Goal: Transaction & Acquisition: Purchase product/service

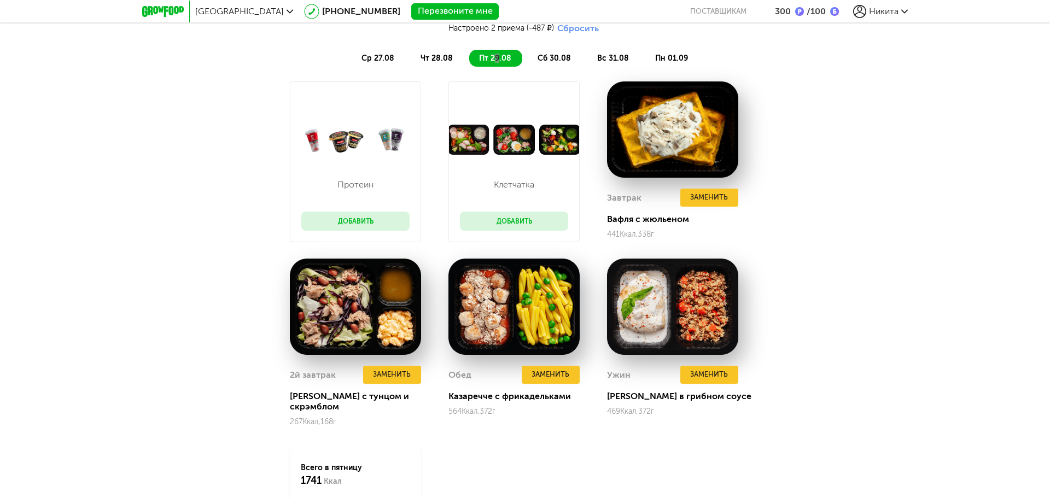
scroll to position [1039, 0]
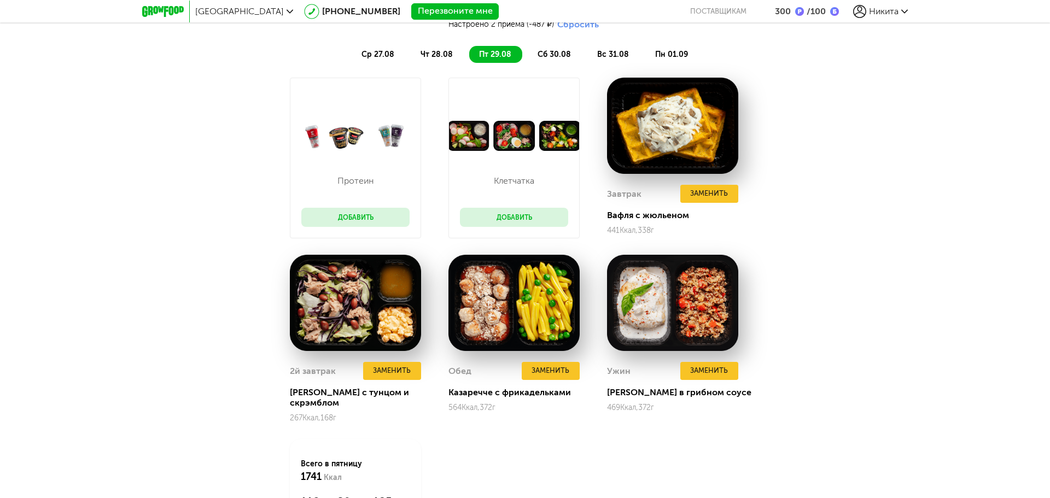
click at [863, 257] on div "Протеин Добавить [GEOGRAPHIC_DATA] Добавить Завтрак Заменить Вафля с жюльеном 4…" at bounding box center [525, 315] width 1050 height 474
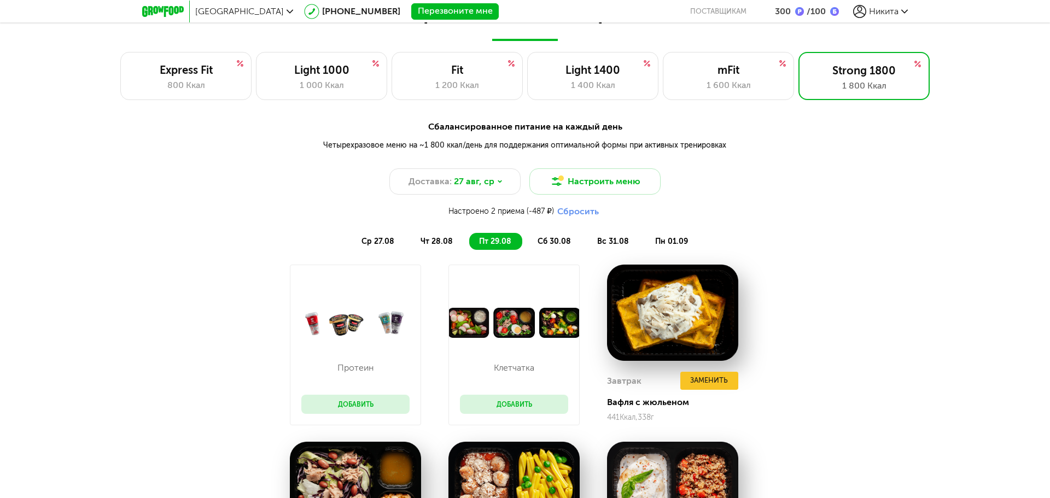
scroll to position [765, 0]
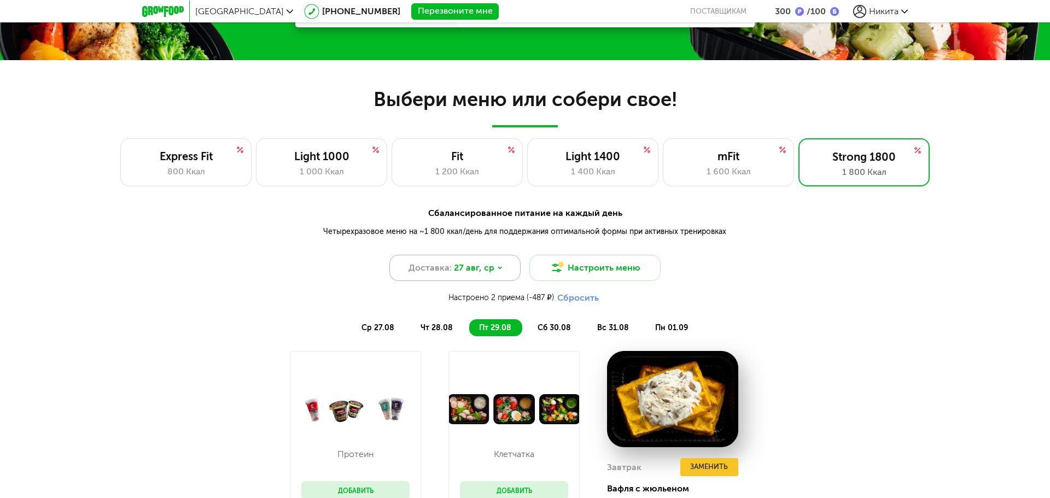
click at [464, 274] on span "27 авг, ср" at bounding box center [474, 267] width 40 height 13
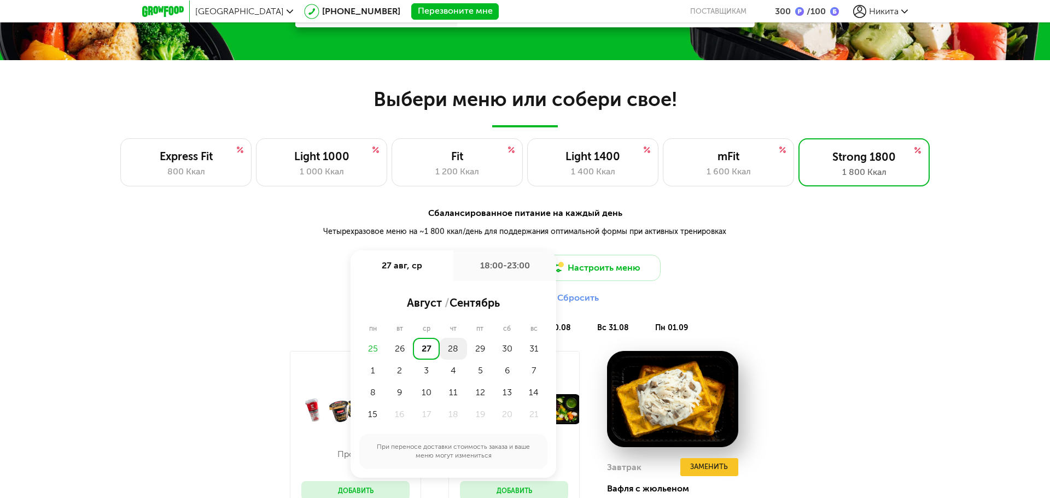
click at [453, 348] on div "28" at bounding box center [453, 349] width 27 height 22
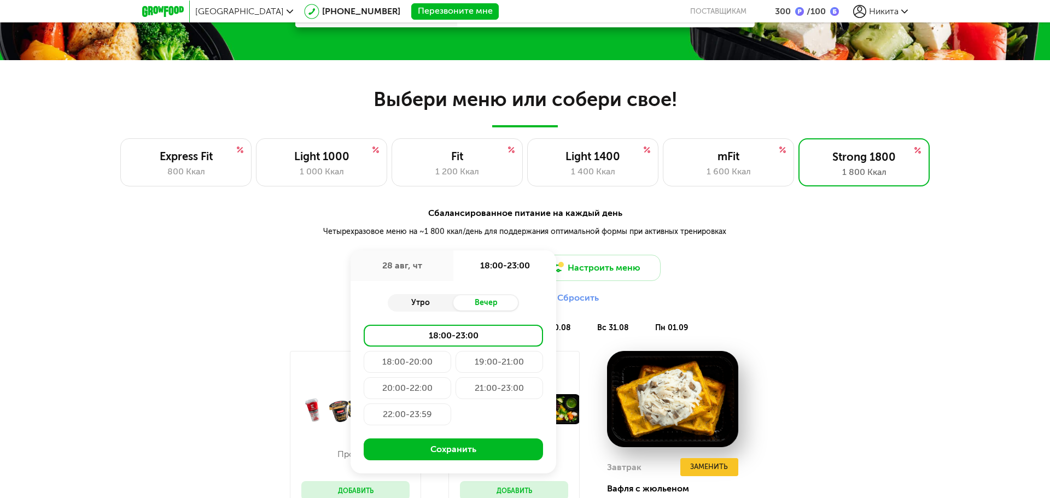
click at [415, 301] on div "Утро" at bounding box center [421, 302] width 66 height 15
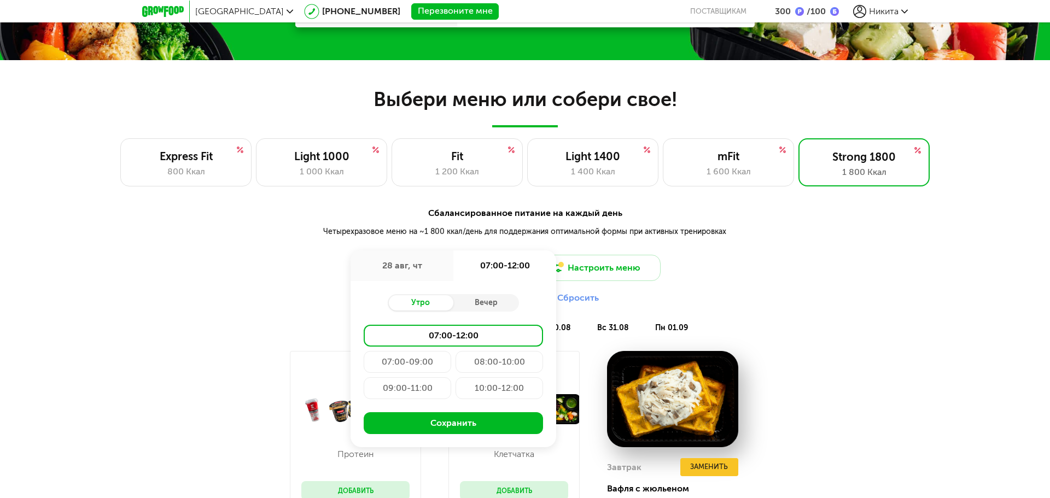
click at [413, 389] on div "09:00-11:00" at bounding box center [407, 388] width 87 height 22
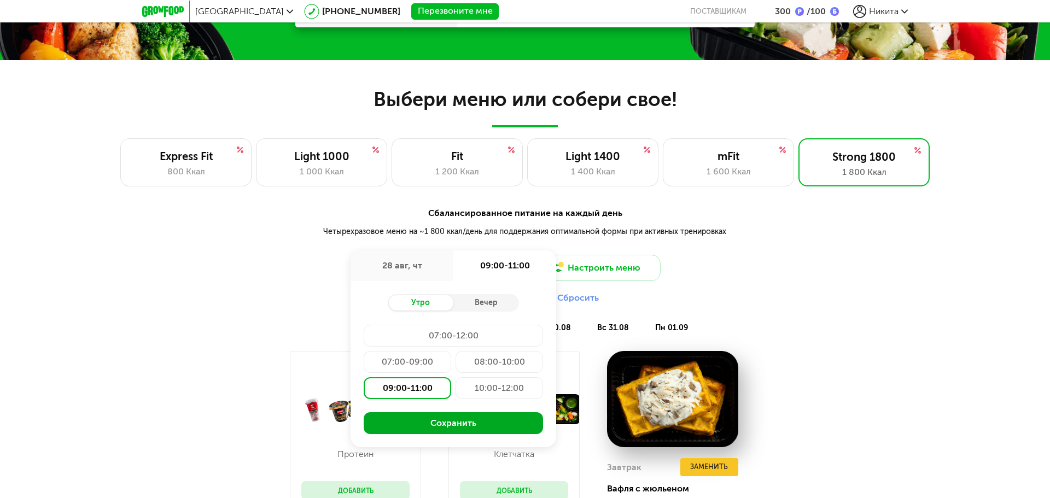
click at [466, 426] on button "Сохранить" at bounding box center [453, 423] width 179 height 22
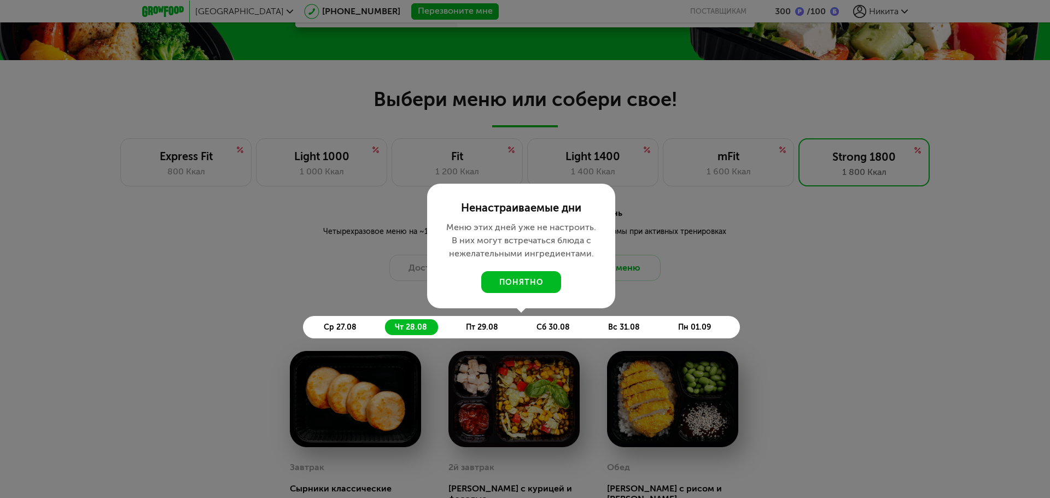
click at [520, 288] on button "понятно" at bounding box center [521, 282] width 80 height 22
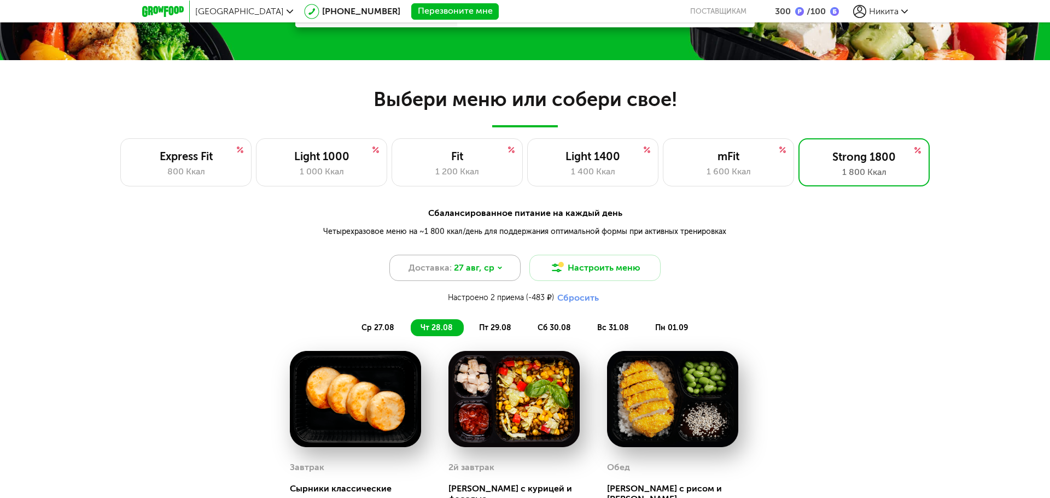
click at [496, 270] on icon at bounding box center [499, 268] width 7 height 7
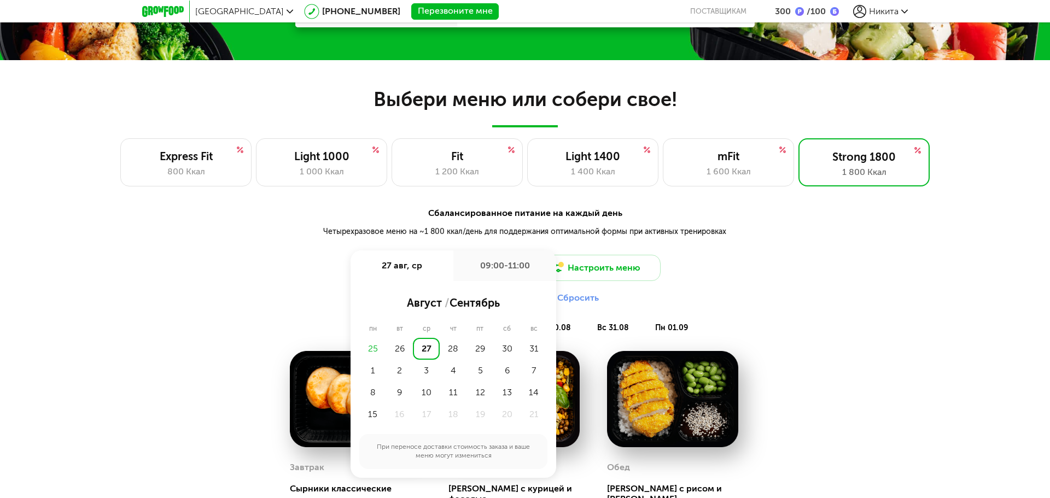
click at [452, 348] on div "28" at bounding box center [453, 349] width 27 height 22
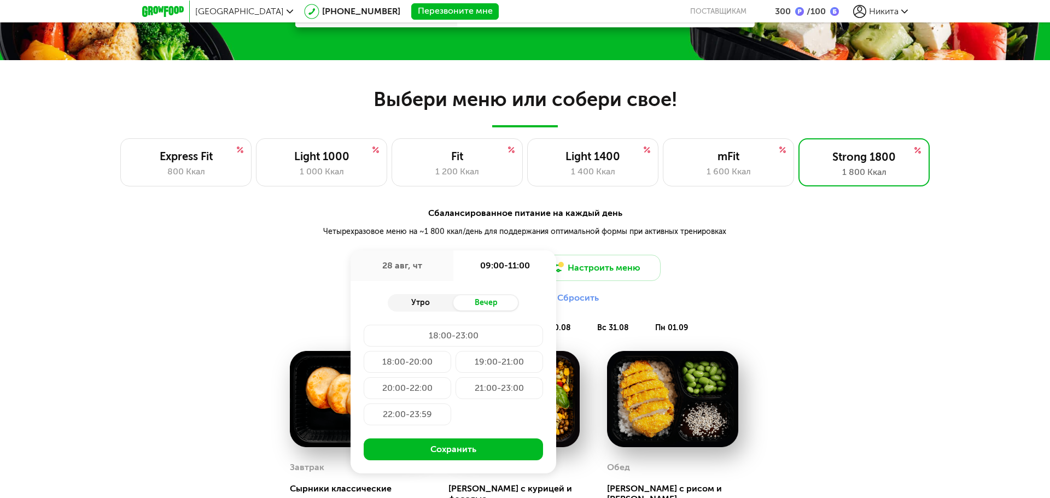
click at [441, 301] on div "Утро" at bounding box center [421, 302] width 66 height 15
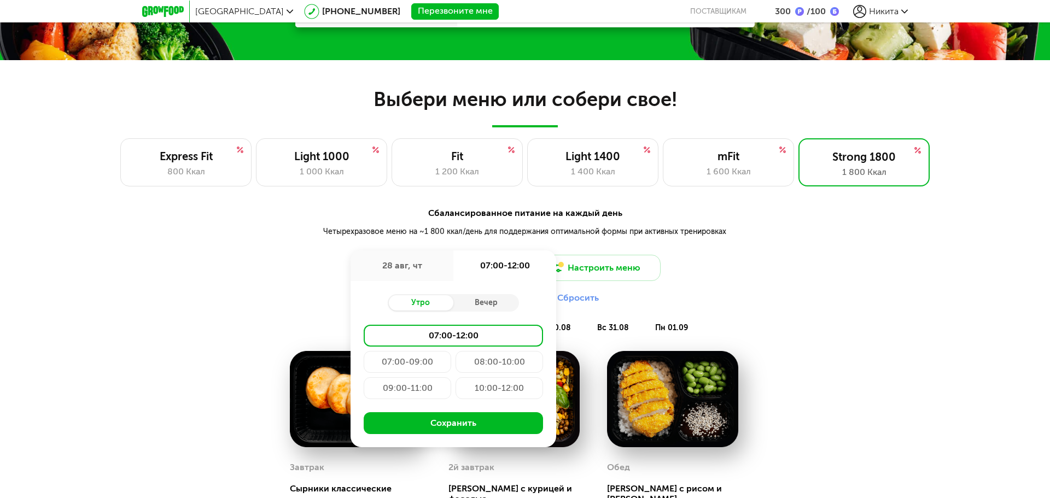
click at [411, 371] on div "07:00-09:00" at bounding box center [407, 362] width 87 height 22
click at [414, 387] on div "09:00-11:00" at bounding box center [407, 388] width 87 height 22
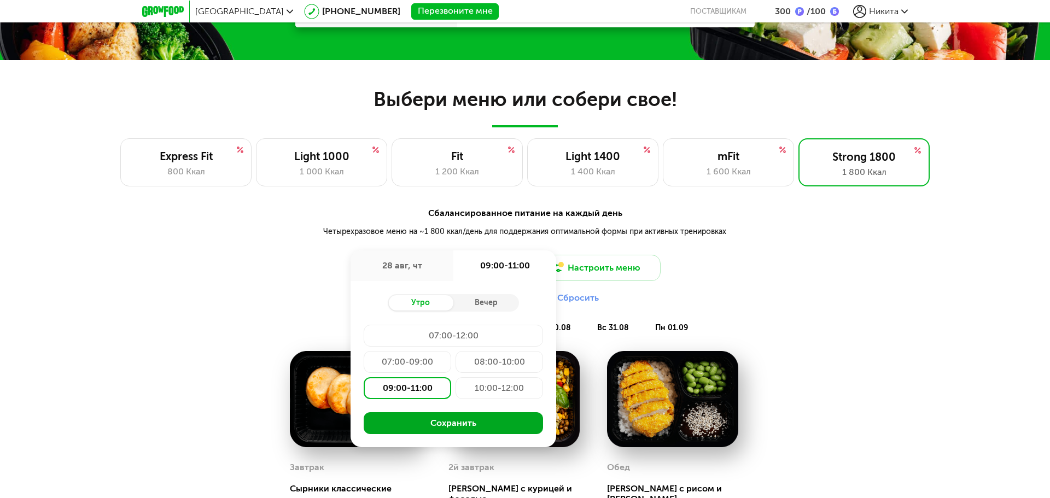
click at [439, 424] on button "Сохранить" at bounding box center [453, 423] width 179 height 22
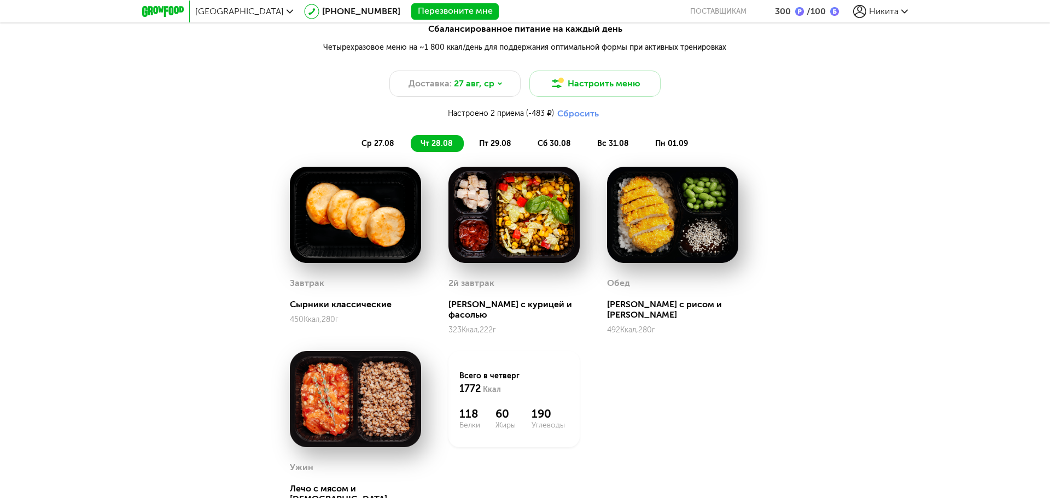
scroll to position [984, 0]
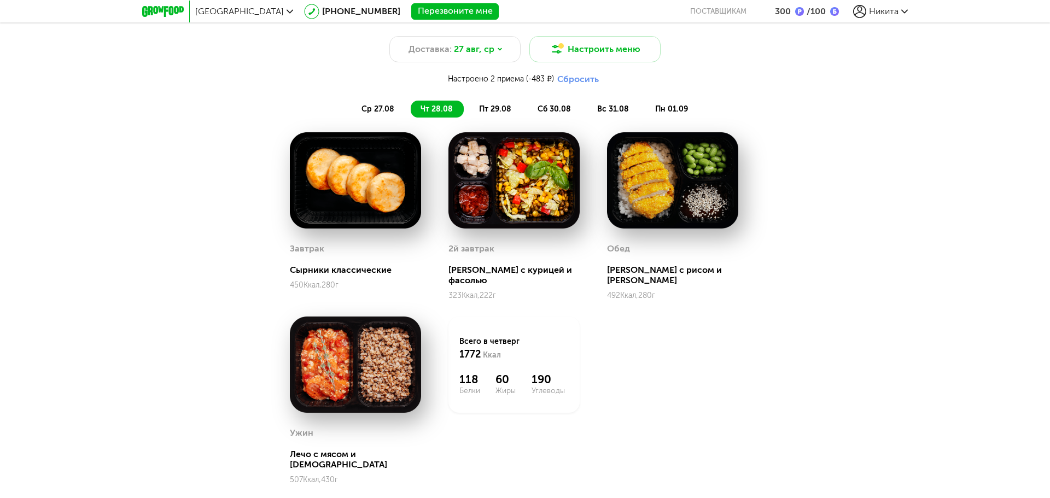
click at [389, 113] on span "ср 27.08" at bounding box center [377, 108] width 33 height 9
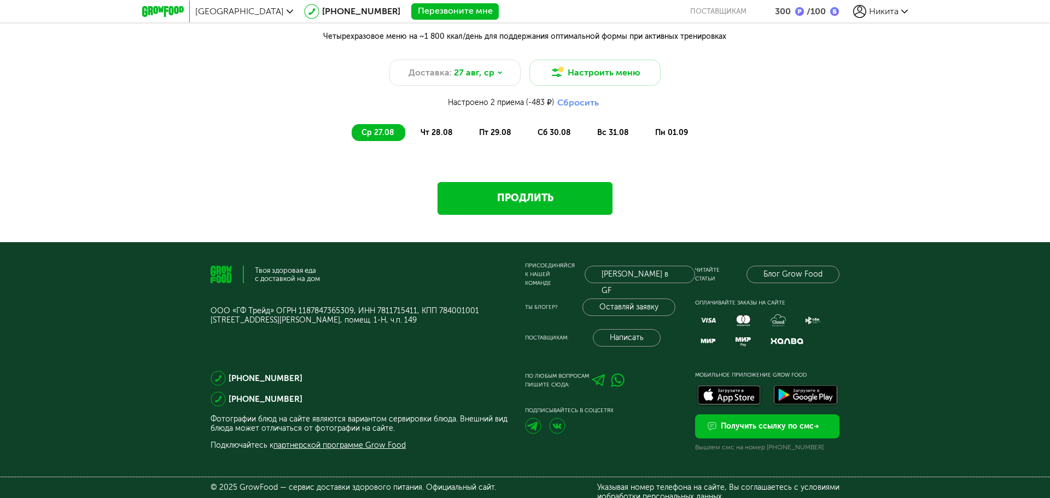
click at [448, 136] on span "чт 28.08" at bounding box center [436, 132] width 32 height 9
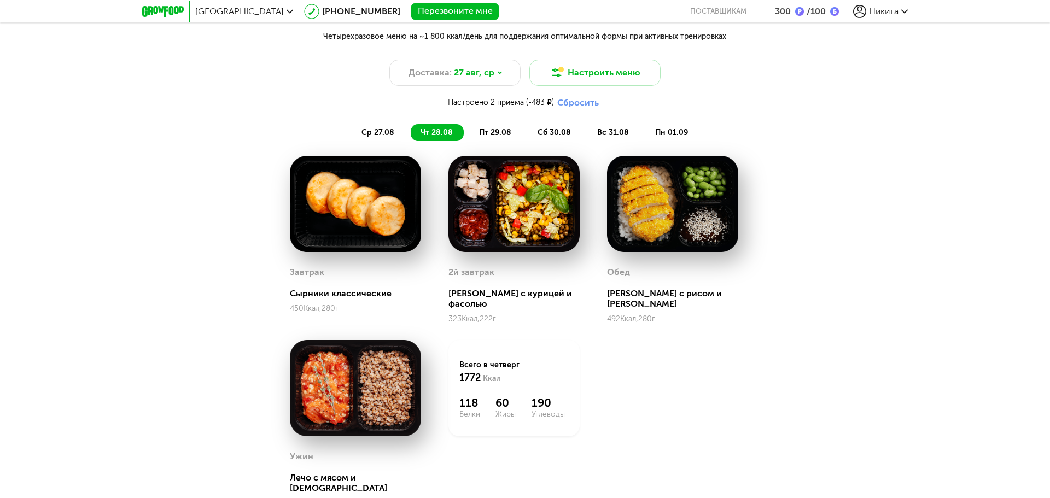
scroll to position [984, 0]
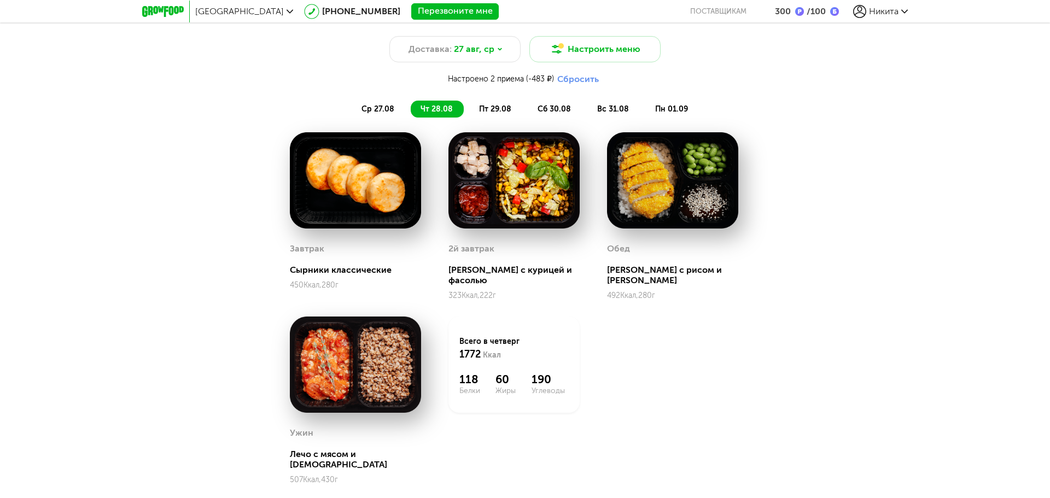
click at [502, 101] on li "пт 29.08" at bounding box center [495, 109] width 53 height 17
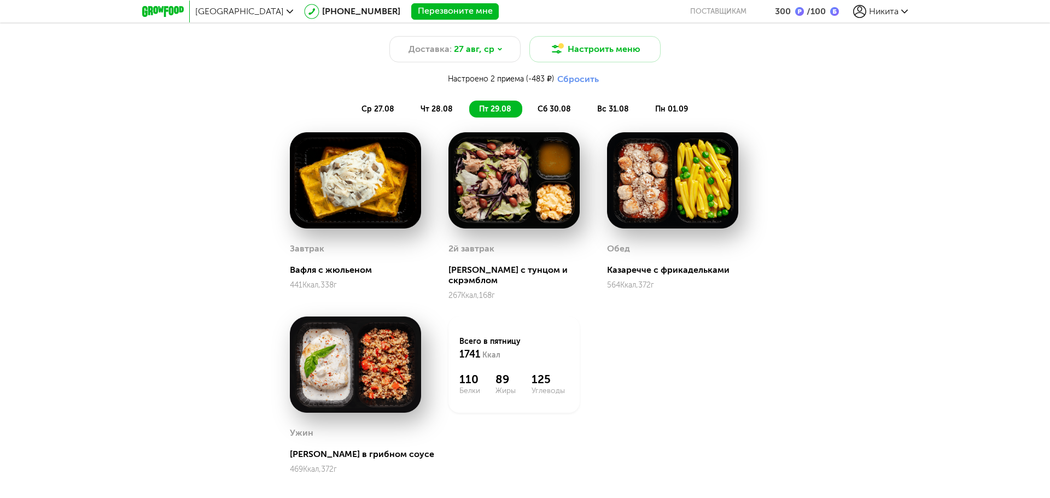
click at [546, 113] on span "сб 30.08" at bounding box center [553, 108] width 33 height 9
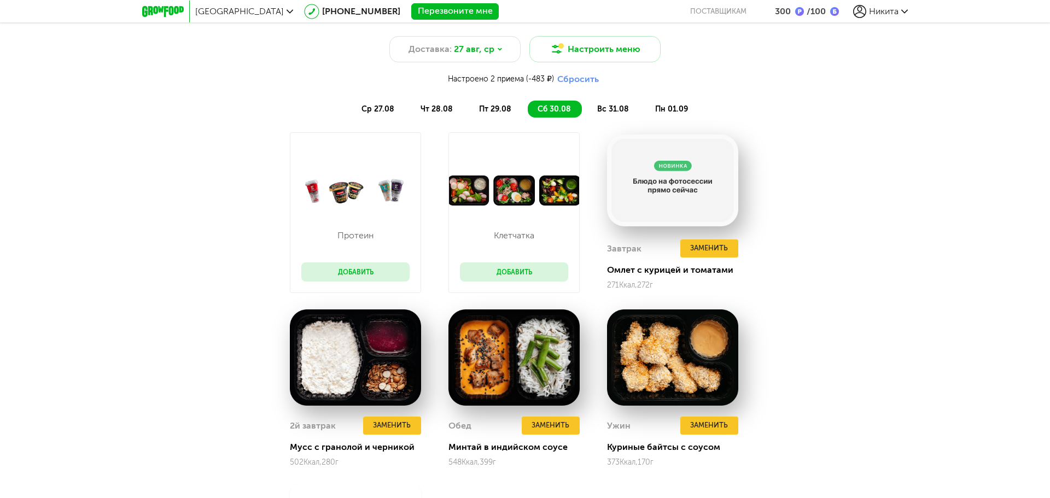
click at [616, 109] on span "вс 31.08" at bounding box center [613, 108] width 32 height 9
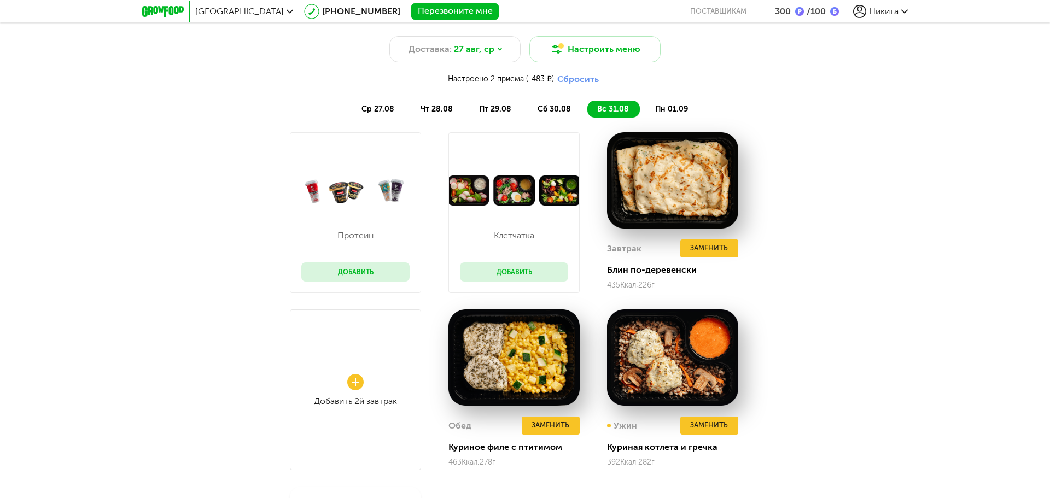
click at [669, 103] on li "пн 01.09" at bounding box center [672, 109] width 54 height 17
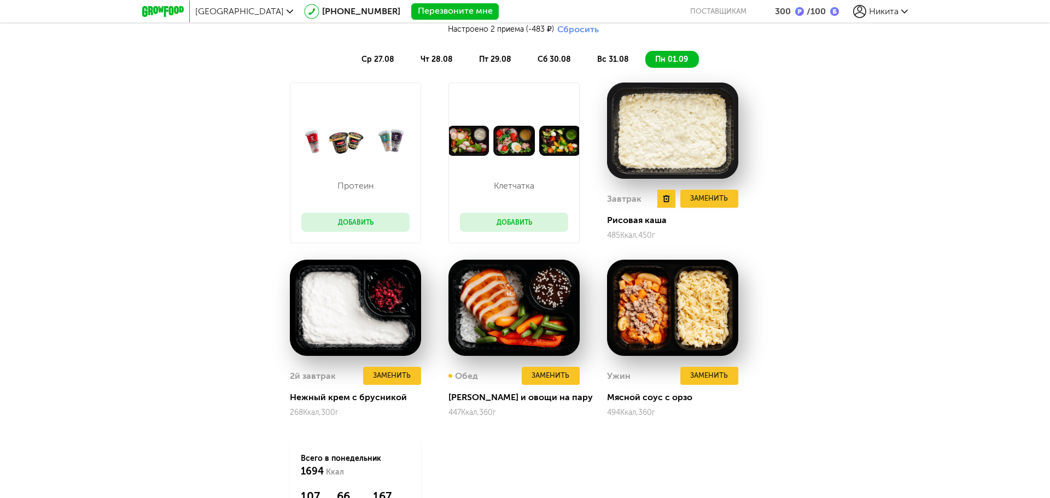
scroll to position [1039, 0]
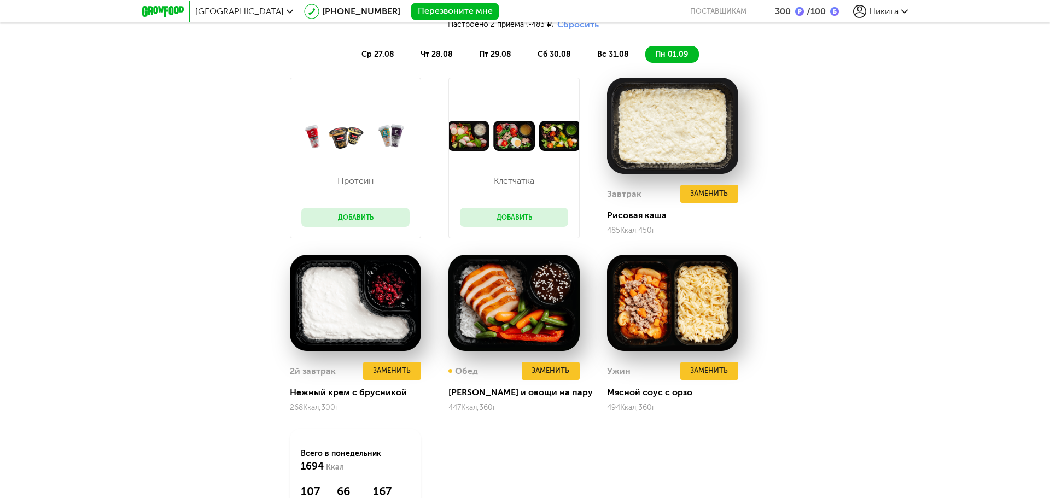
click at [607, 57] on span "вс 31.08" at bounding box center [613, 54] width 32 height 9
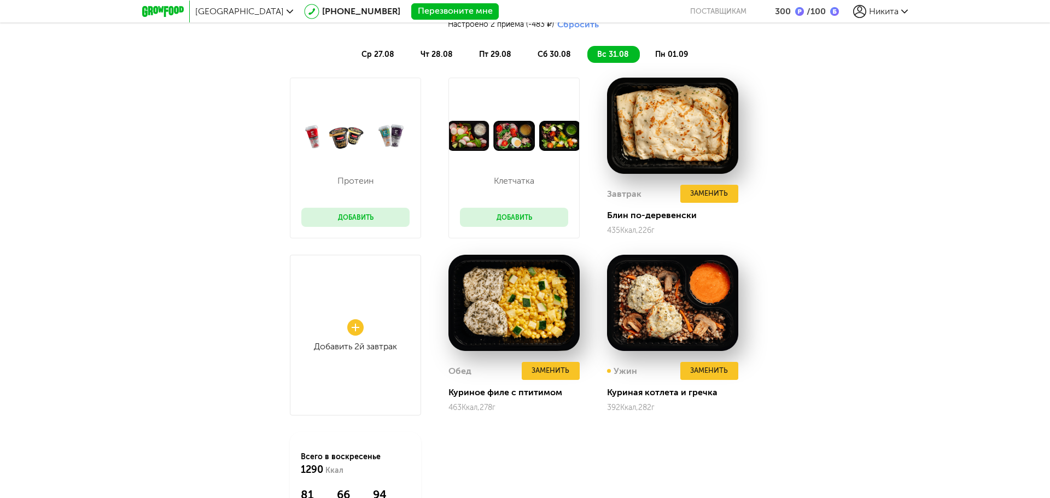
click at [564, 57] on span "сб 30.08" at bounding box center [553, 54] width 33 height 9
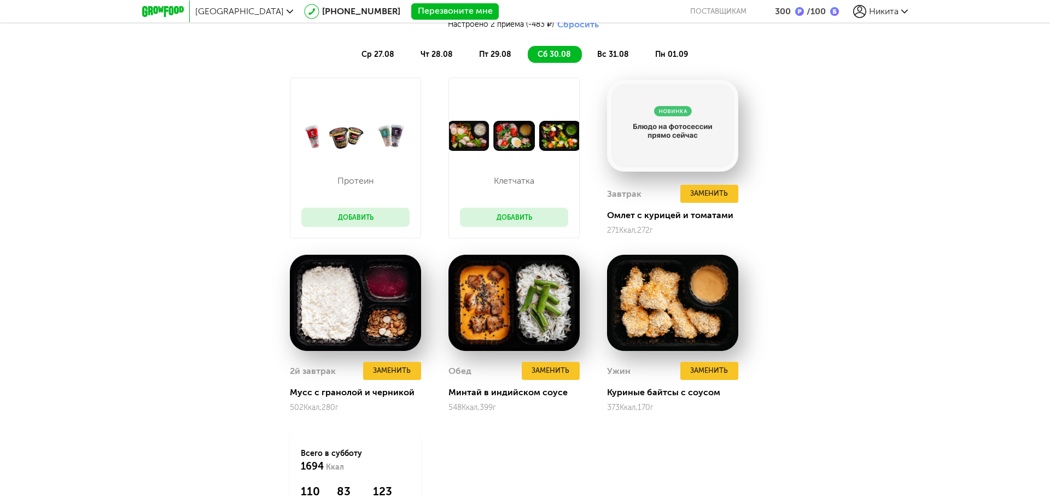
click at [597, 56] on span "вс 31.08" at bounding box center [613, 54] width 32 height 9
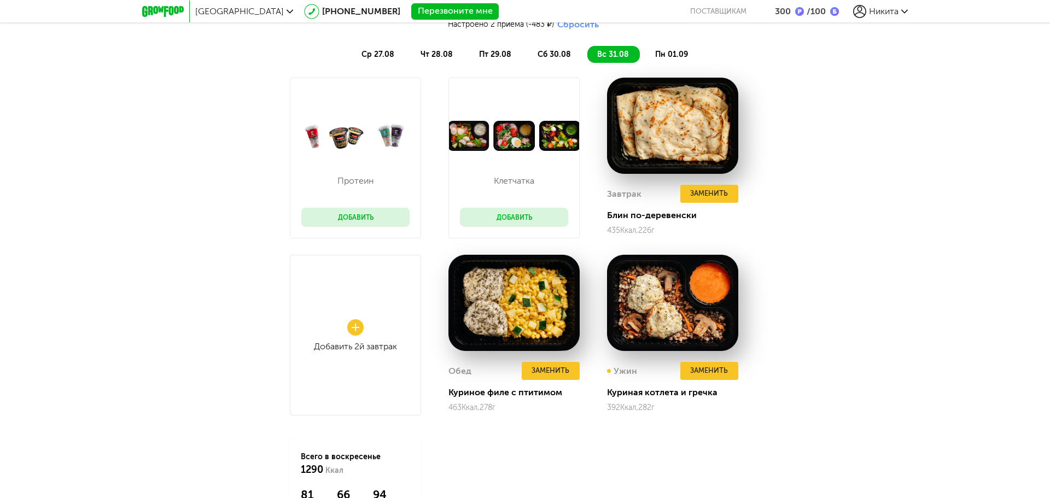
click at [558, 54] on span "сб 30.08" at bounding box center [553, 54] width 33 height 9
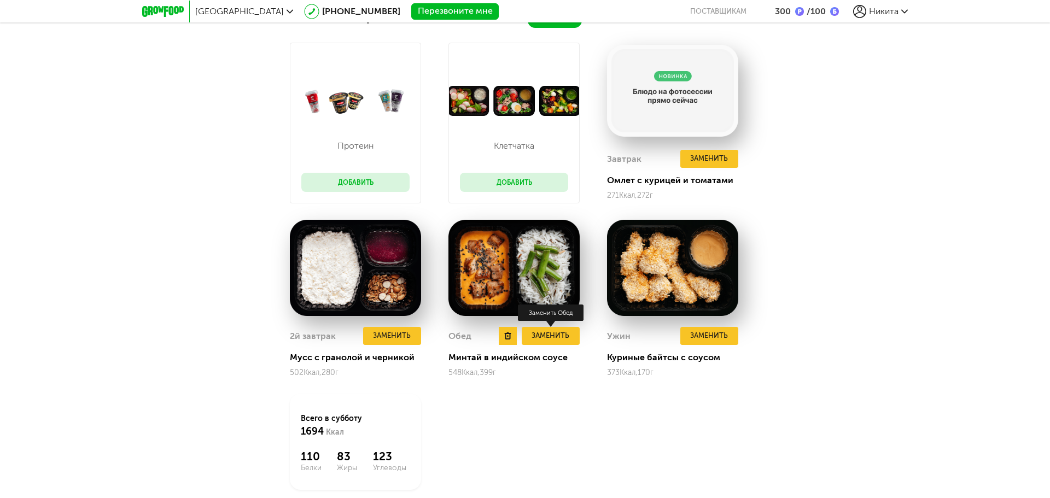
scroll to position [984, 0]
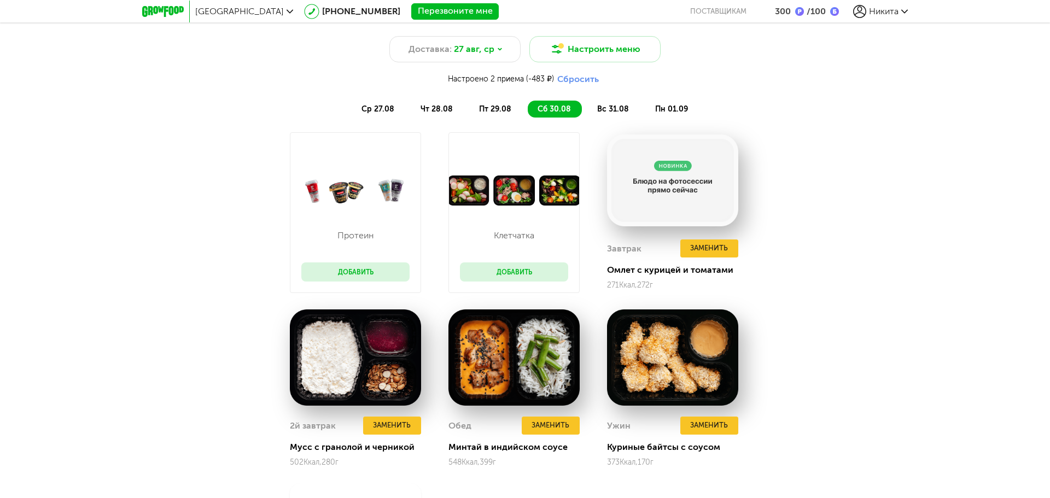
click at [493, 107] on span "пт 29.08" at bounding box center [495, 108] width 32 height 9
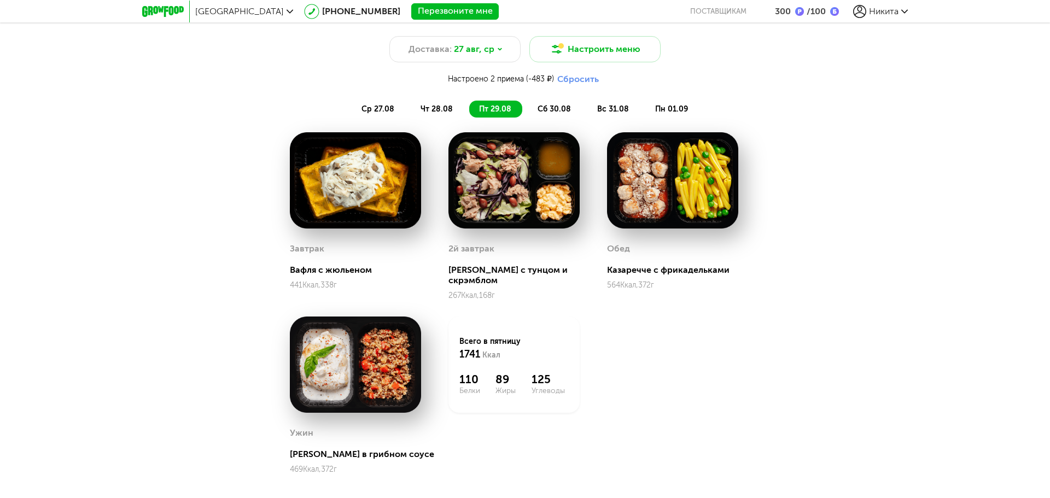
drag, startPoint x: 444, startPoint y: 108, endPoint x: 390, endPoint y: 113, distance: 54.4
click at [444, 108] on span "чт 28.08" at bounding box center [436, 108] width 32 height 9
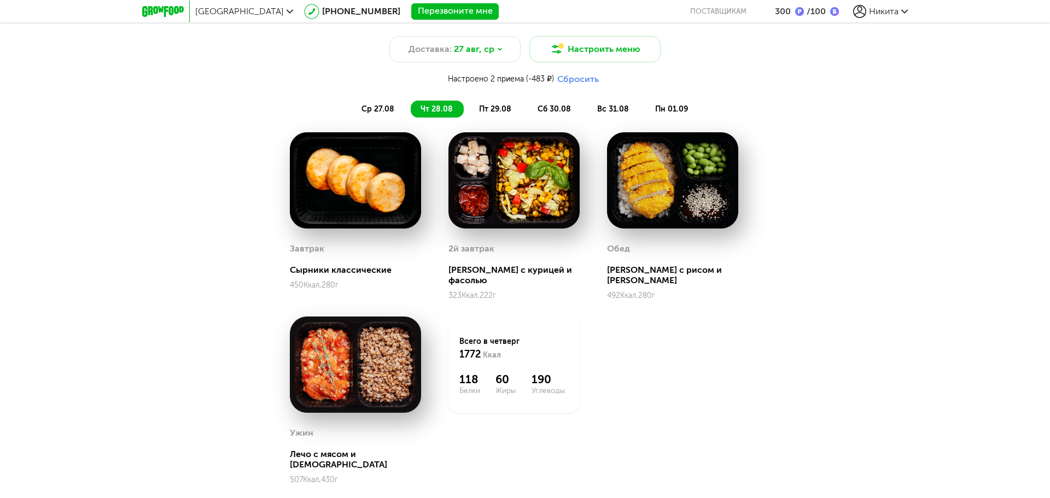
click at [385, 113] on span "ср 27.08" at bounding box center [377, 108] width 33 height 9
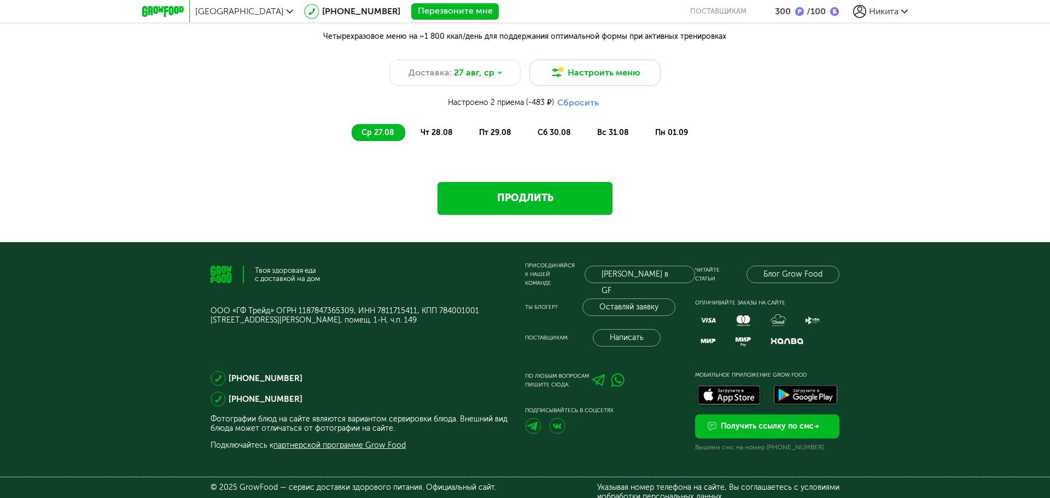
click at [424, 115] on div "ср 27.08 чт 28.08 пт 29.08 сб 30.08 вс 31.08 пн 01.09" at bounding box center [525, 127] width 454 height 27
click at [428, 133] on span "чт 28.08" at bounding box center [436, 132] width 32 height 9
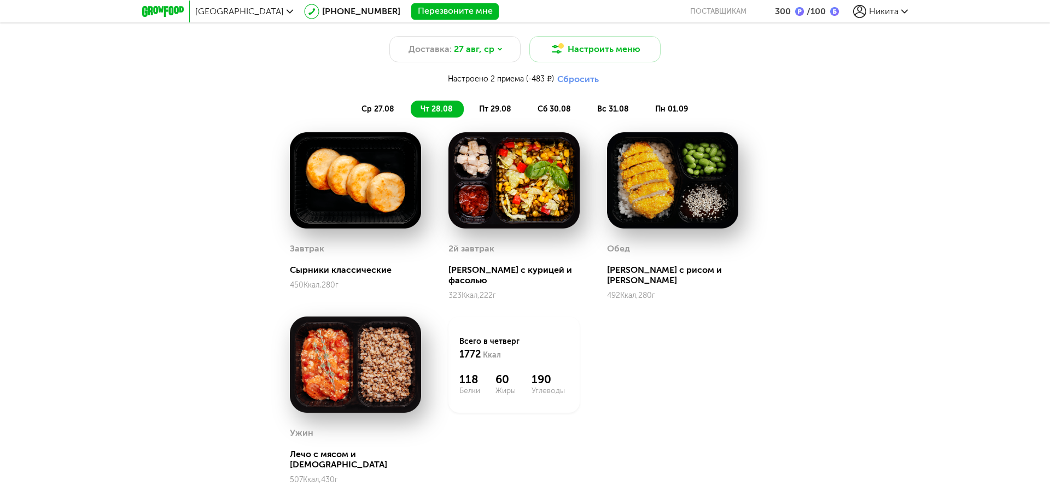
click at [481, 124] on div "Настроено 2 приема (-483 ₽) Сбросить ср 27.08 чт 28.08 пт 29.08 сб 30.08 вс 31.…" at bounding box center [525, 287] width 1050 height 428
click at [491, 107] on span "пт 29.08" at bounding box center [495, 108] width 32 height 9
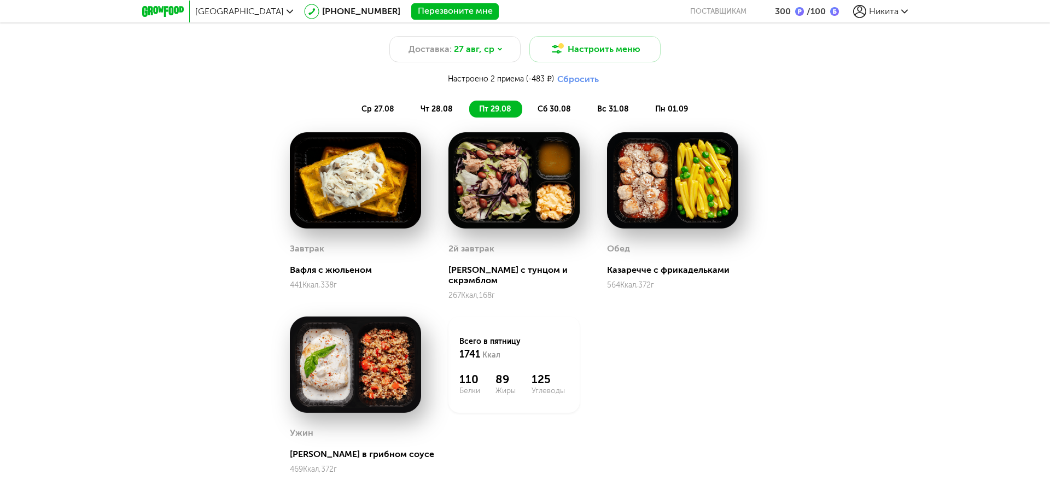
click at [559, 107] on span "сб 30.08" at bounding box center [553, 108] width 33 height 9
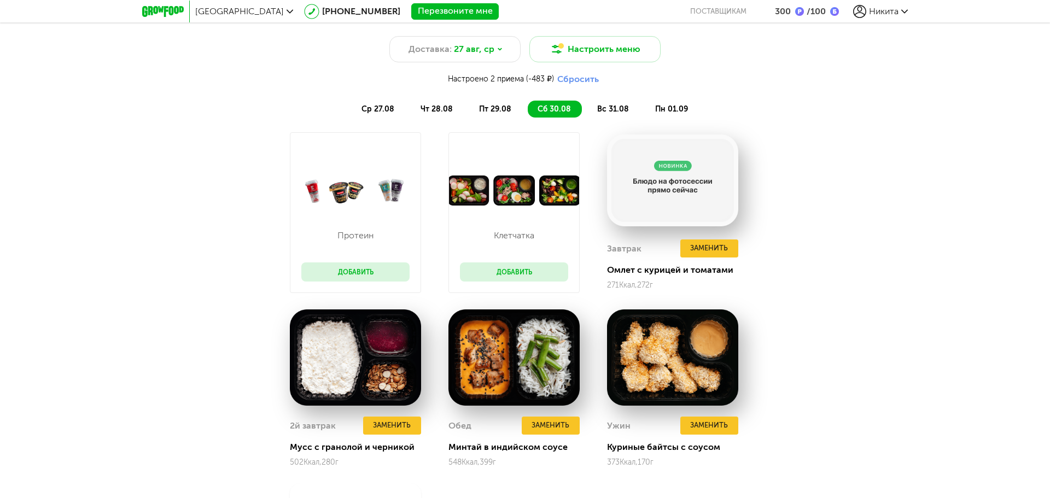
click at [608, 107] on span "вс 31.08" at bounding box center [613, 108] width 32 height 9
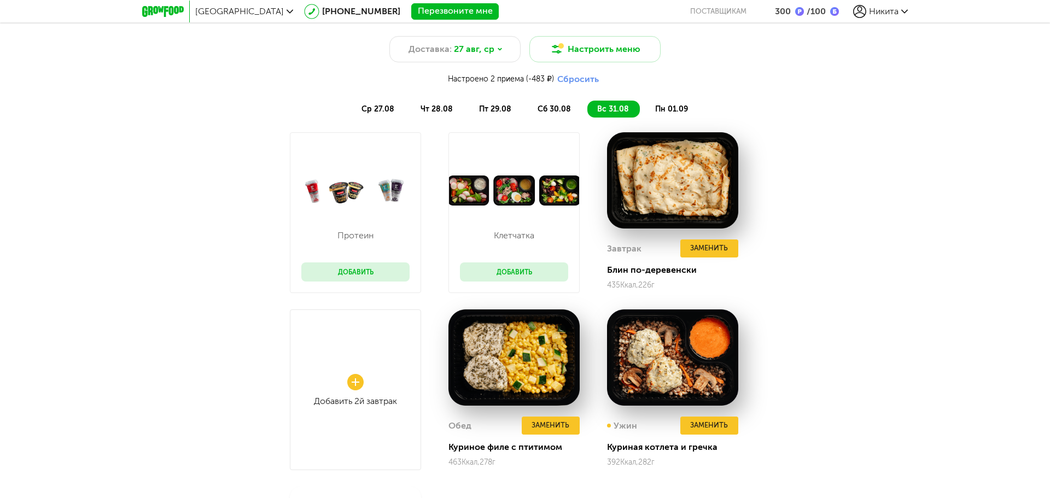
click at [658, 106] on span "пн 01.09" at bounding box center [671, 108] width 33 height 9
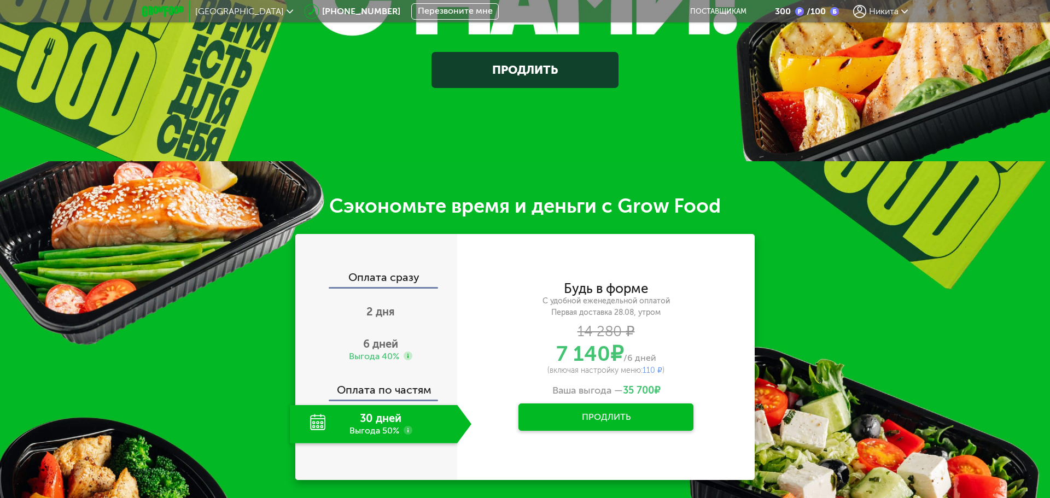
scroll to position [273, 0]
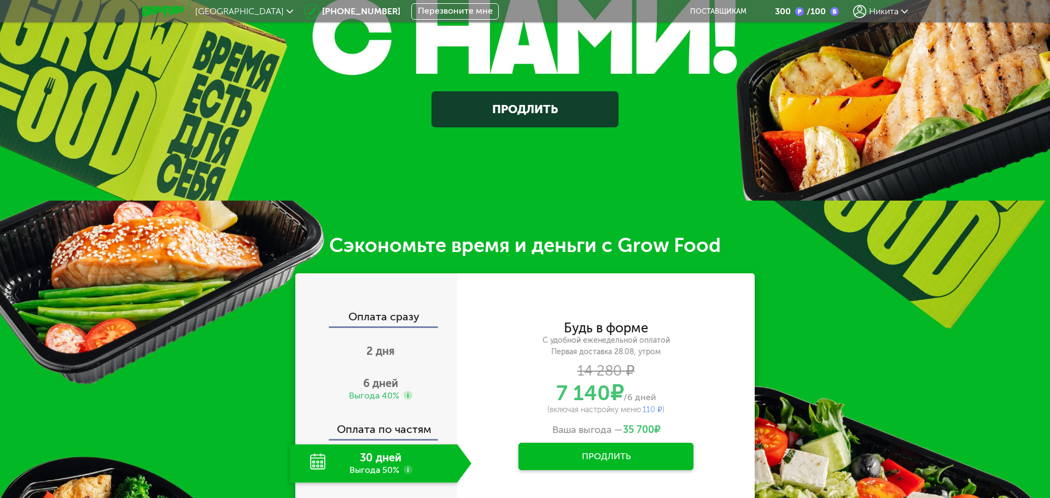
click at [890, 11] on span "Никита" at bounding box center [884, 11] width 30 height 10
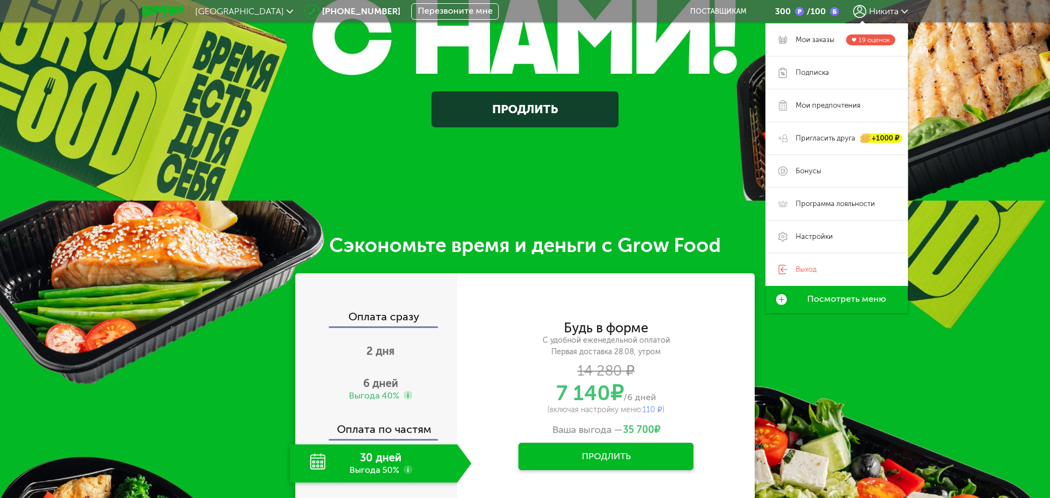
click at [931, 121] on div "Продлить" at bounding box center [525, 4] width 1050 height 248
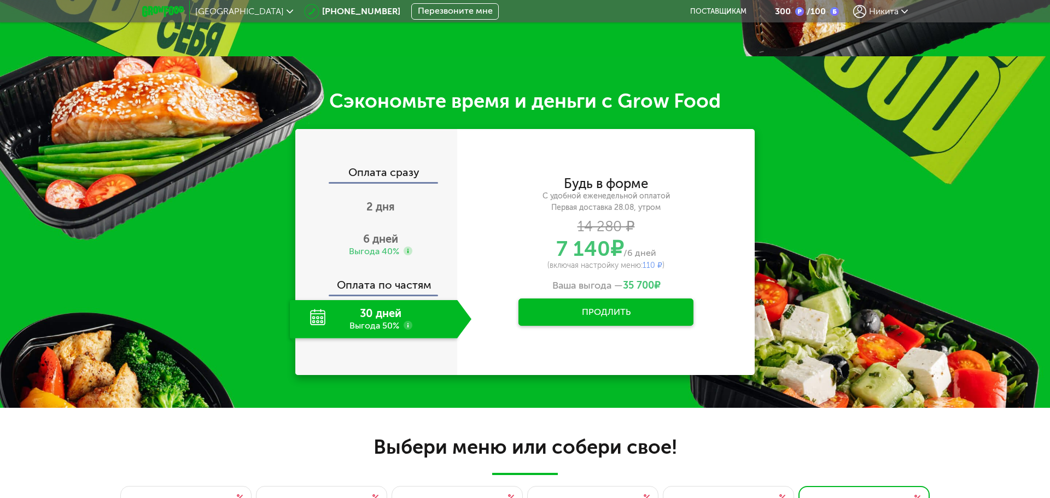
scroll to position [492, 0]
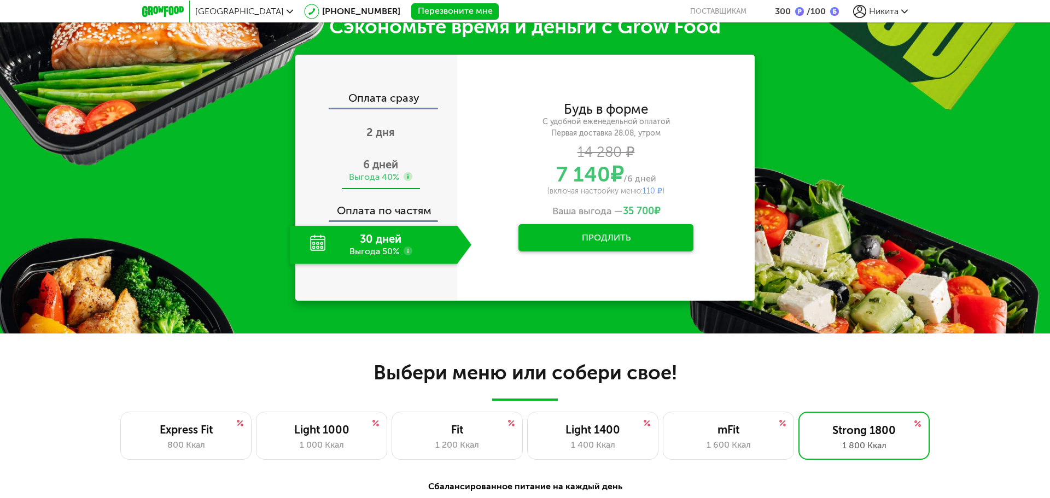
click at [393, 170] on span "6 дней" at bounding box center [380, 164] width 35 height 13
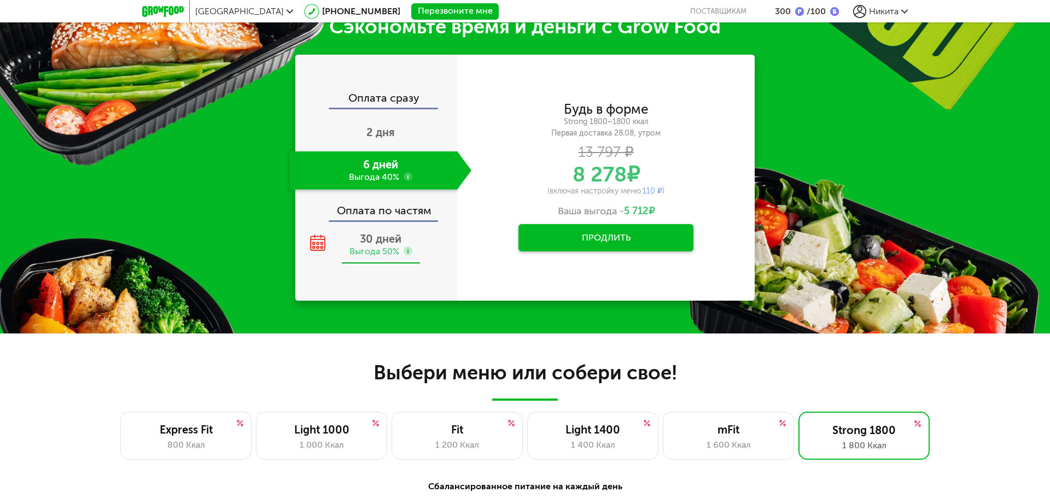
click at [405, 232] on div "30 дней Выгода 50%" at bounding box center [381, 245] width 182 height 38
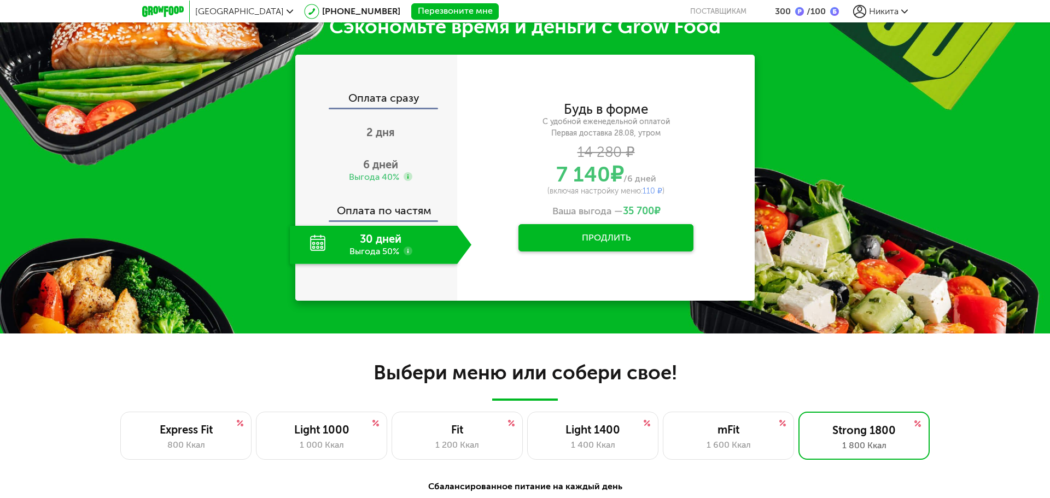
click at [618, 242] on button "Продлить" at bounding box center [605, 237] width 175 height 27
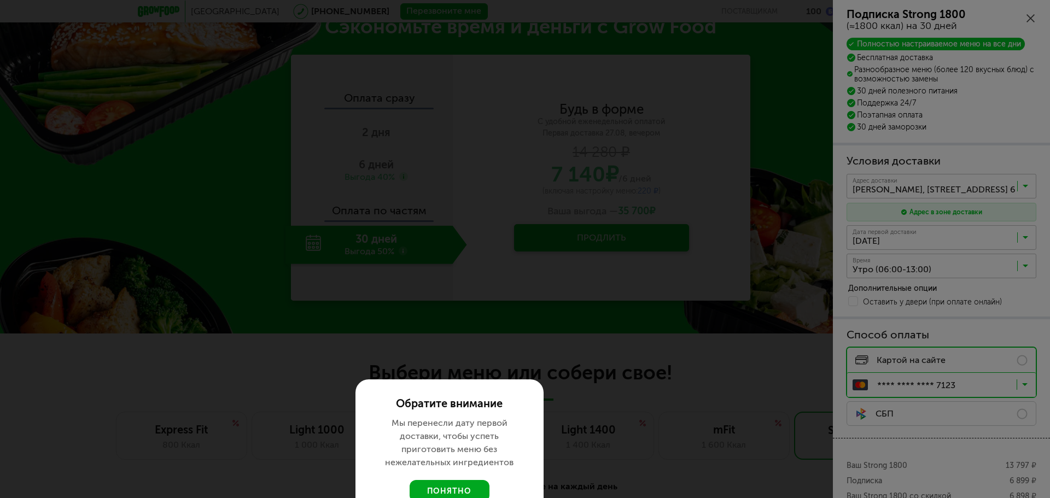
click at [454, 489] on button "понятно" at bounding box center [449, 491] width 80 height 22
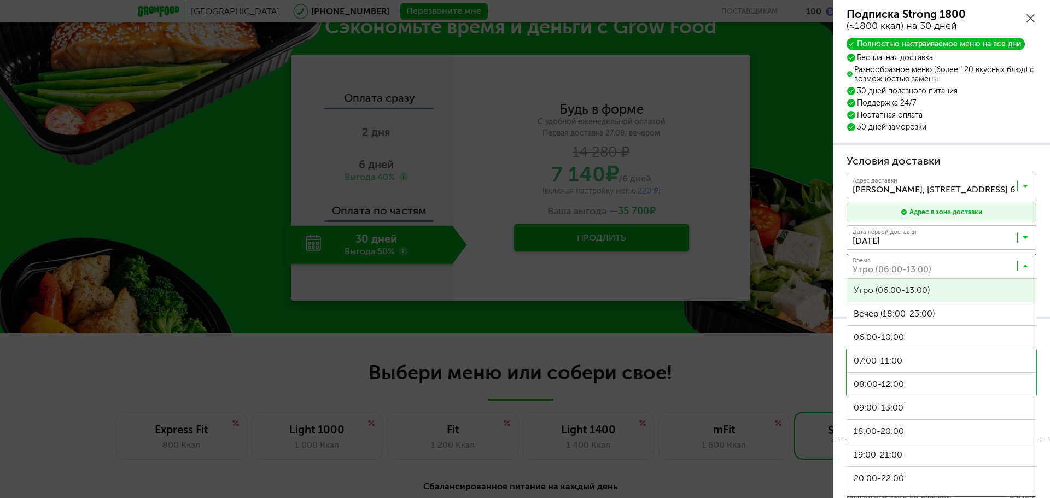
click at [967, 269] on input "Search for option" at bounding box center [944, 268] width 190 height 19
drag, startPoint x: 952, startPoint y: 270, endPoint x: 947, endPoint y: 255, distance: 15.6
click at [952, 268] on input "Search for option" at bounding box center [944, 268] width 190 height 19
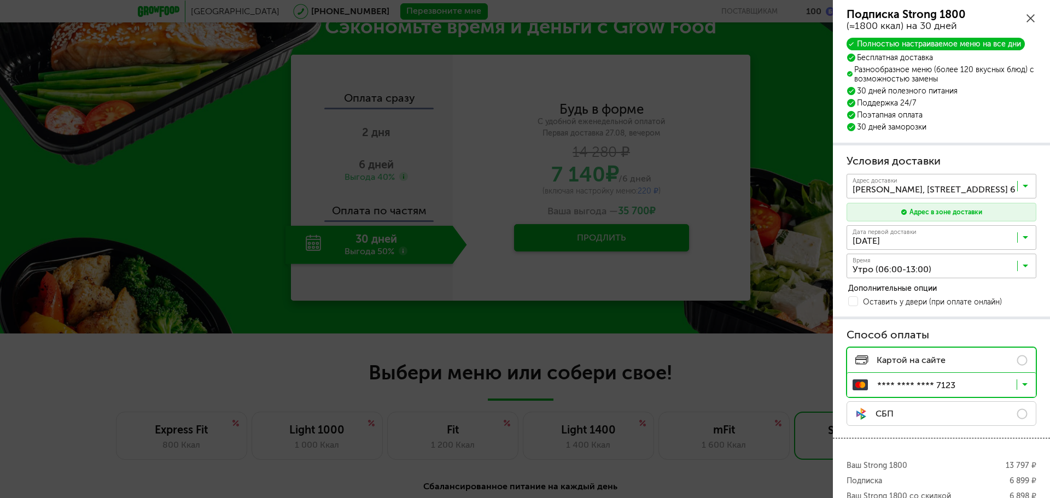
click at [950, 238] on input "Search for option" at bounding box center [944, 240] width 190 height 19
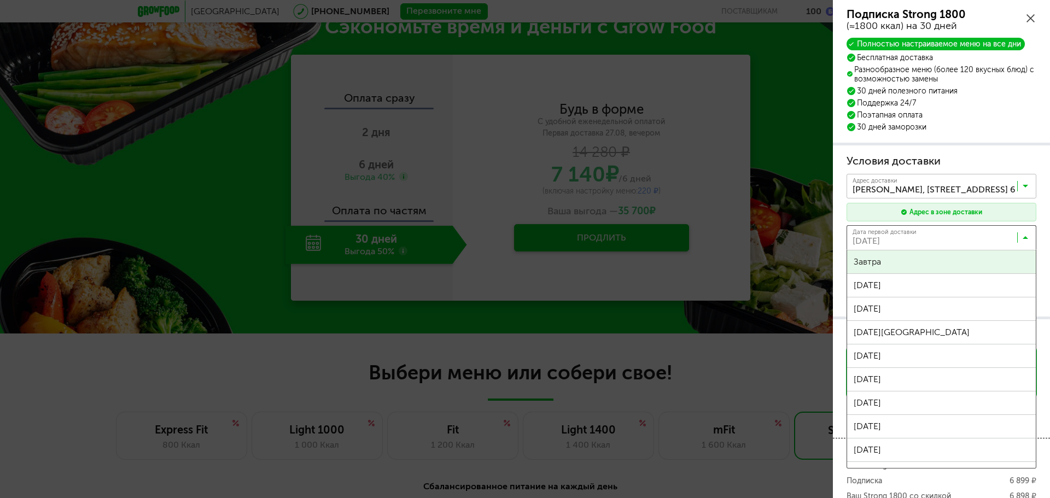
click at [958, 230] on span "27 августа, среда" at bounding box center [934, 238] width 169 height 22
click at [983, 145] on div "Условия доставки Адрес * кв / оф. Адрес доставки Мурино, Авиаторов Балтики, 3 к…" at bounding box center [941, 231] width 217 height 172
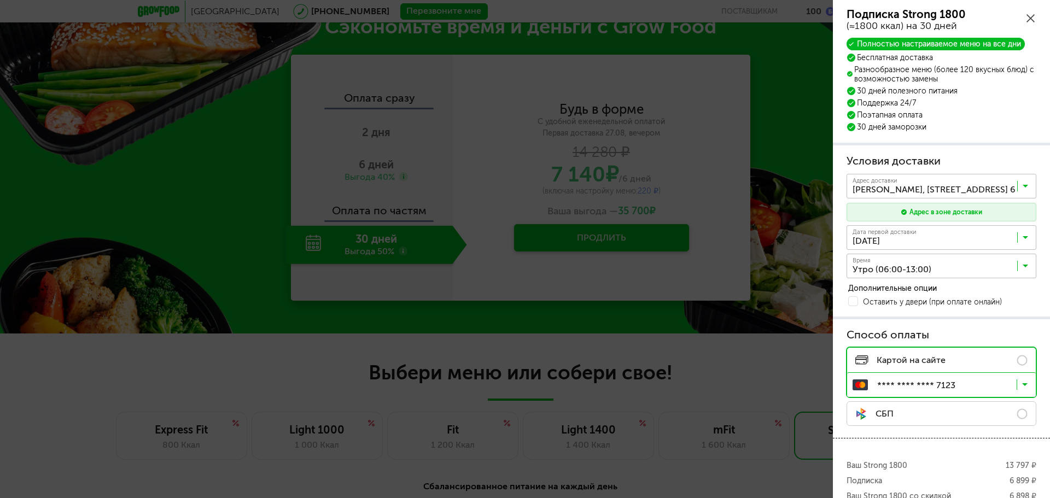
click at [961, 227] on span "27 августа, среда" at bounding box center [934, 238] width 168 height 22
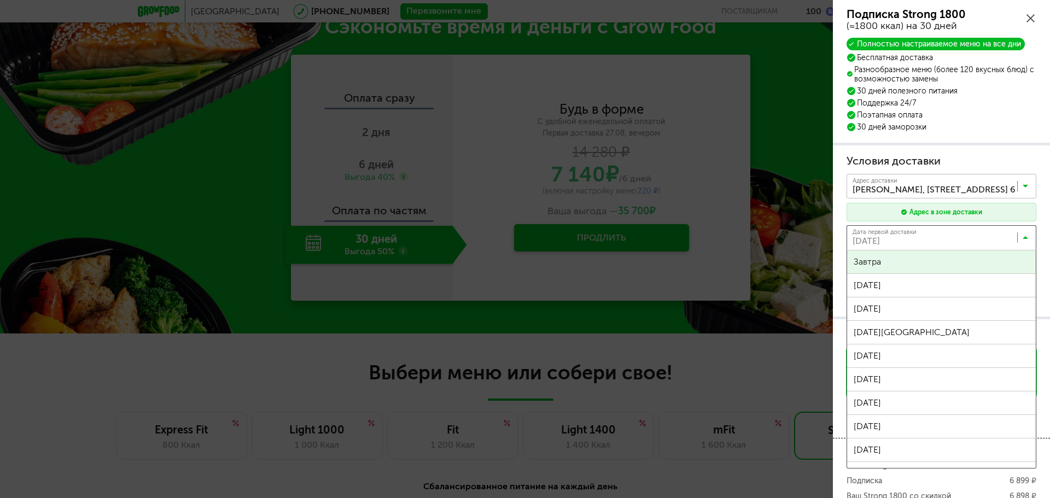
click at [945, 238] on input "Search for option" at bounding box center [944, 240] width 190 height 19
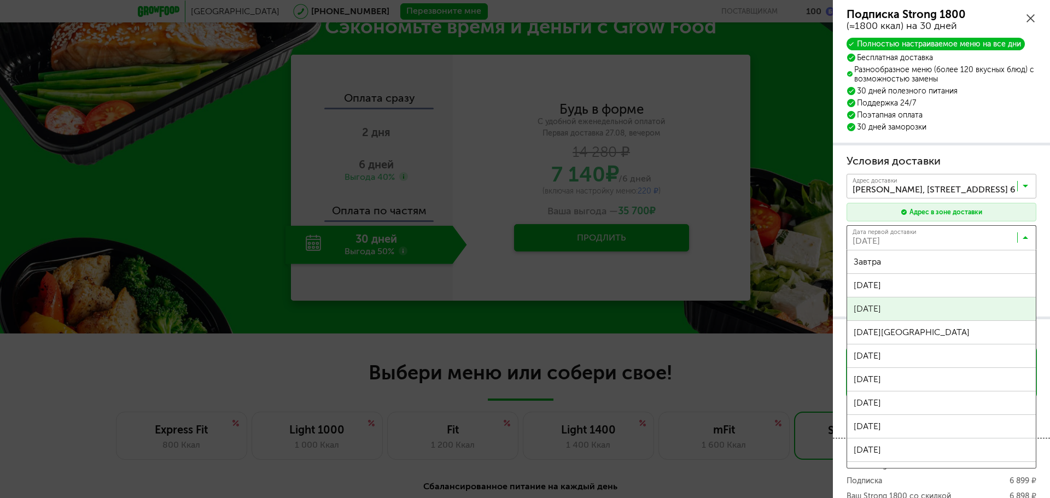
click at [914, 308] on div "Санкт-Петербург 8 (800) 555-21-78 Перезвоните мне поставщикам 100 Никита Никита…" at bounding box center [520, 470] width 1040 height 1925
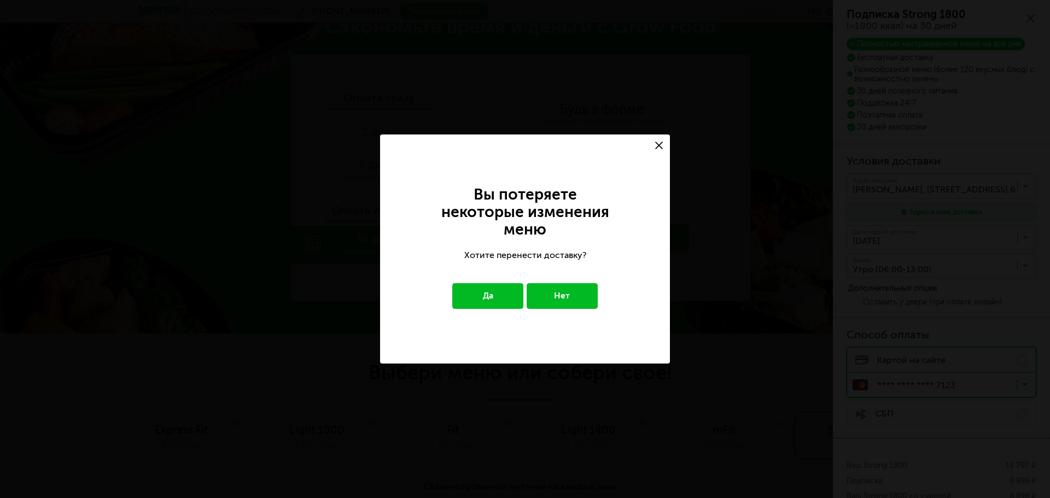
click at [518, 293] on button "Да" at bounding box center [488, 295] width 72 height 25
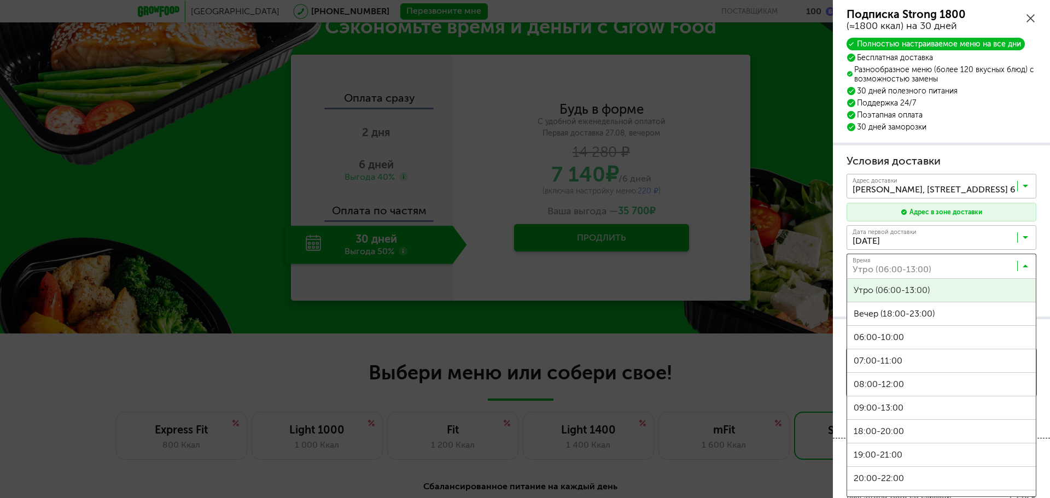
click at [952, 276] on input "Search for option" at bounding box center [944, 268] width 190 height 19
click at [947, 269] on input "Search for option" at bounding box center [944, 268] width 190 height 19
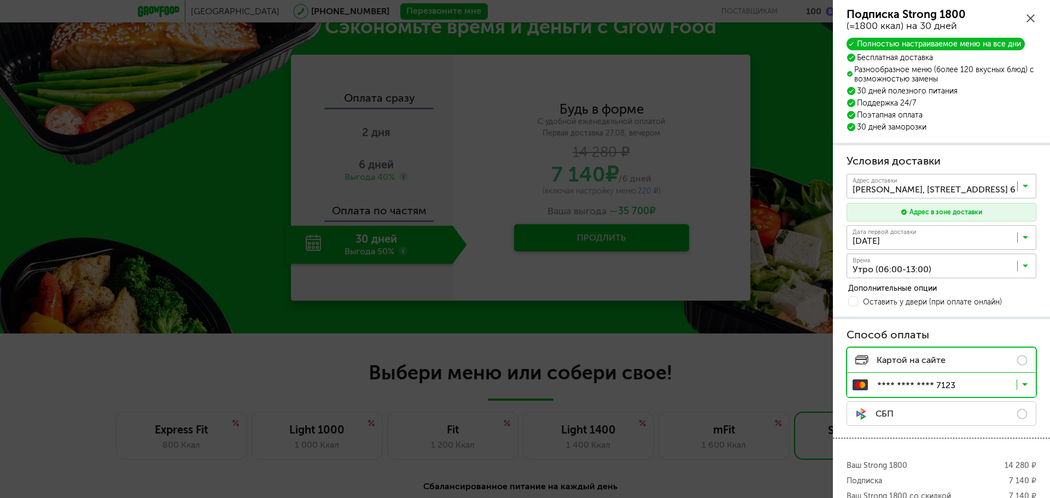
click at [1028, 19] on icon at bounding box center [1030, 18] width 8 height 8
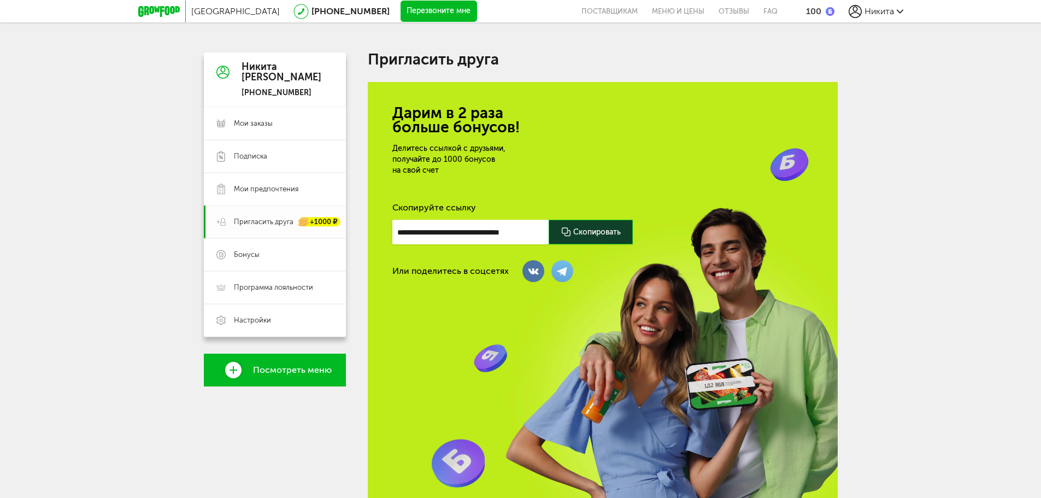
click at [272, 230] on link "Пригласить друга +1000 ₽" at bounding box center [275, 222] width 142 height 33
click at [266, 321] on span "Настройки" at bounding box center [252, 320] width 37 height 10
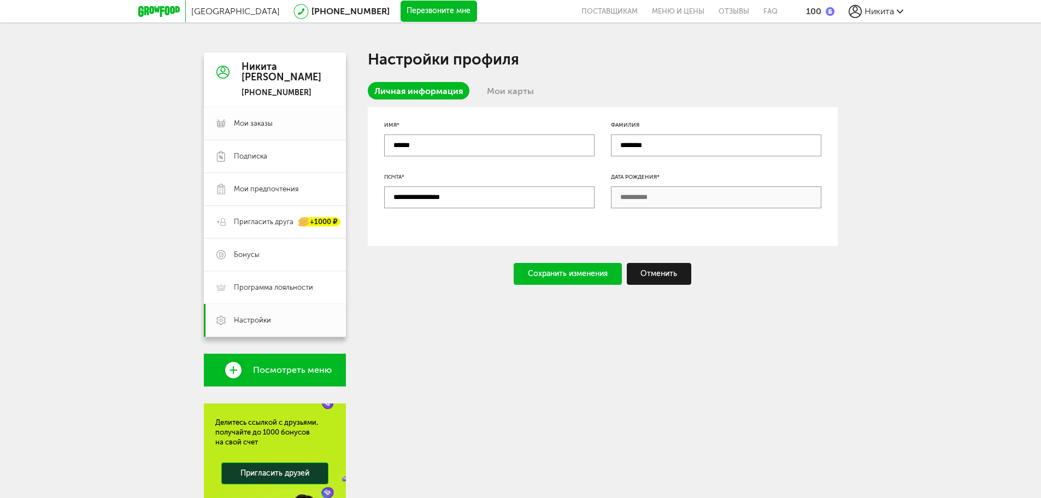
click at [260, 122] on span "Мои заказы" at bounding box center [253, 124] width 39 height 10
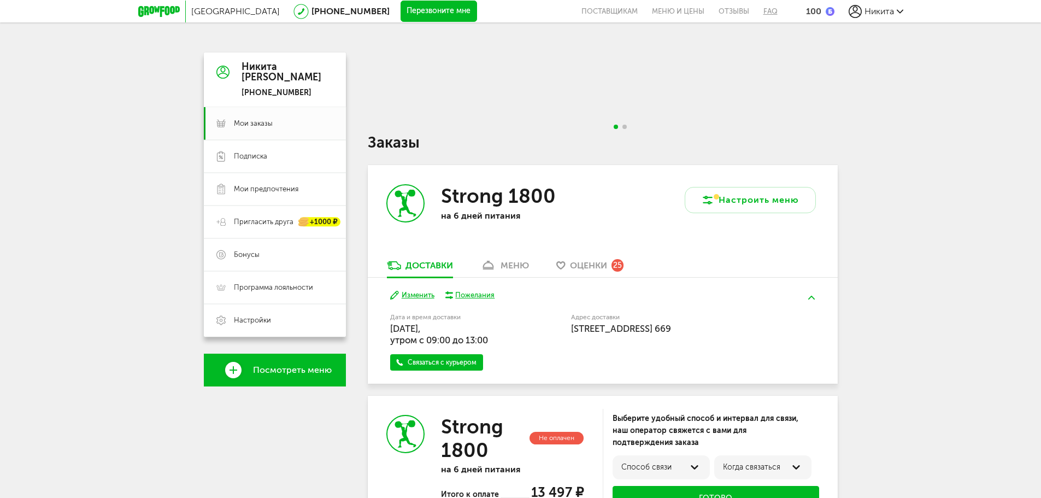
click at [774, 13] on link "FAQ" at bounding box center [767, 11] width 21 height 22
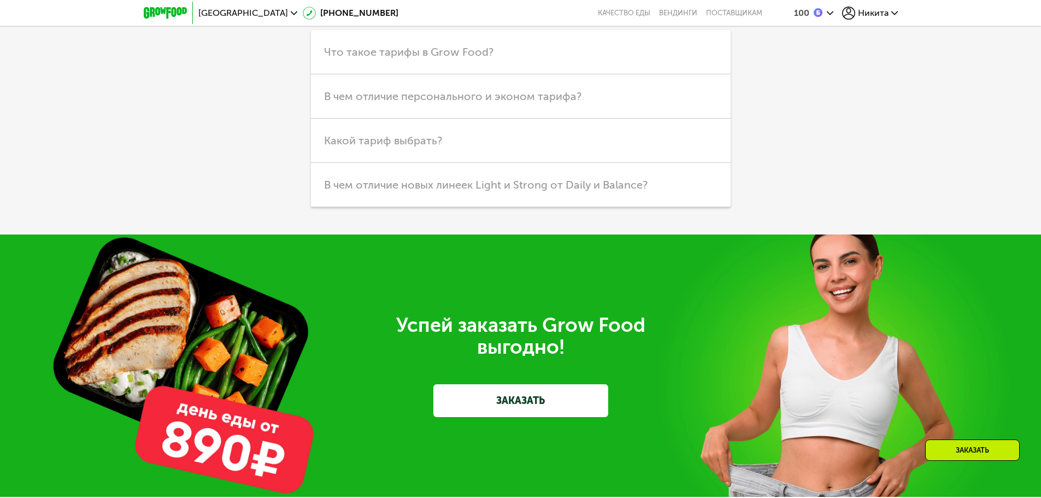
scroll to position [2809, 0]
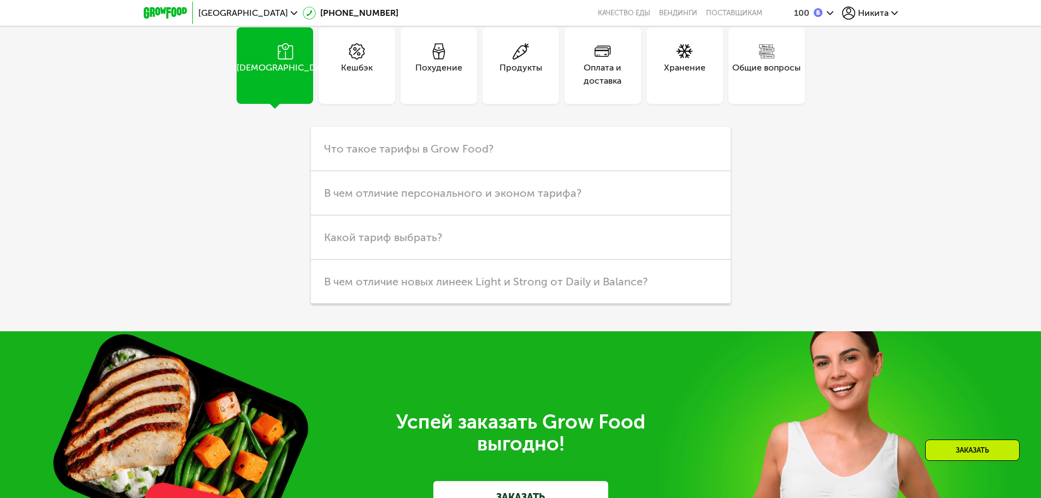
click at [373, 104] on div "Кешбэк" at bounding box center [357, 65] width 77 height 77
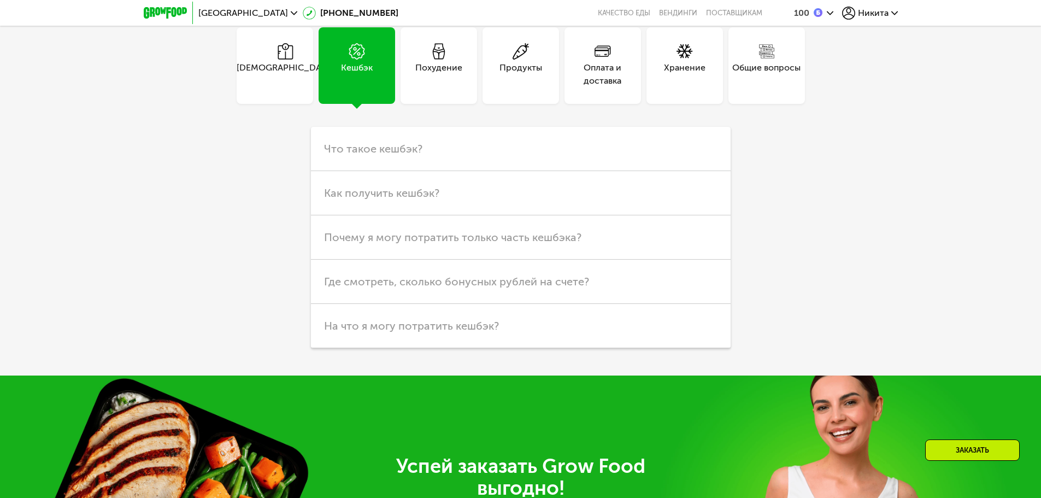
drag, startPoint x: 292, startPoint y: 178, endPoint x: 358, endPoint y: 171, distance: 65.9
click at [292, 104] on div "[DEMOGRAPHIC_DATA]" at bounding box center [275, 65] width 77 height 77
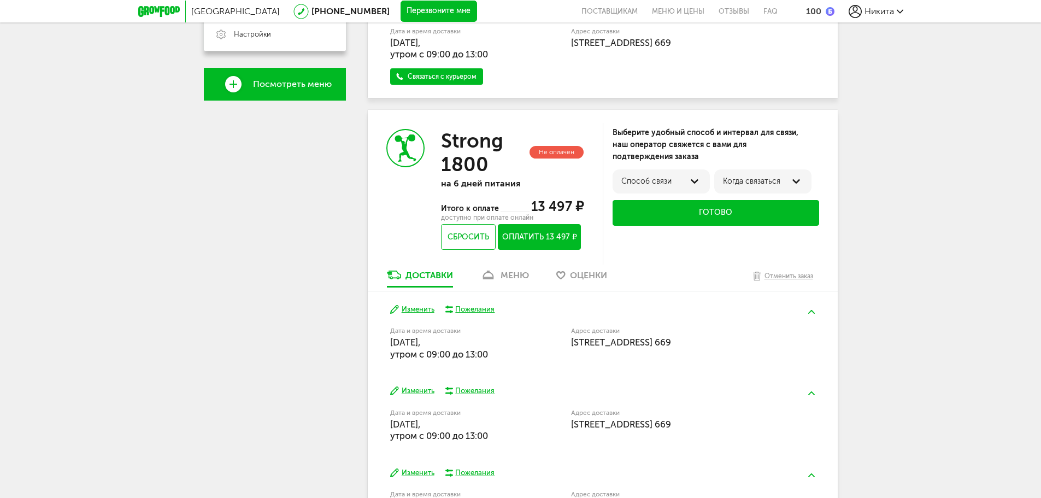
scroll to position [216, 0]
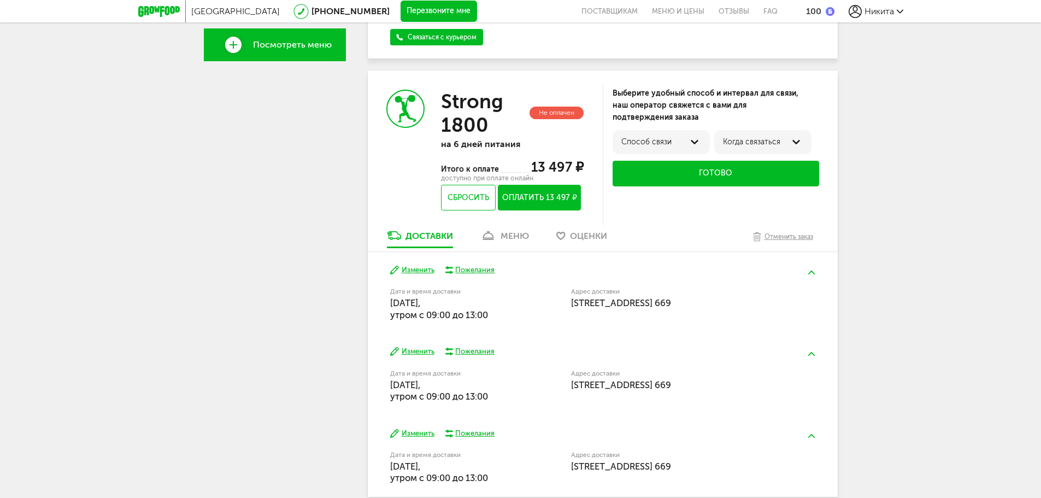
click at [502, 235] on div "меню" at bounding box center [515, 236] width 28 height 10
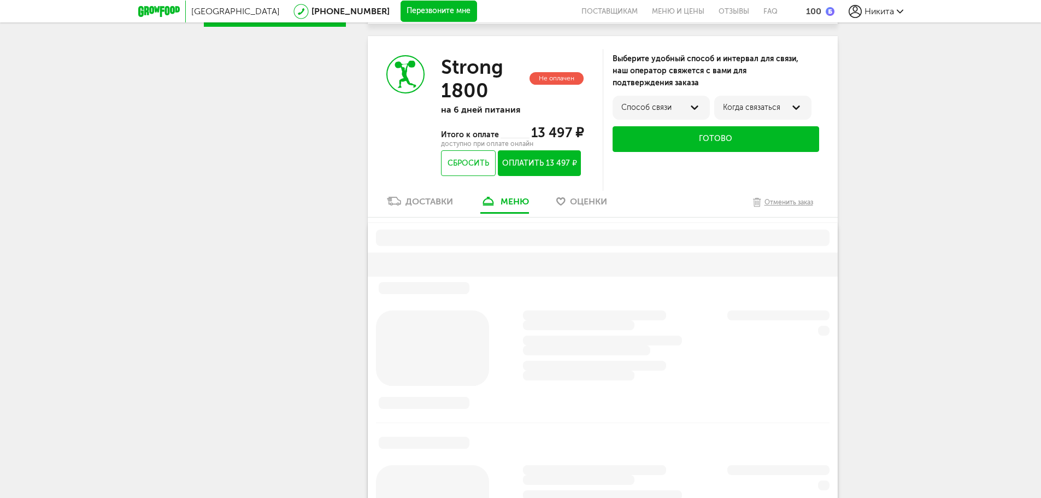
scroll to position [368, 0]
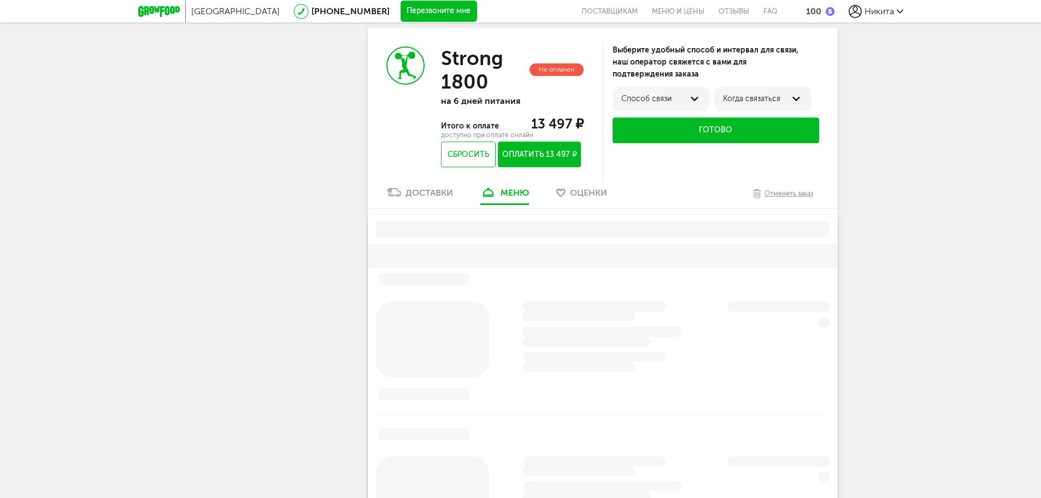
click at [423, 192] on div "Доставки" at bounding box center [430, 193] width 48 height 10
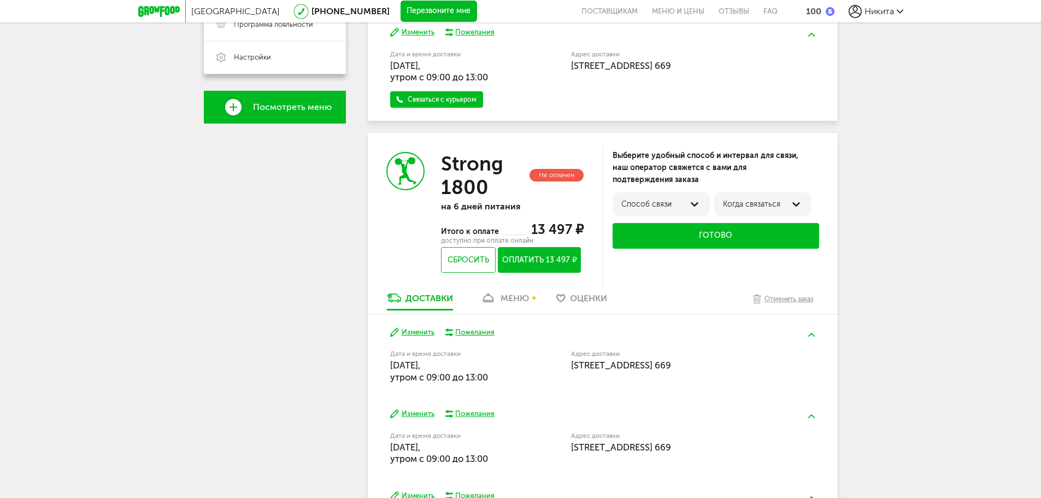
scroll to position [259, 0]
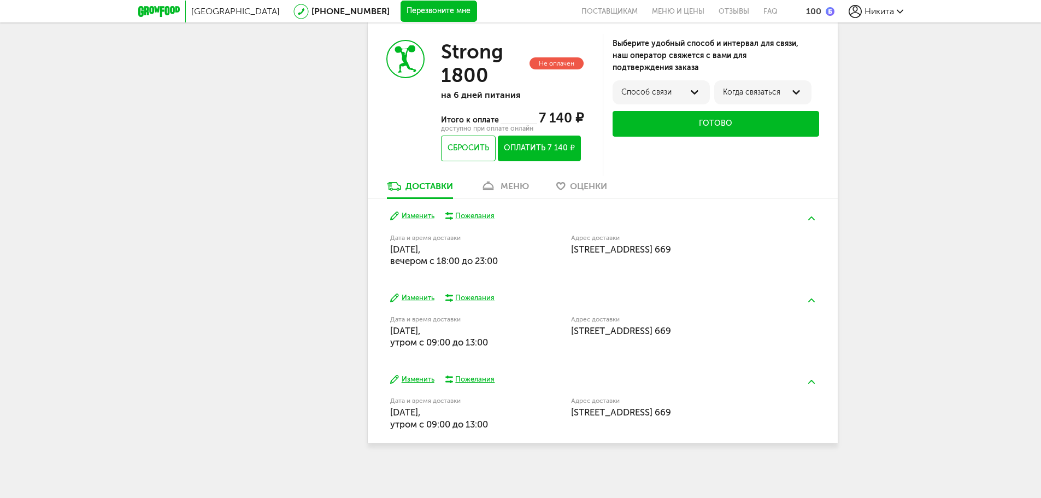
scroll to position [814, 0]
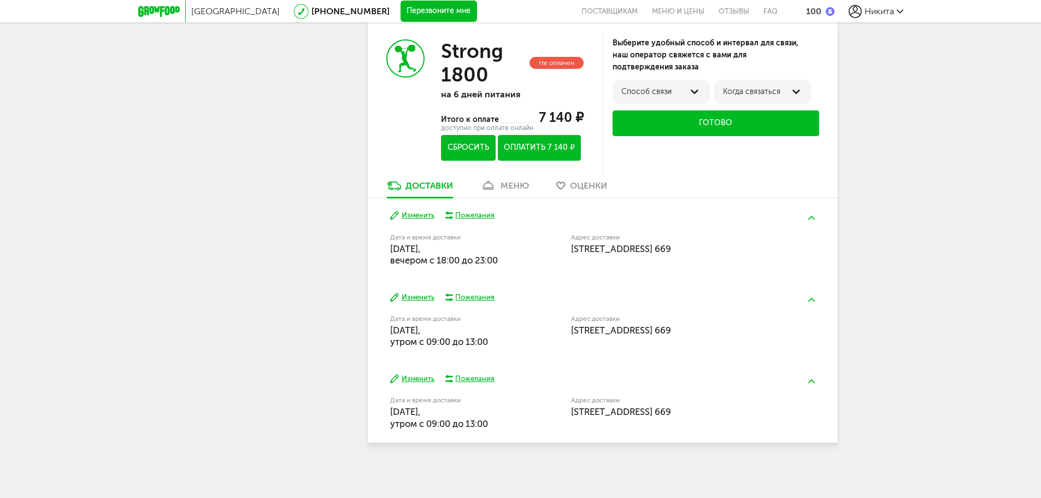
click at [471, 141] on button "Сбросить" at bounding box center [468, 148] width 54 height 26
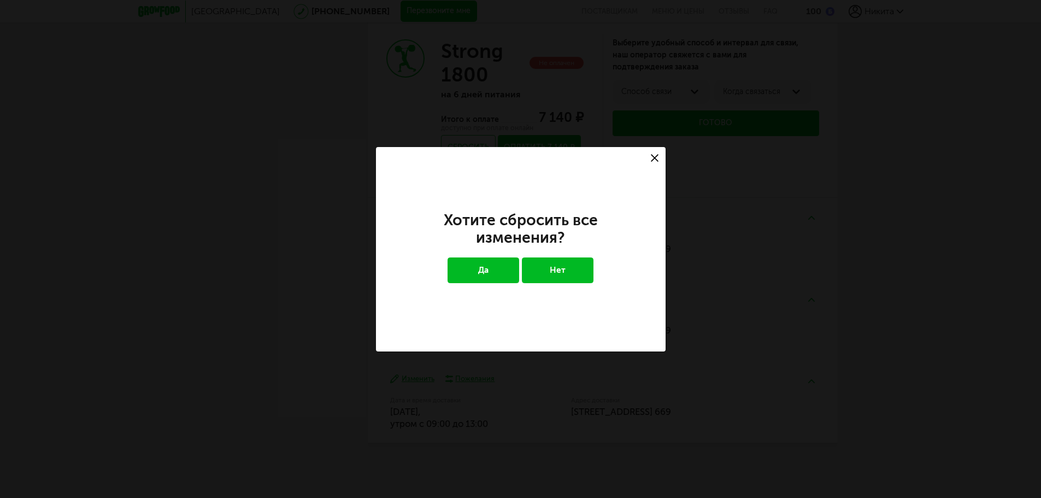
click at [481, 265] on button "Да" at bounding box center [484, 269] width 72 height 25
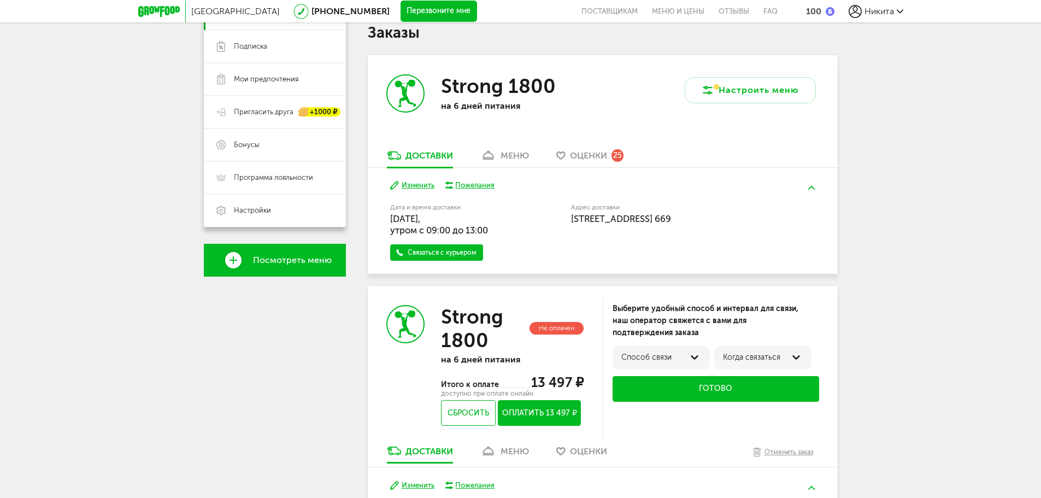
scroll to position [103, 0]
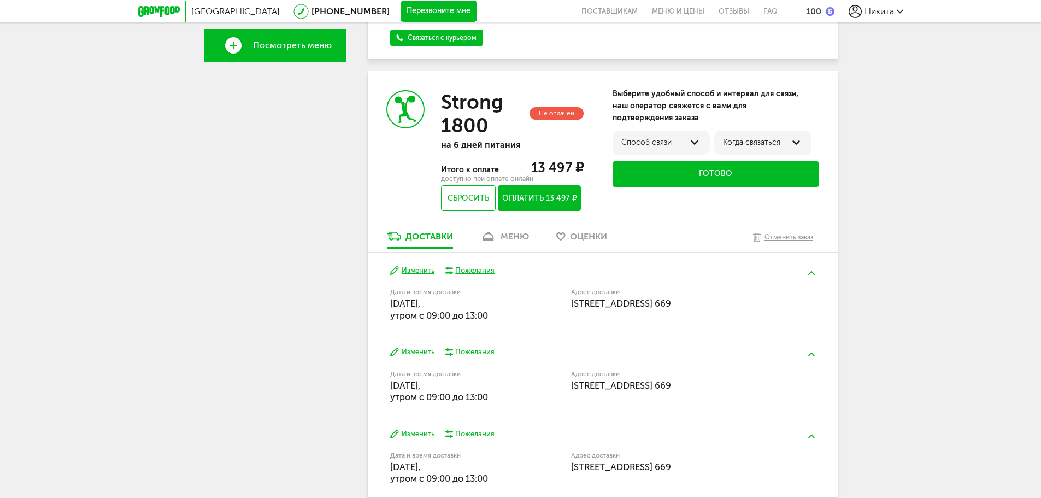
scroll to position [251, 0]
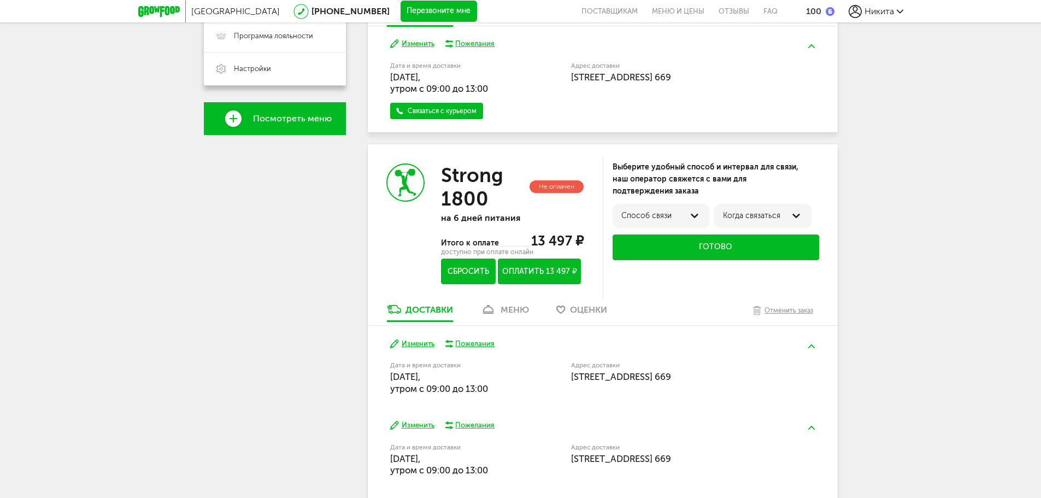
click at [475, 260] on button "Сбросить" at bounding box center [468, 272] width 54 height 26
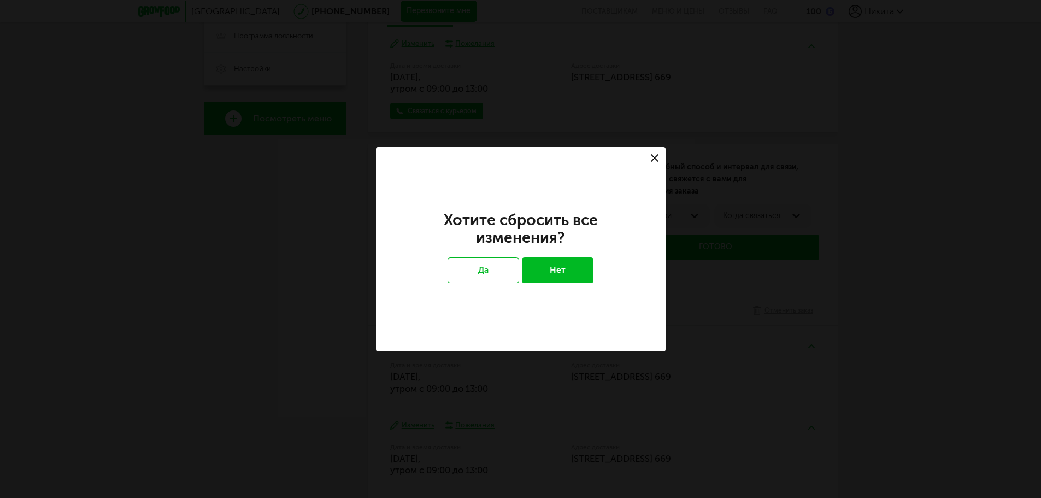
click at [649, 163] on div at bounding box center [655, 158] width 22 height 22
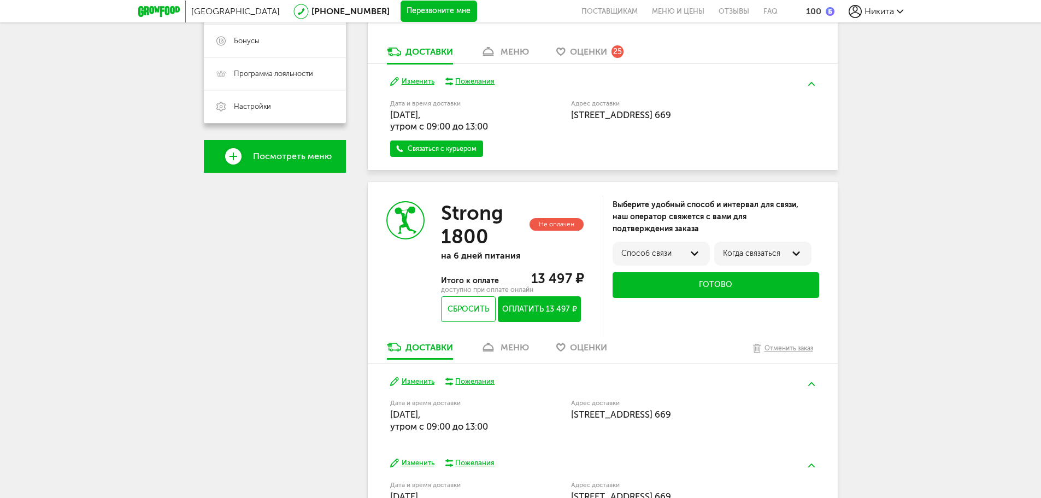
scroll to position [33, 0]
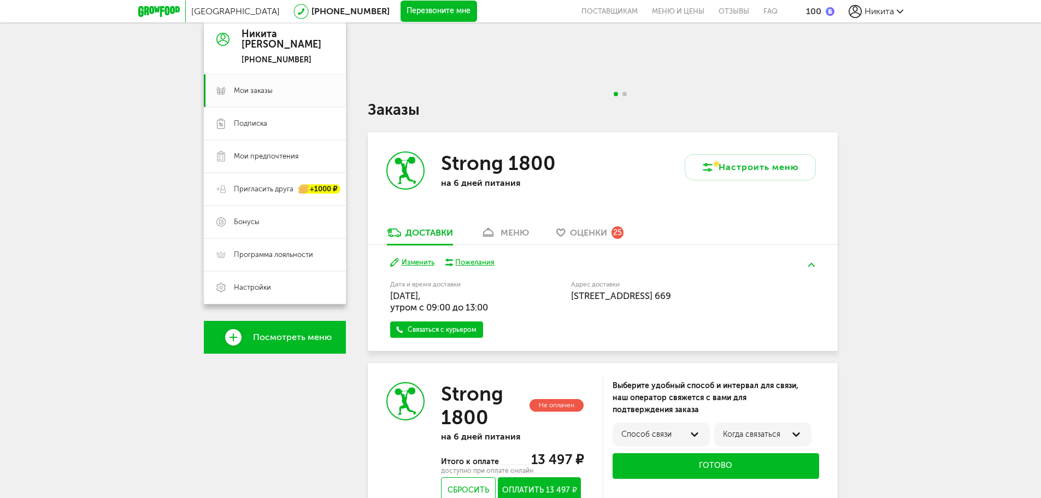
click at [516, 227] on link "меню" at bounding box center [505, 235] width 60 height 17
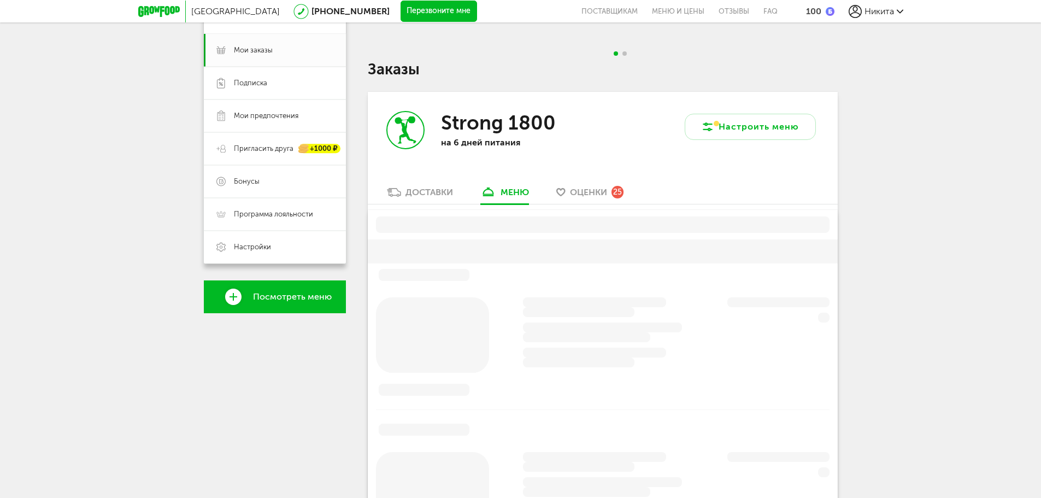
scroll to position [138, 0]
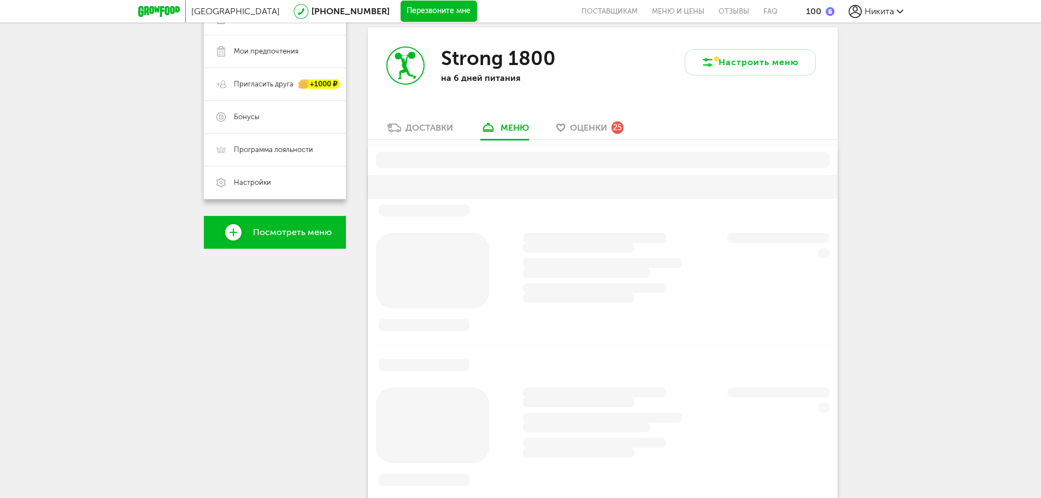
click at [426, 122] on link "Доставки" at bounding box center [420, 130] width 77 height 17
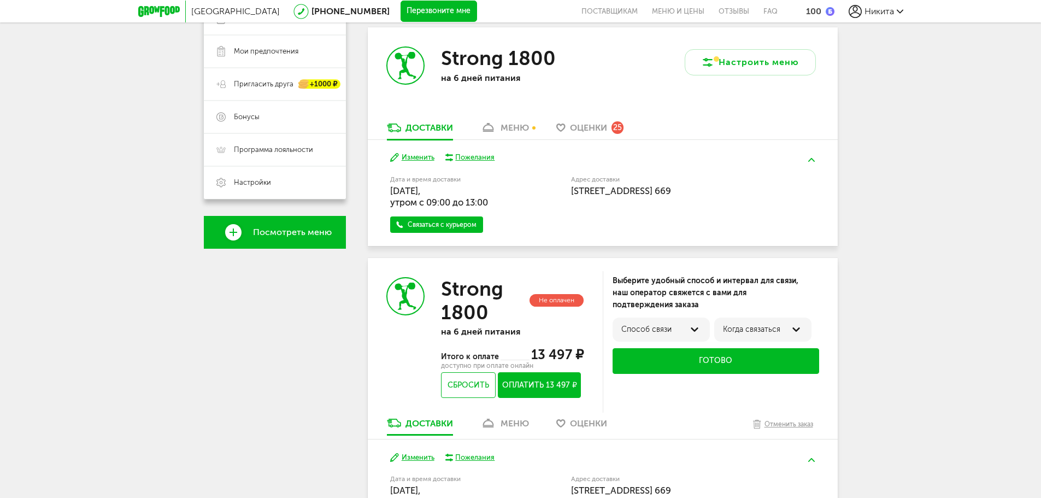
click at [592, 126] on span "Оценки" at bounding box center [588, 127] width 37 height 10
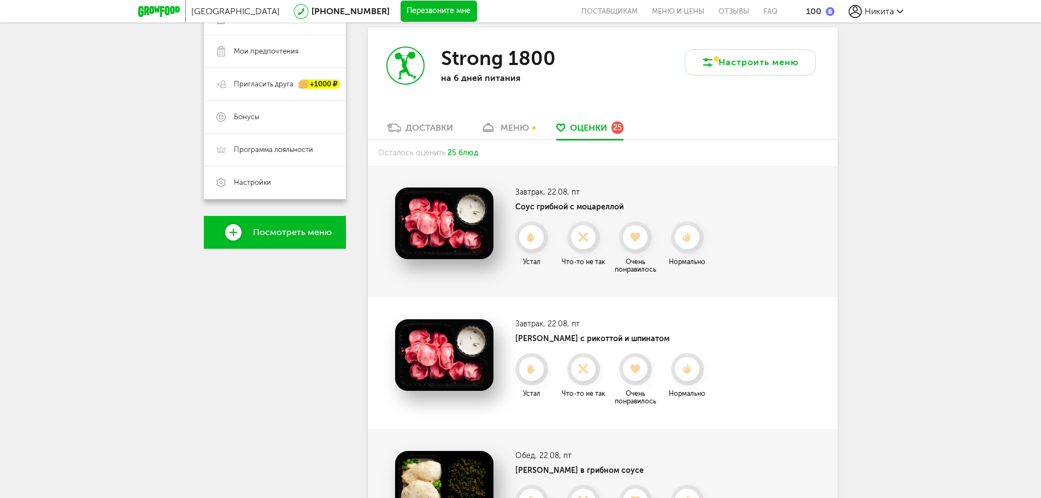
click at [471, 115] on div "Strong 1800 на 6 дней питания" at bounding box center [485, 74] width 235 height 95
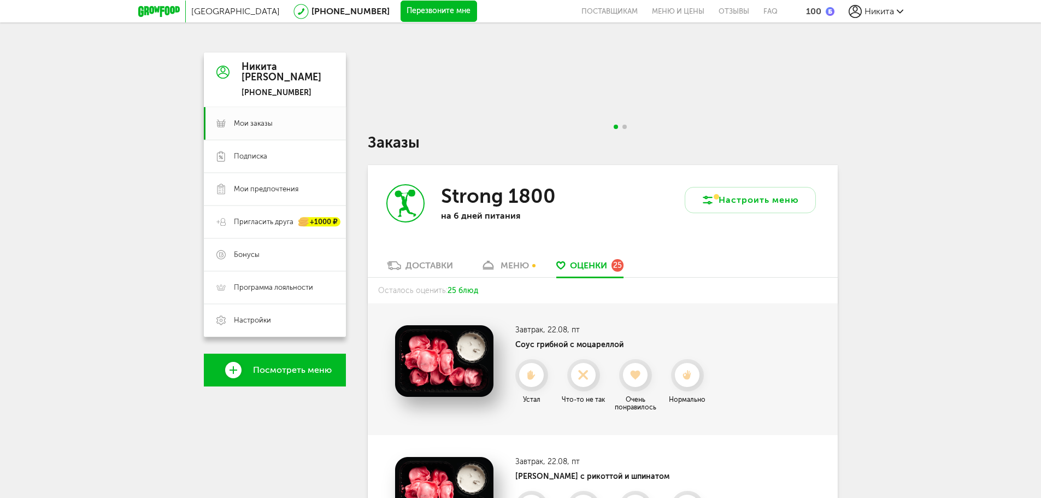
click at [443, 261] on div "Доставки" at bounding box center [430, 265] width 48 height 10
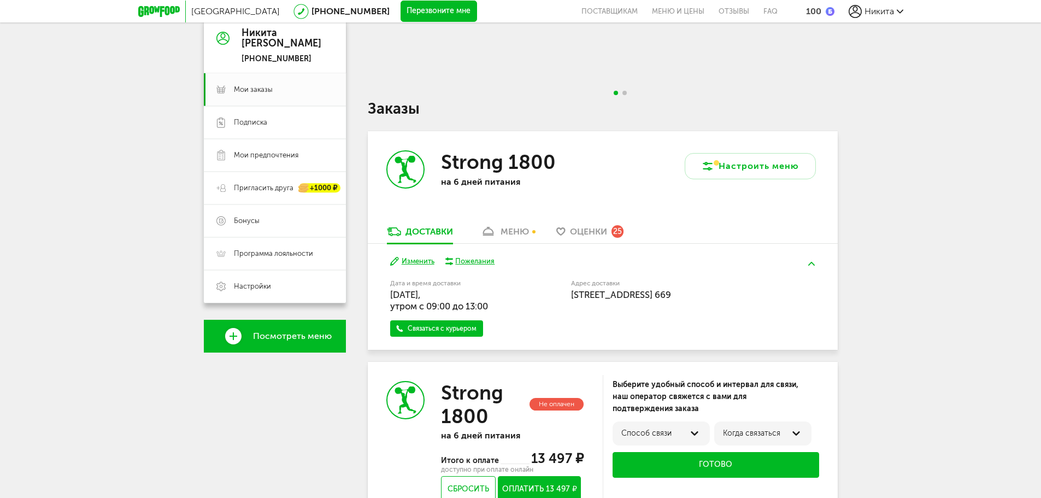
scroll to position [219, 0]
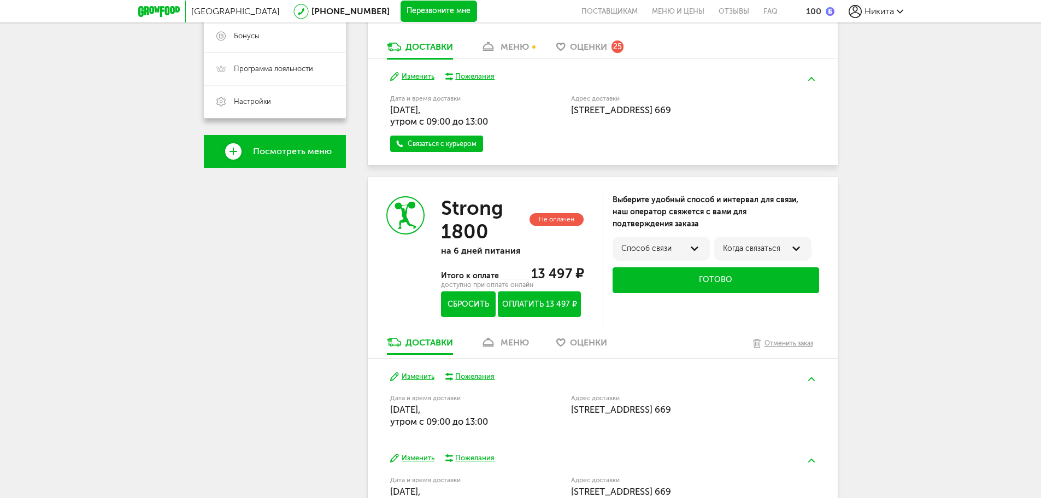
click at [466, 300] on button "Сбросить" at bounding box center [468, 304] width 54 height 26
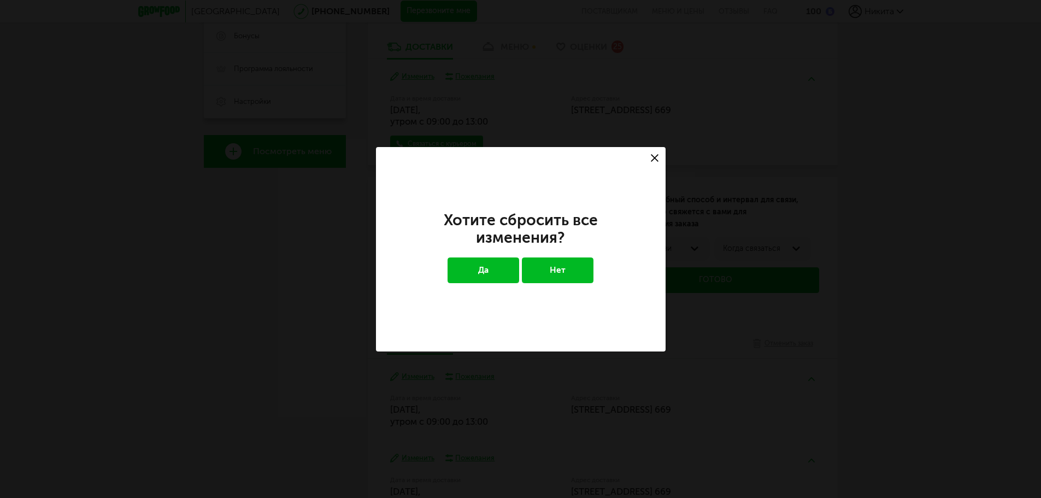
click at [489, 270] on button "Да" at bounding box center [484, 269] width 72 height 25
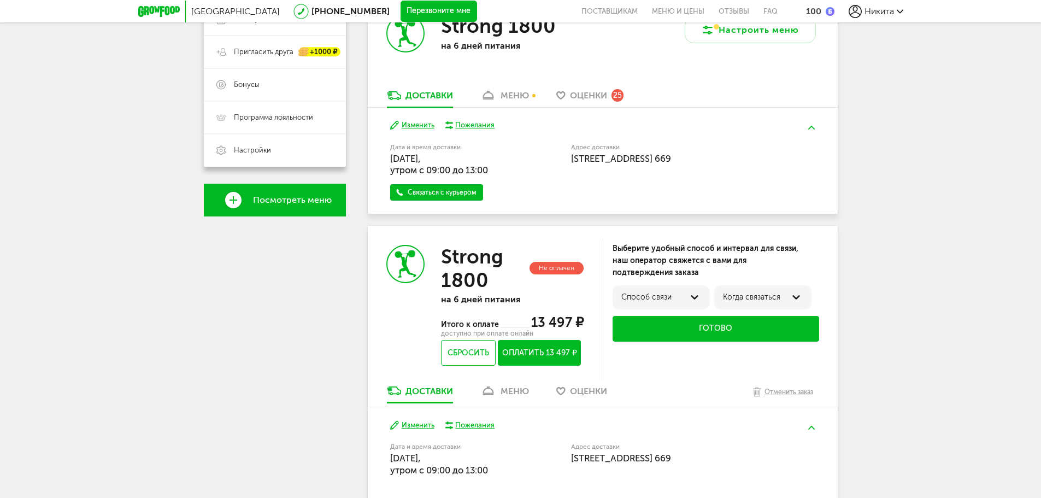
scroll to position [0, 0]
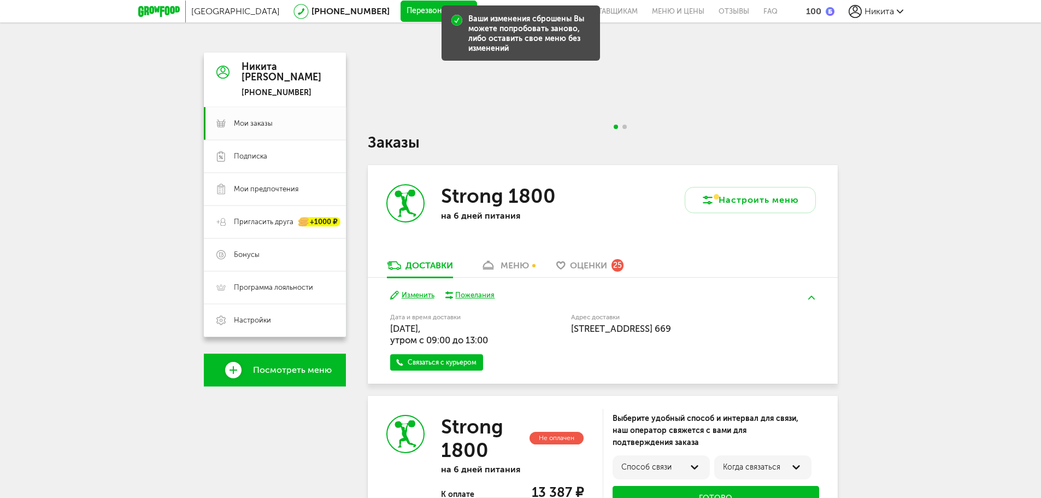
click at [623, 110] on div at bounding box center [603, 93] width 470 height 83
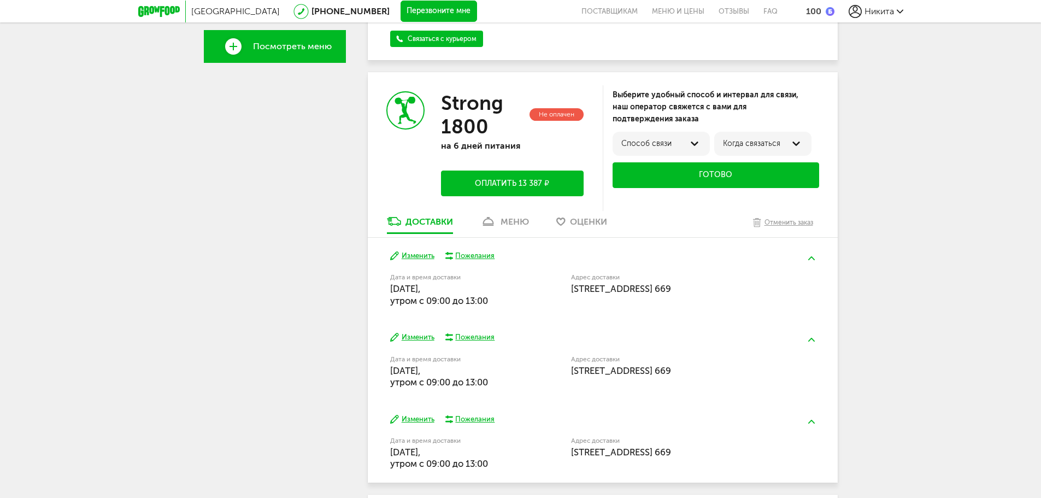
scroll to position [320, 0]
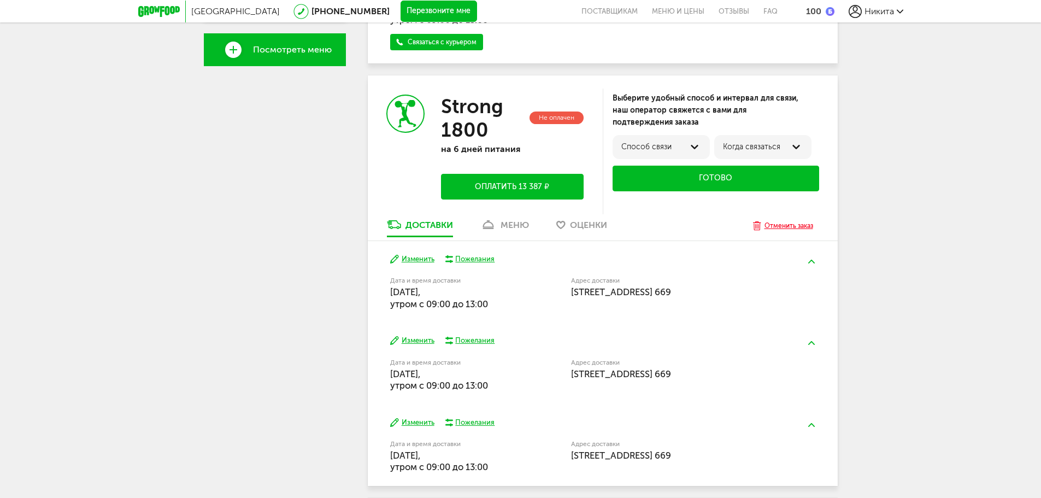
click at [782, 221] on div "Отменить заказ" at bounding box center [789, 225] width 49 height 11
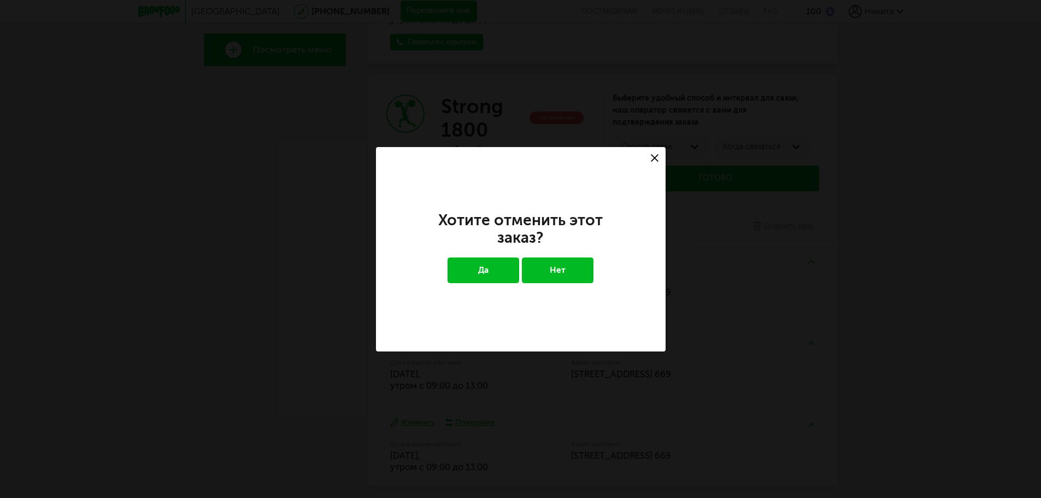
click at [500, 270] on button "Да" at bounding box center [484, 269] width 72 height 25
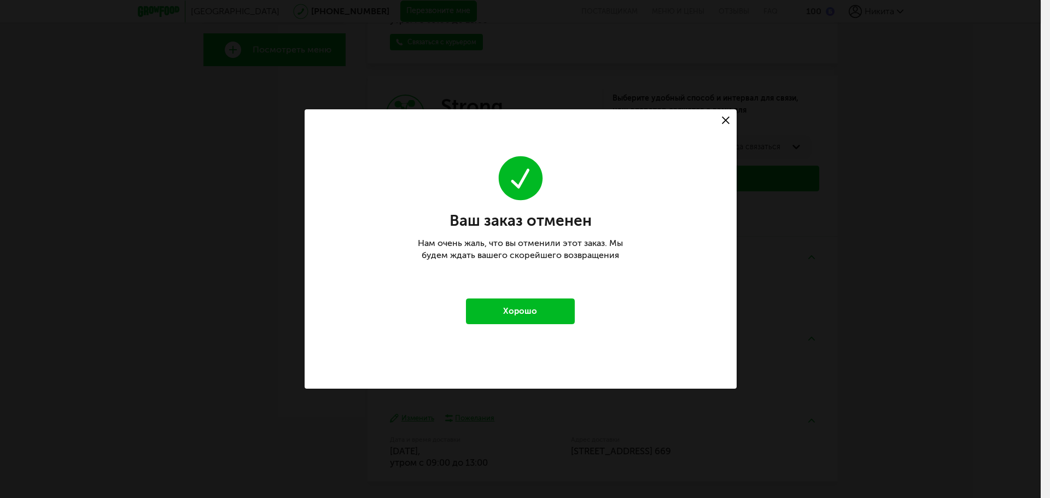
click at [519, 300] on button "Хорошо" at bounding box center [520, 310] width 109 height 25
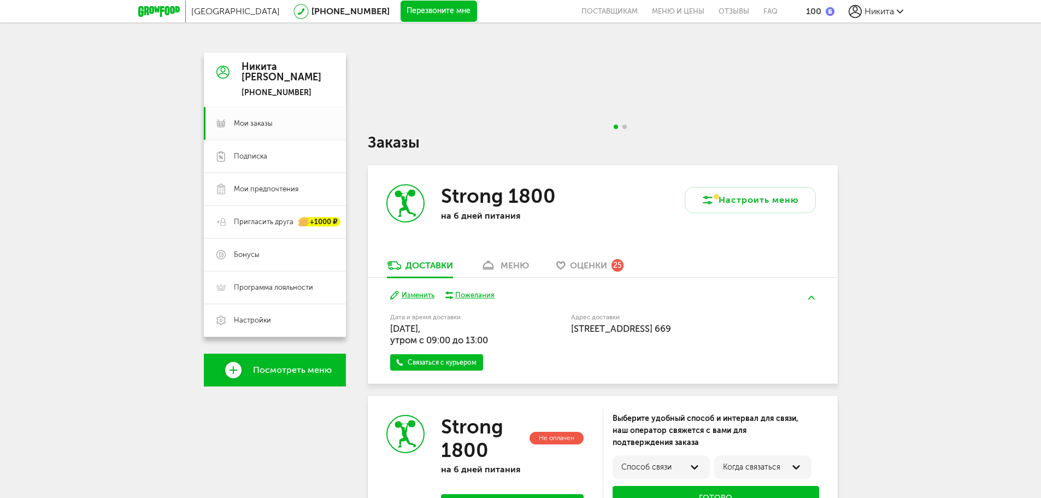
click at [809, 292] on button at bounding box center [812, 298] width 28 height 26
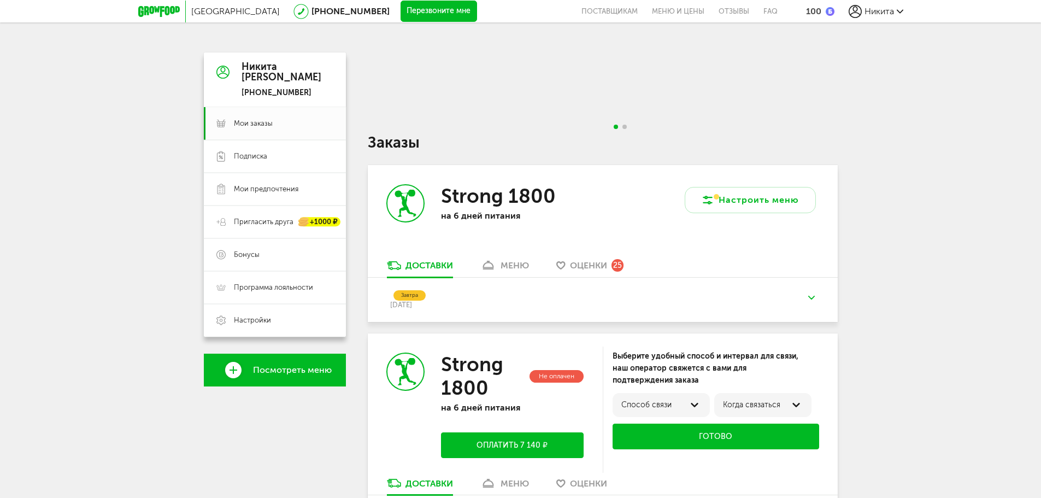
click at [258, 79] on div "Никита Демьянов" at bounding box center [282, 73] width 80 height 22
drag, startPoint x: 221, startPoint y: 73, endPoint x: 249, endPoint y: 46, distance: 38.7
click at [221, 73] on icon at bounding box center [222, 72] width 13 height 82
click at [223, 7] on span "[GEOGRAPHIC_DATA]" at bounding box center [235, 11] width 89 height 10
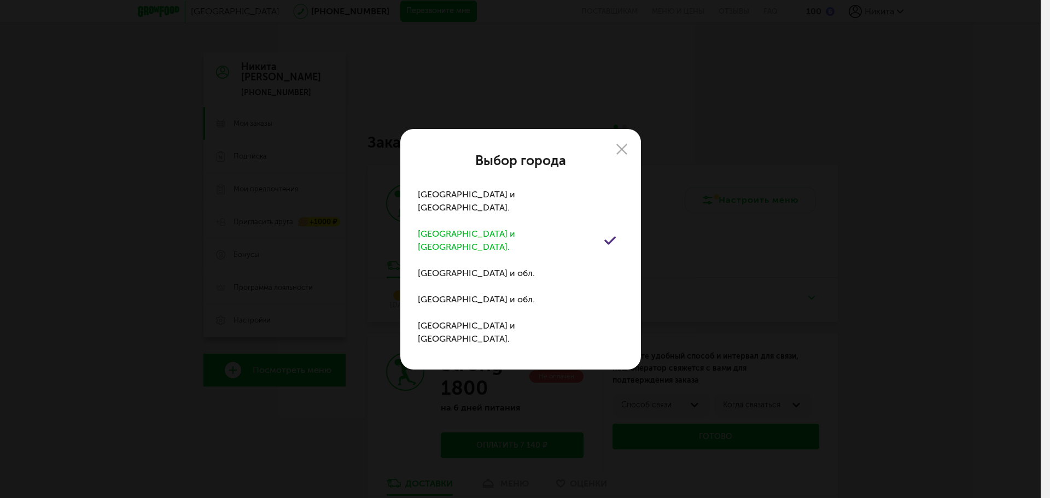
click at [455, 91] on div "Выбор города Москва и обл. Санкт-Петербург и обл. Воронеж и обл. Казань и обл. …" at bounding box center [520, 249] width 1040 height 498
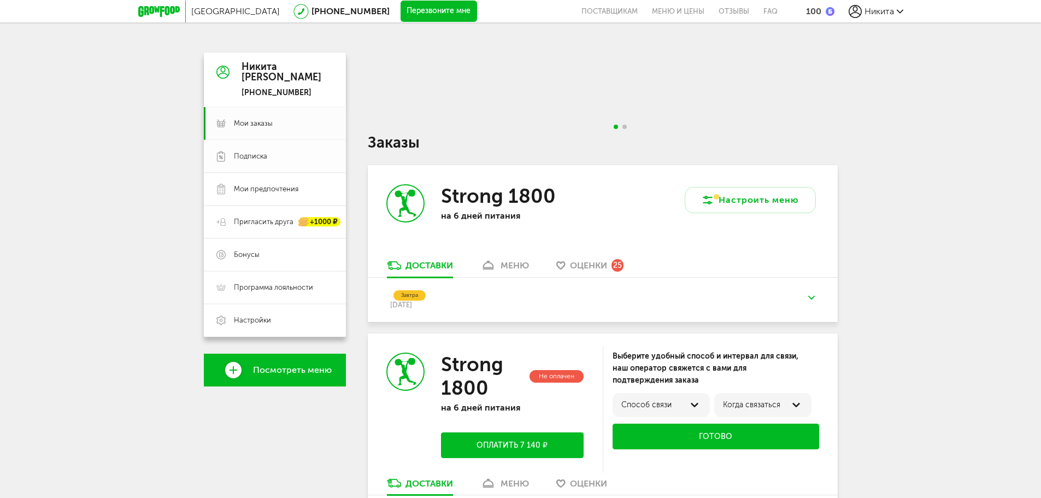
click at [260, 157] on span "Подписка" at bounding box center [250, 156] width 33 height 10
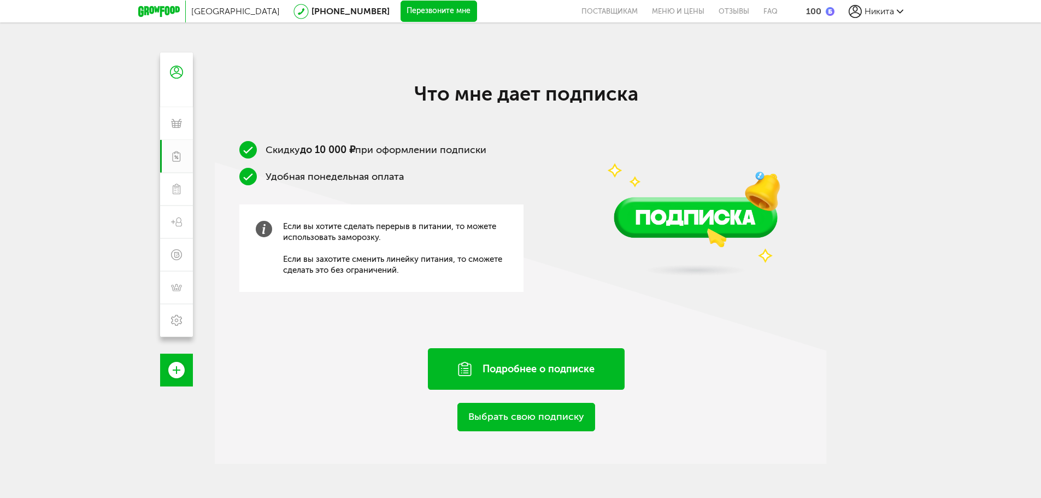
click at [516, 371] on div "Подробнее о подписке" at bounding box center [526, 369] width 197 height 42
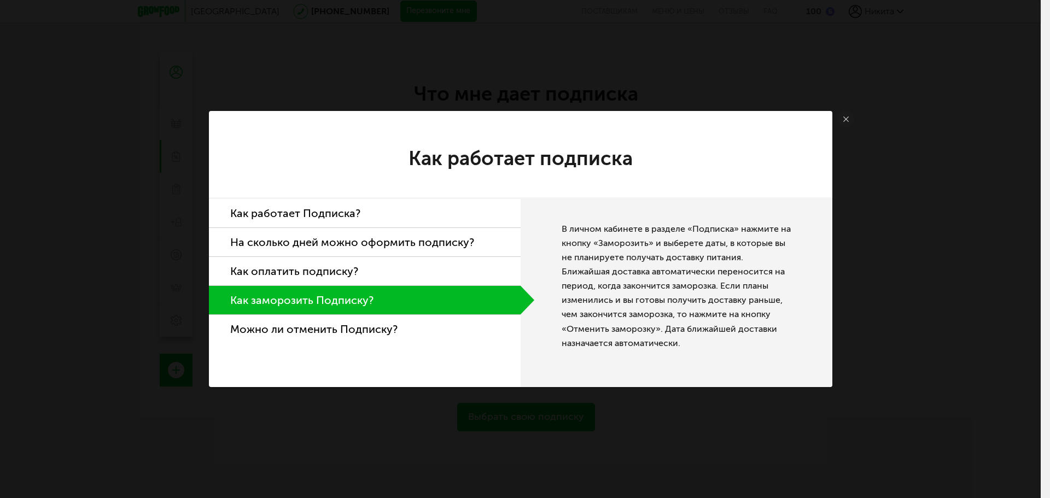
drag, startPoint x: 833, startPoint y: 120, endPoint x: 818, endPoint y: 124, distance: 15.8
click at [832, 120] on div "Как работает подписка Как работает Подписка? На сколько дней можно оформить под…" at bounding box center [520, 249] width 1040 height 498
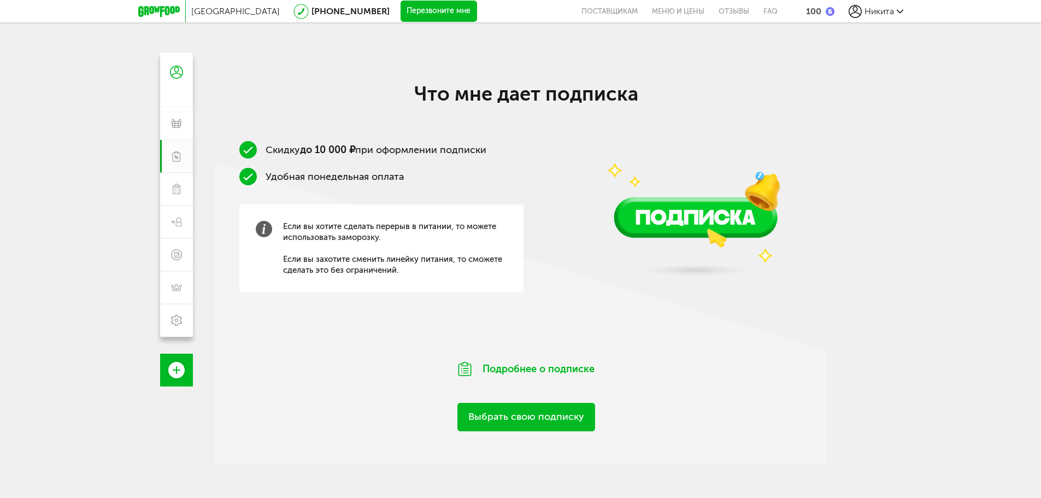
click at [519, 411] on link "Выбрать свою подписку" at bounding box center [527, 417] width 138 height 28
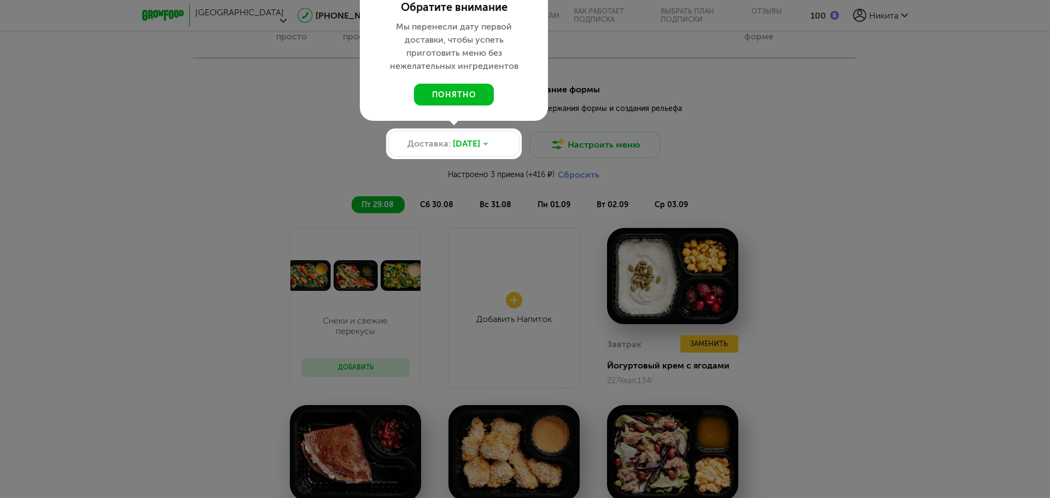
scroll to position [1079, 0]
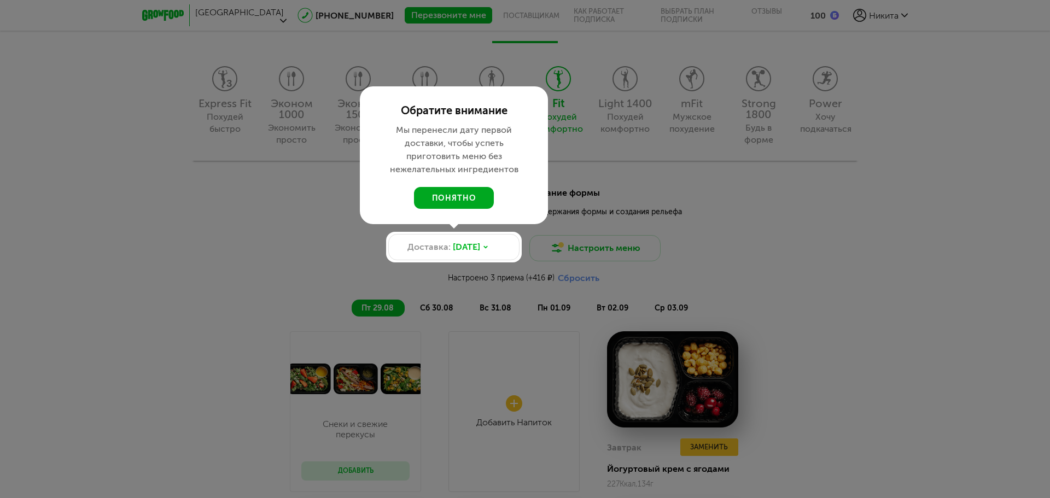
click at [472, 196] on button "понятно" at bounding box center [454, 198] width 80 height 22
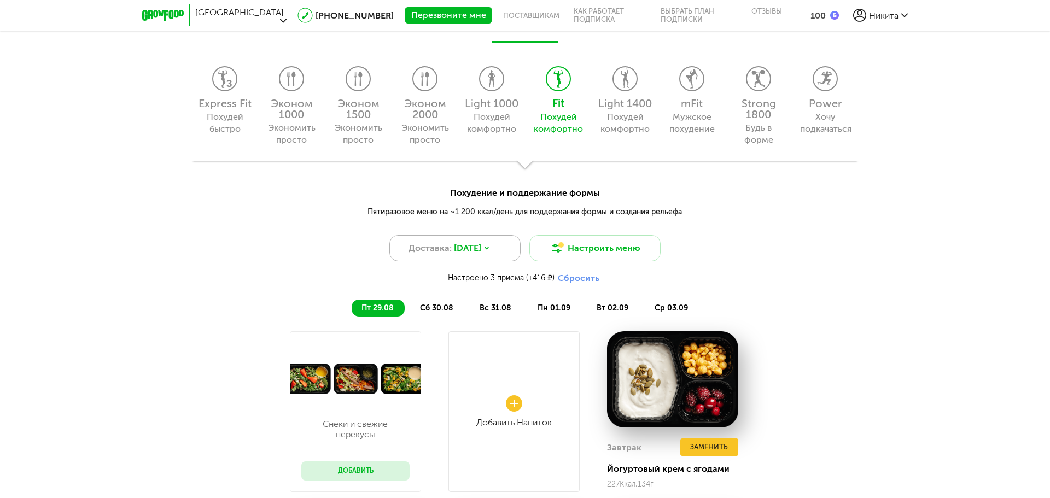
click at [465, 256] on div "Доставка: 29 авг, пт" at bounding box center [454, 248] width 131 height 26
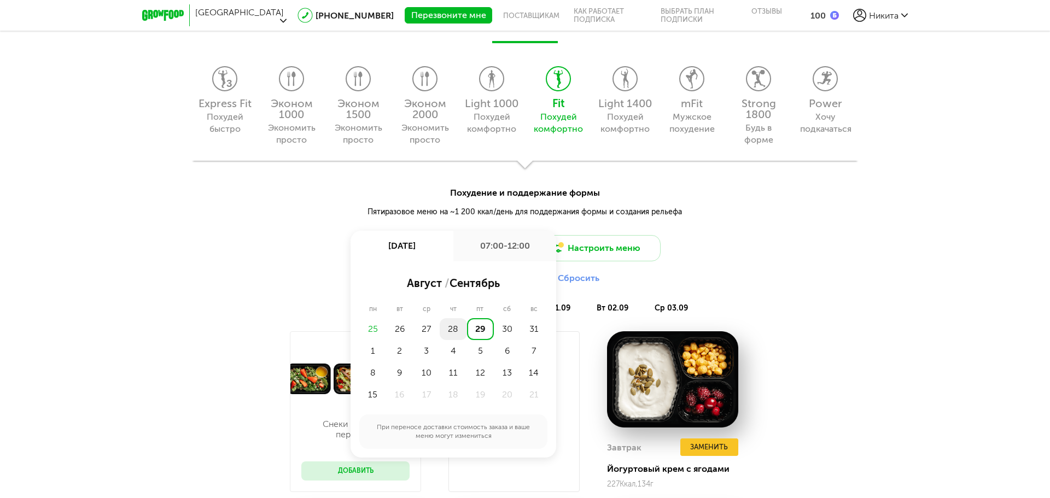
click at [452, 330] on div "28" at bounding box center [453, 329] width 27 height 22
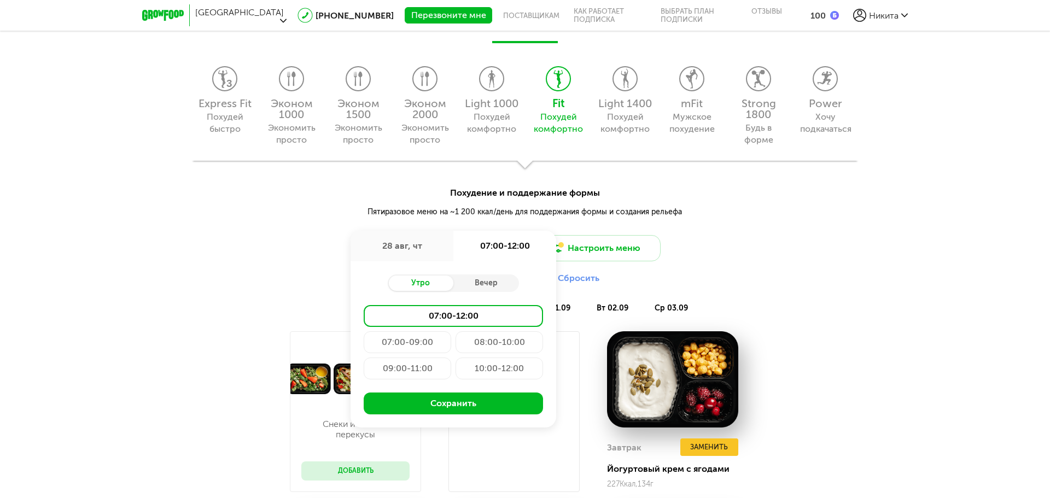
drag, startPoint x: 795, startPoint y: 264, endPoint x: 769, endPoint y: 263, distance: 25.7
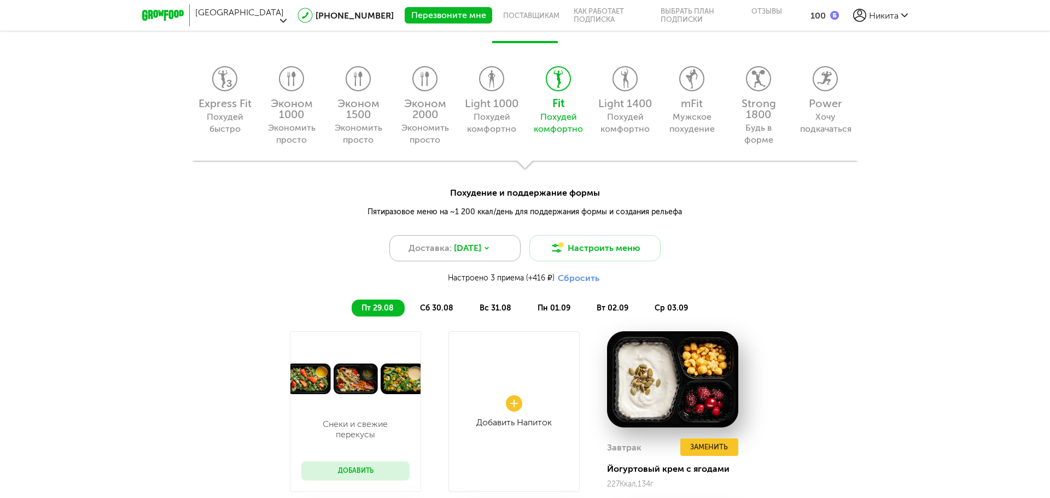
click at [461, 249] on span "[DATE]" at bounding box center [467, 248] width 27 height 13
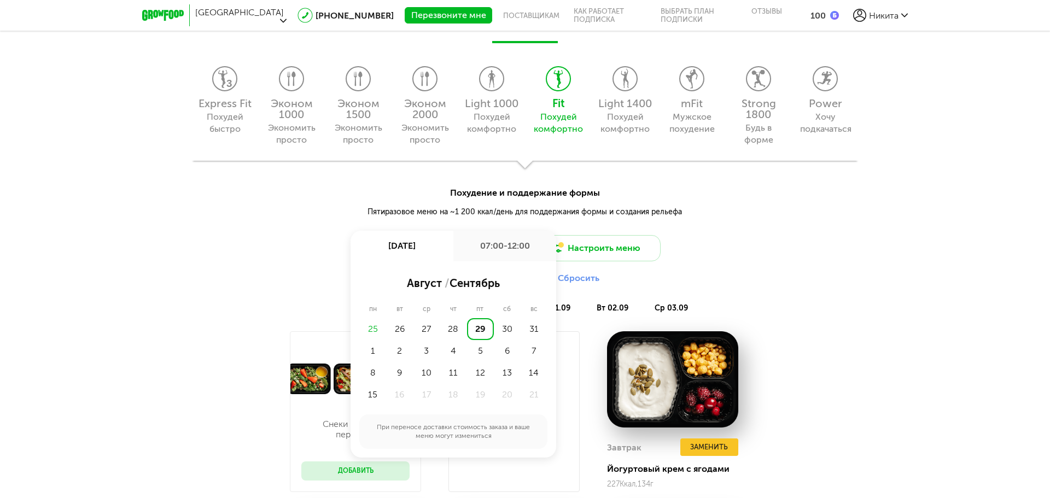
click at [448, 330] on div "28" at bounding box center [453, 329] width 27 height 22
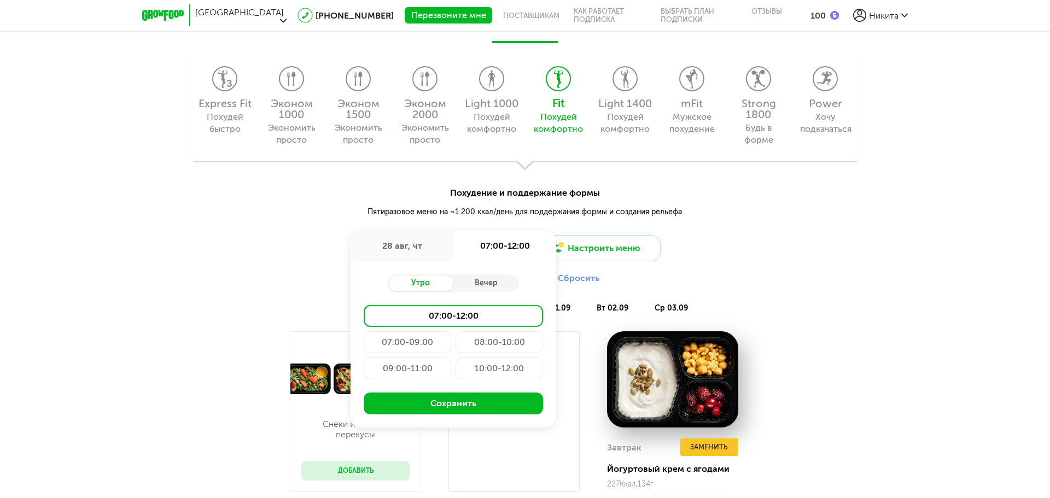
click at [413, 370] on div "09:00-11:00" at bounding box center [407, 369] width 87 height 22
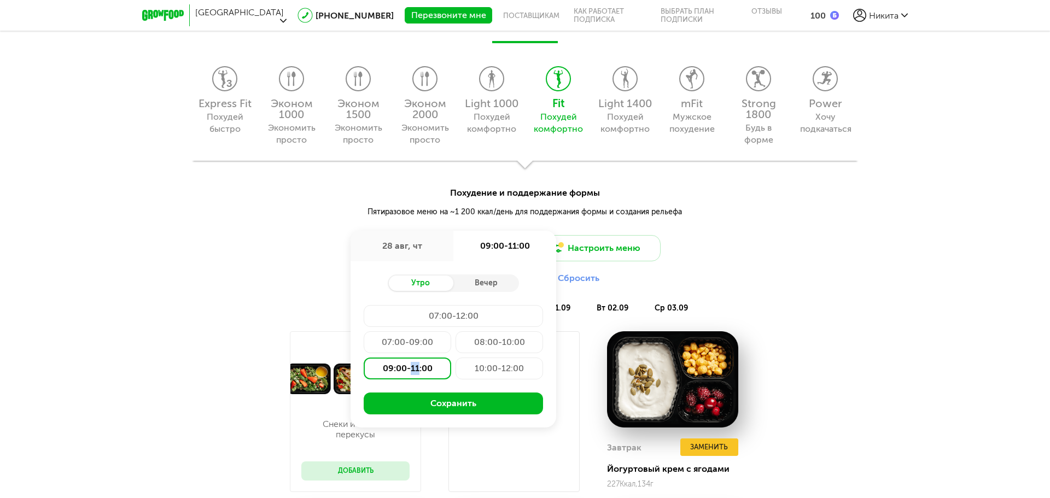
click at [413, 370] on div "09:00-11:00" at bounding box center [407, 369] width 87 height 22
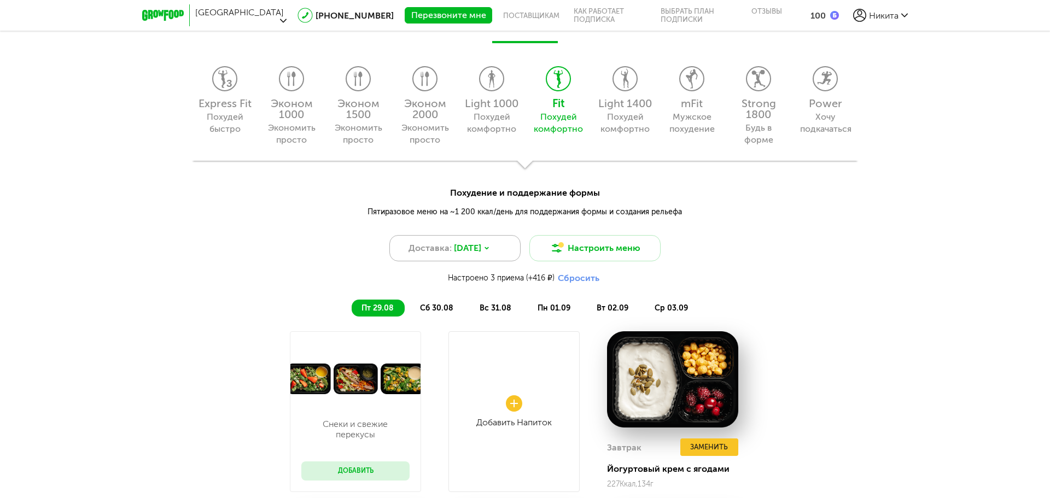
click at [461, 250] on span "[DATE]" at bounding box center [467, 248] width 27 height 13
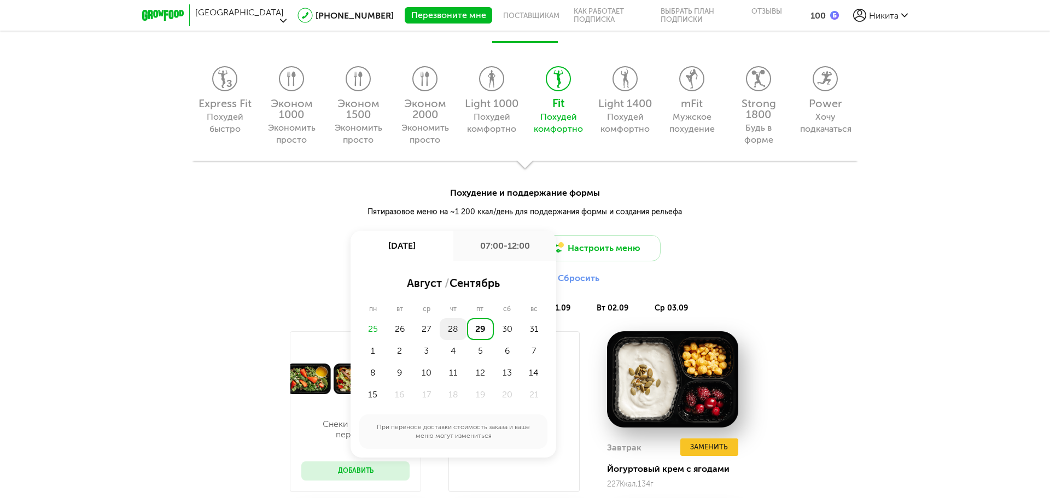
click at [450, 328] on div "28" at bounding box center [453, 329] width 27 height 22
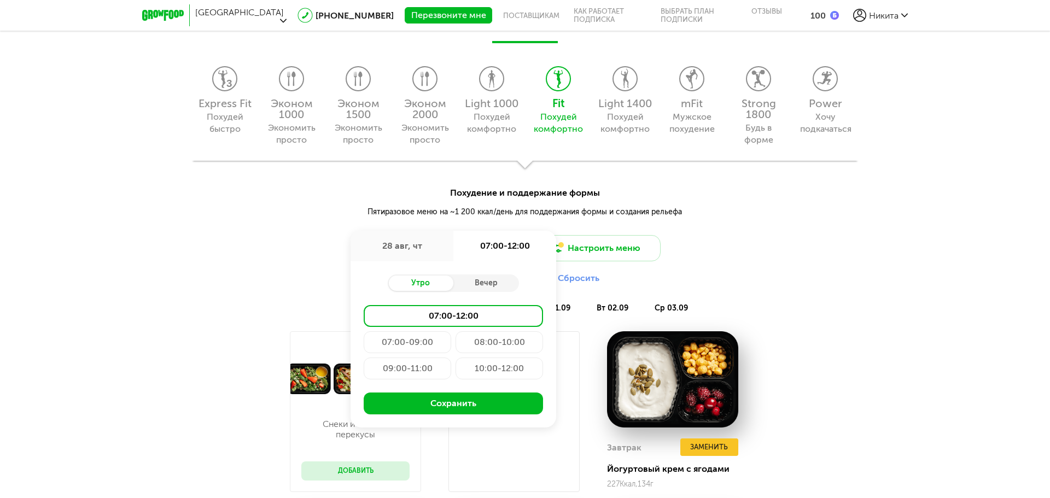
click at [406, 370] on div "09:00-11:00" at bounding box center [407, 369] width 87 height 22
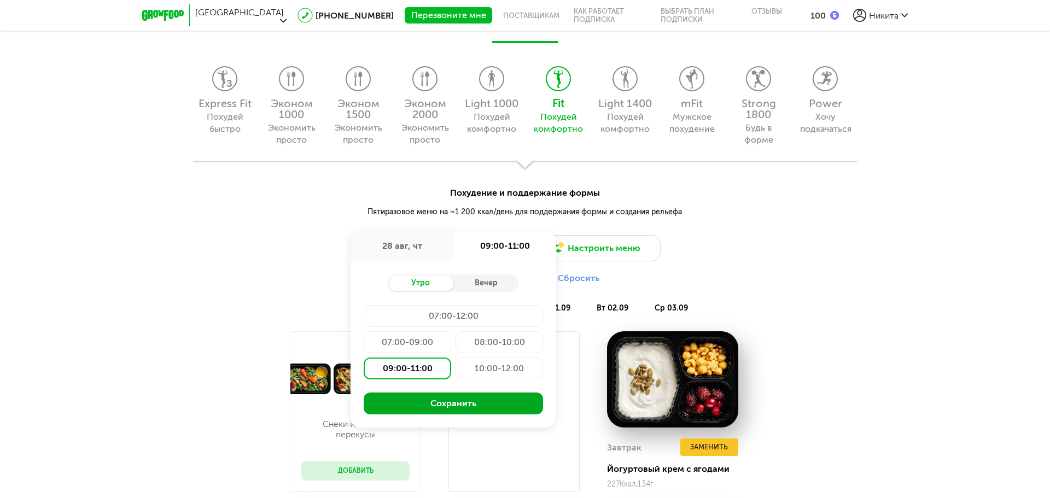
click at [435, 401] on button "Сохранить" at bounding box center [453, 404] width 179 height 22
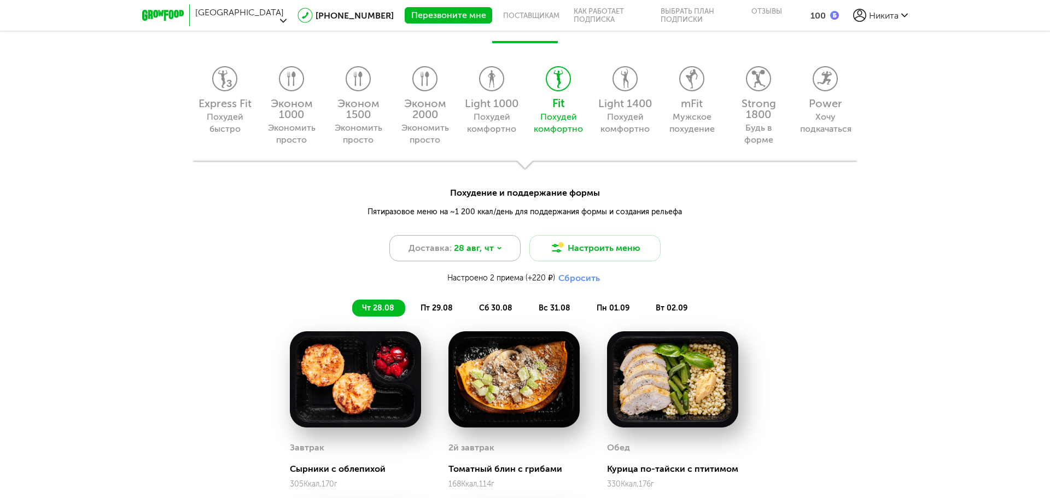
click at [500, 245] on icon at bounding box center [499, 248] width 7 height 7
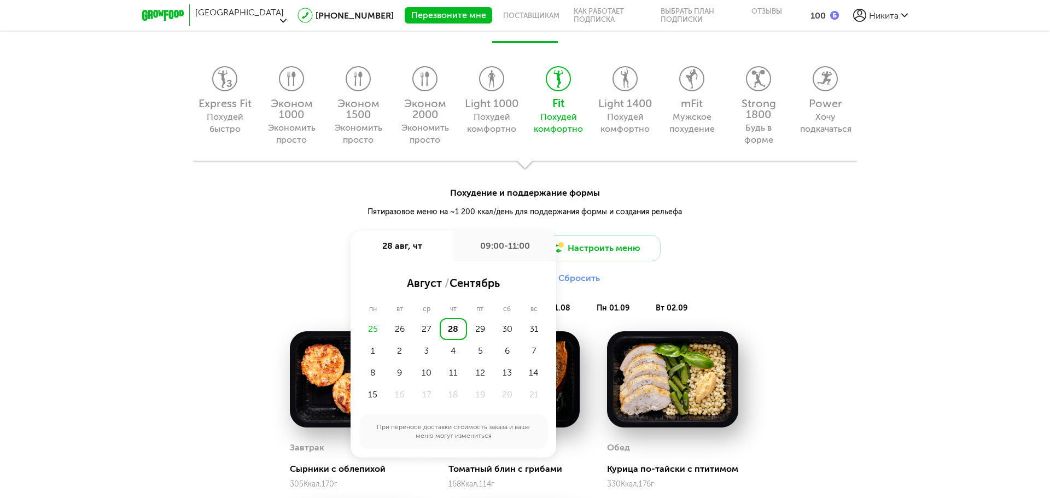
click at [453, 327] on div "28" at bounding box center [453, 329] width 27 height 22
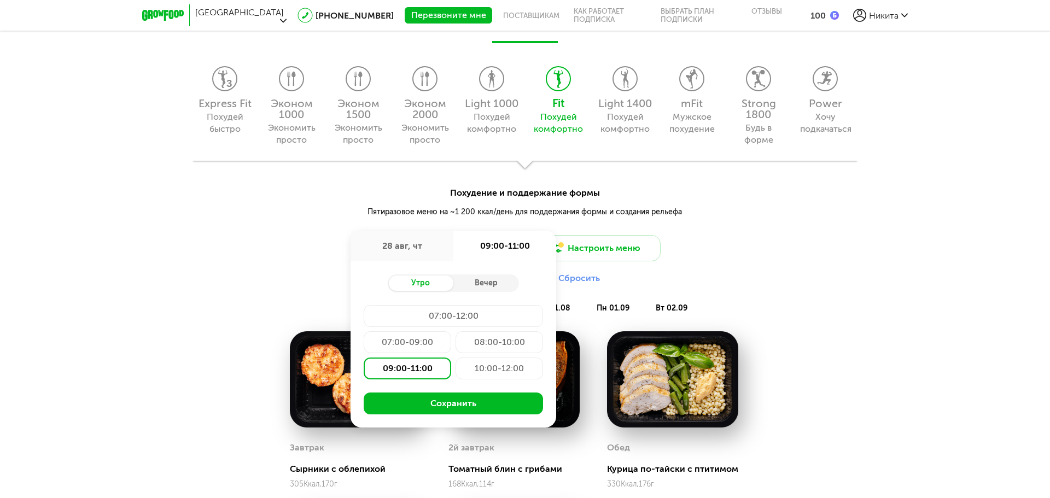
click at [711, 355] on img at bounding box center [672, 379] width 131 height 96
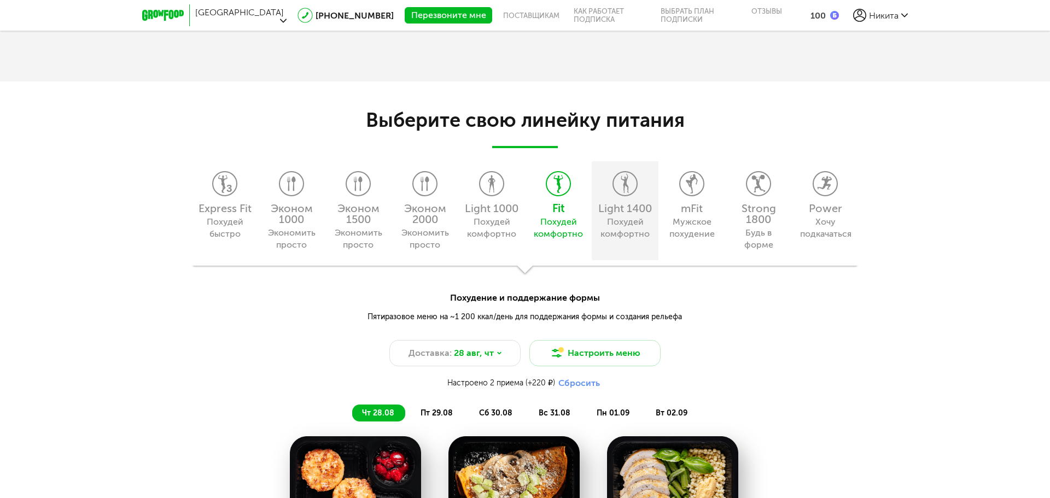
scroll to position [970, 0]
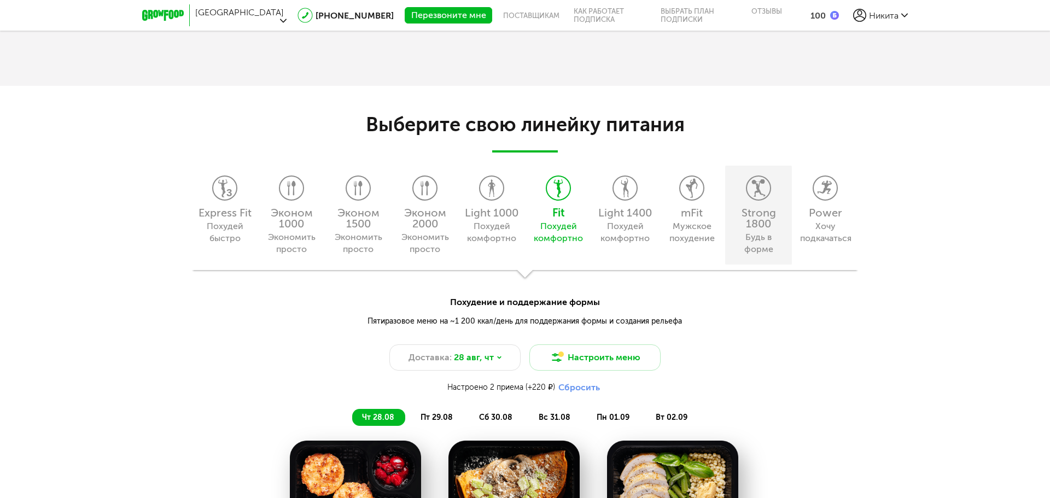
click at [750, 203] on div "Strong 1800 Будь в форме" at bounding box center [758, 215] width 67 height 99
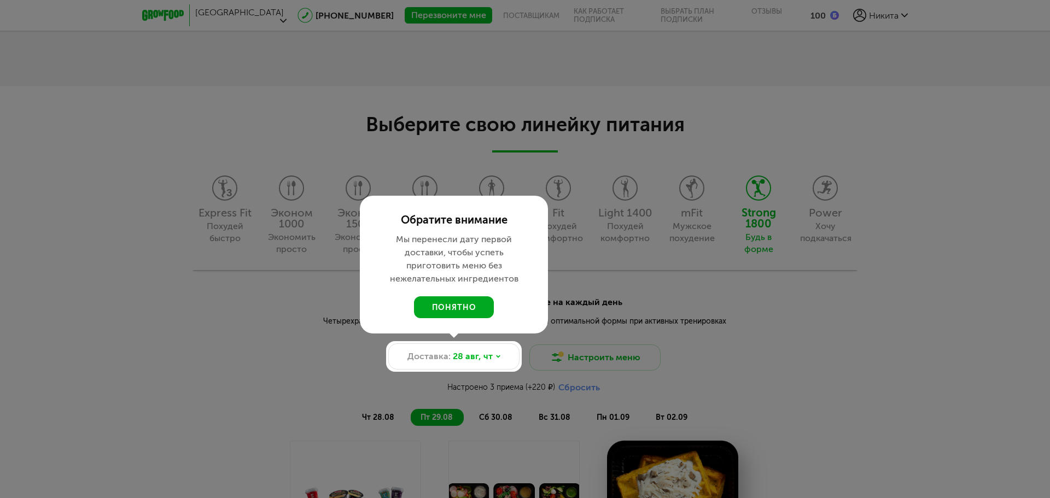
click at [464, 308] on button "понятно" at bounding box center [454, 307] width 80 height 22
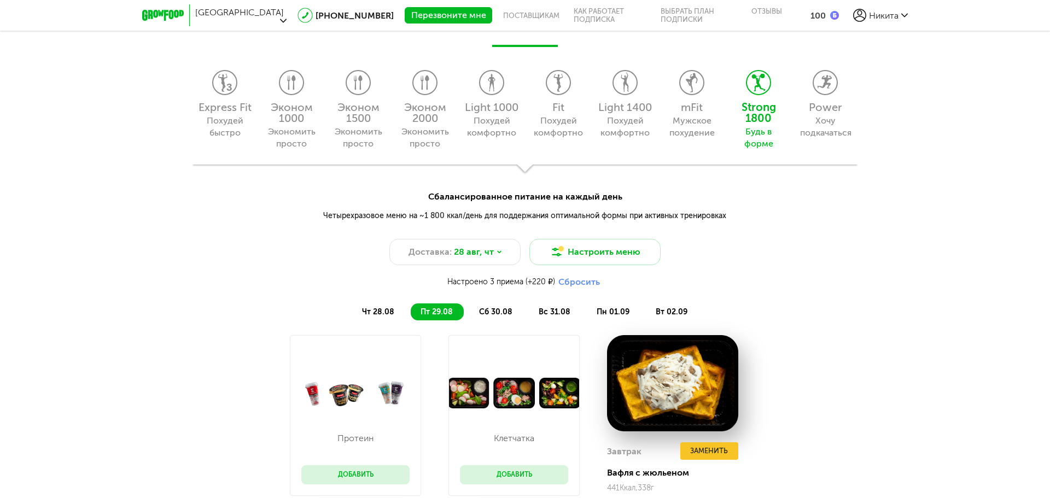
scroll to position [1079, 0]
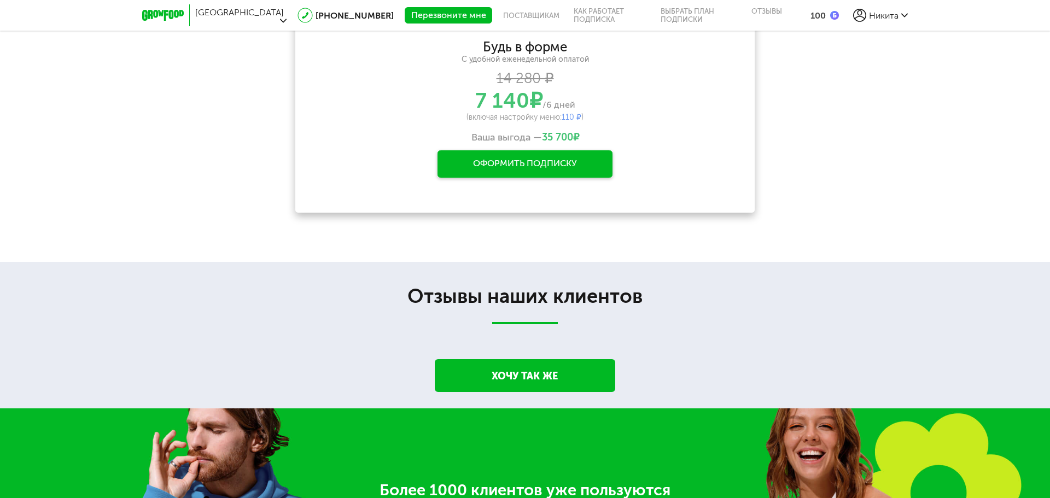
drag, startPoint x: 830, startPoint y: 296, endPoint x: 826, endPoint y: 242, distance: 53.8
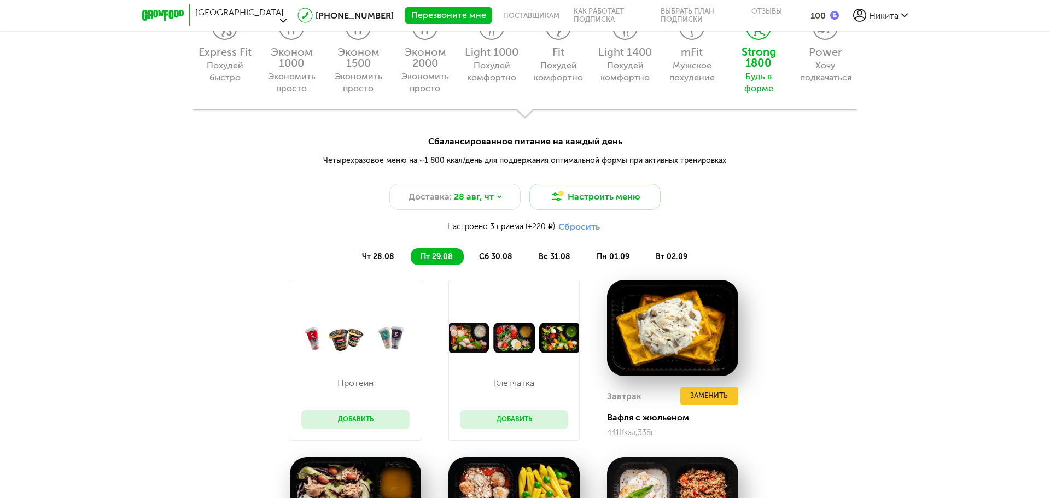
scroll to position [1172, 0]
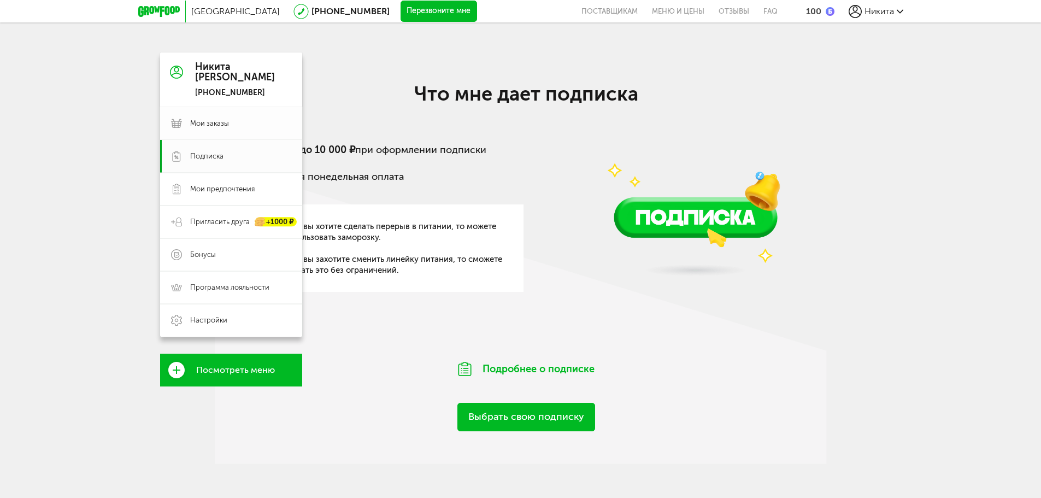
click at [208, 117] on link "Мои заказы" at bounding box center [231, 123] width 142 height 33
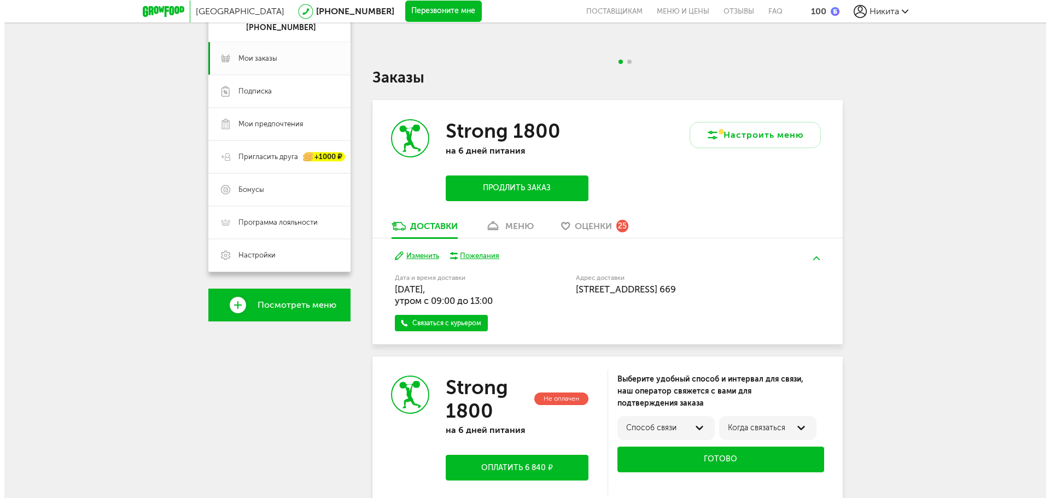
scroll to position [57, 0]
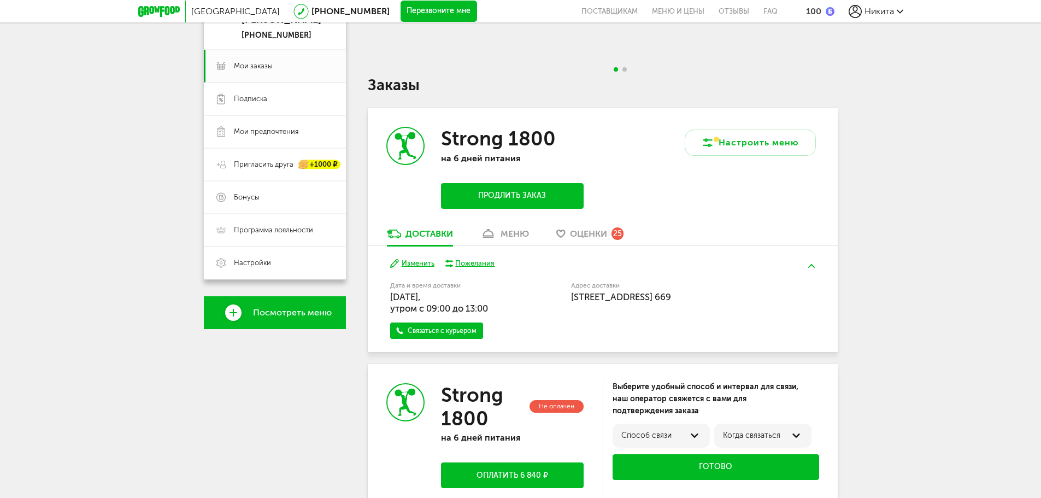
click at [524, 193] on button "Продлить заказ" at bounding box center [512, 196] width 142 height 26
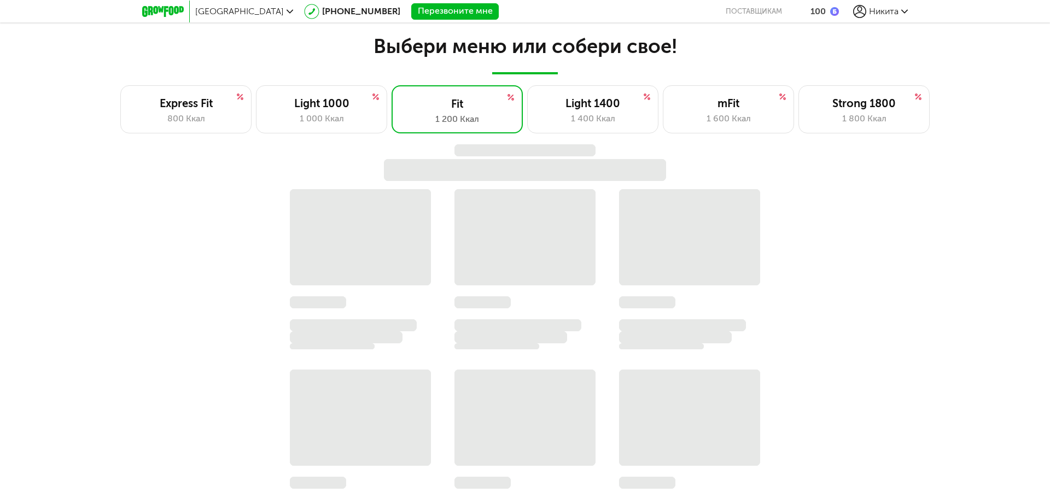
scroll to position [813, 0]
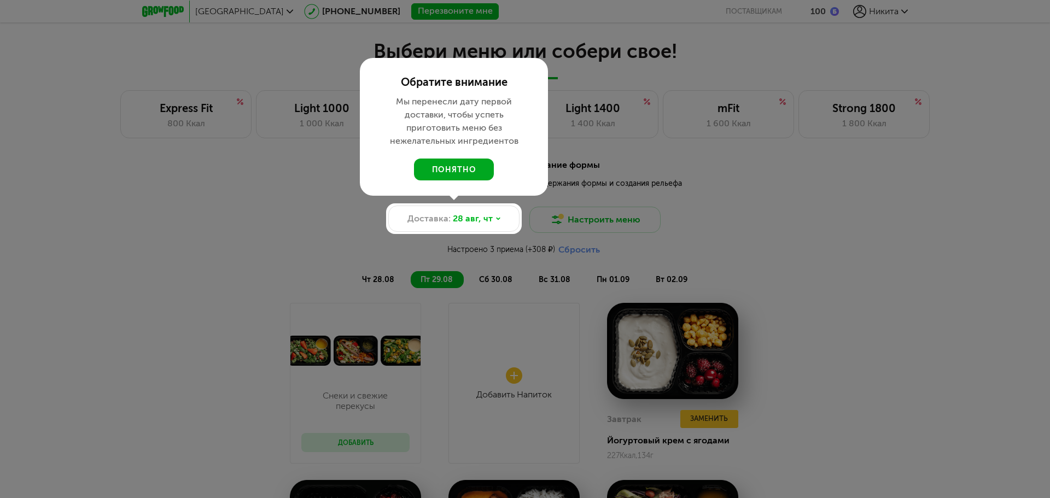
click at [456, 169] on button "понятно" at bounding box center [454, 170] width 80 height 22
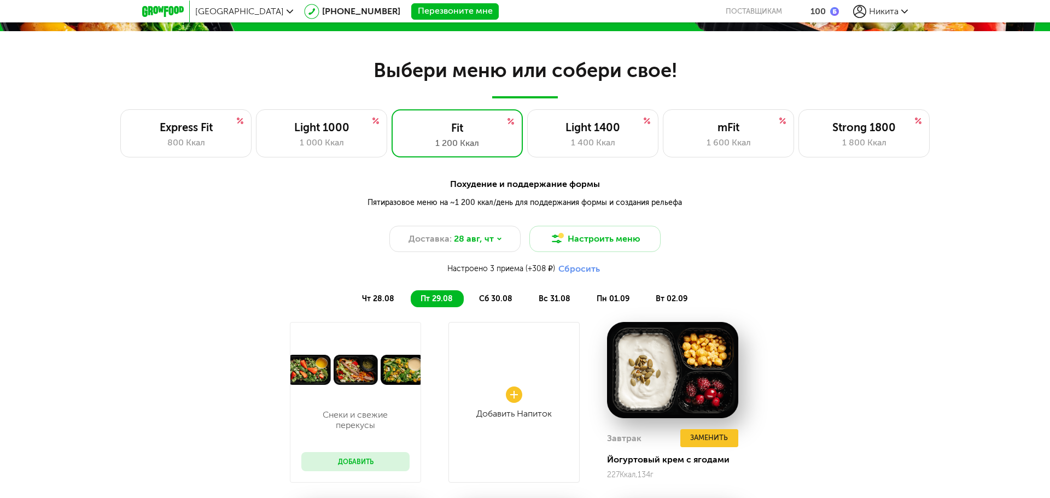
scroll to position [759, 0]
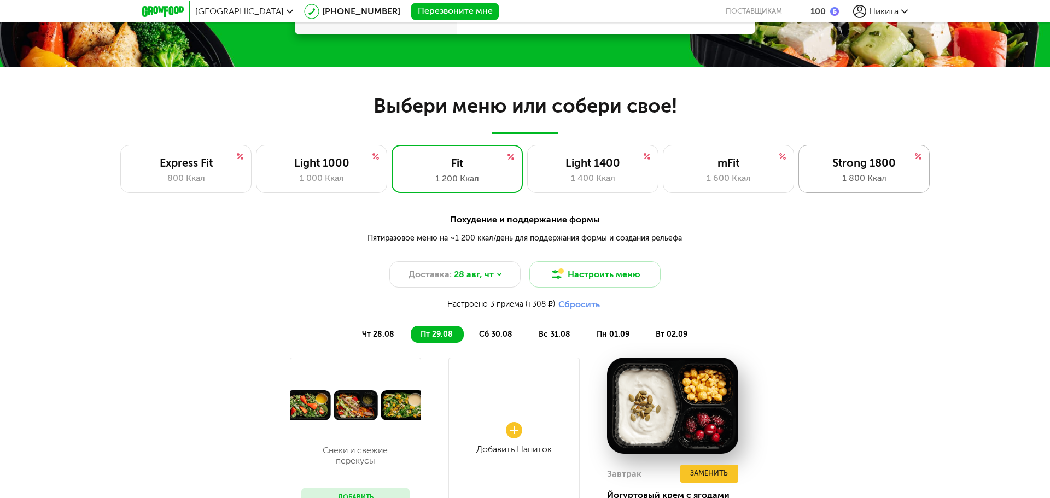
click at [870, 173] on div "1 800 Ккал" at bounding box center [864, 178] width 108 height 13
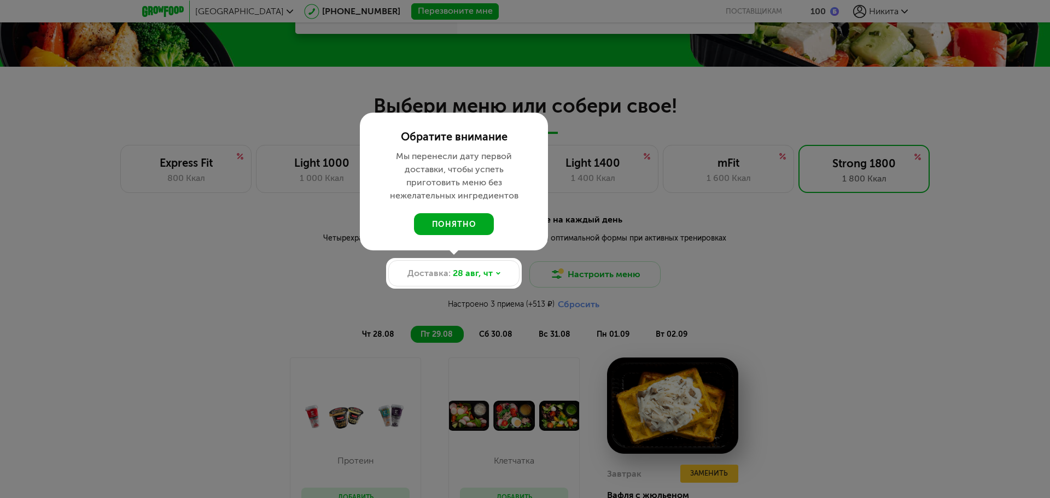
click at [455, 230] on button "понятно" at bounding box center [454, 224] width 80 height 22
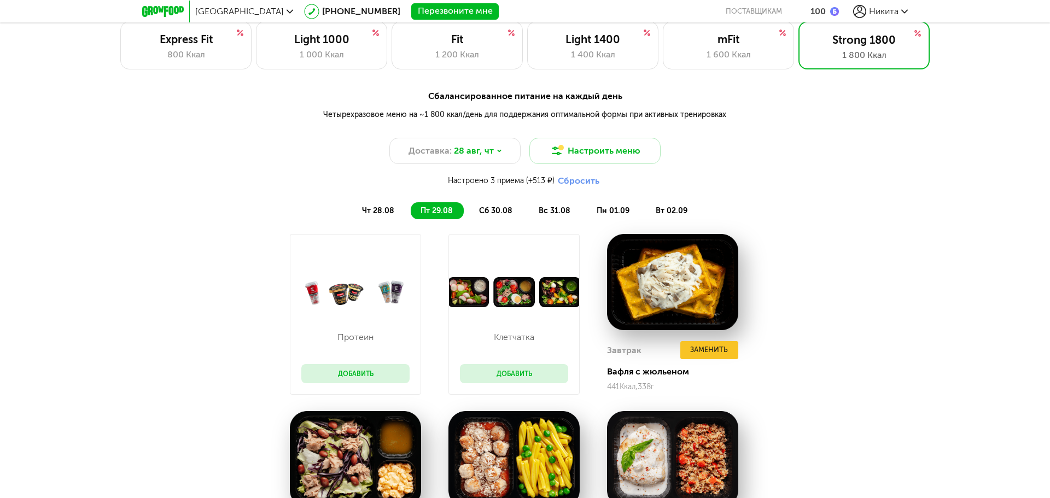
scroll to position [868, 0]
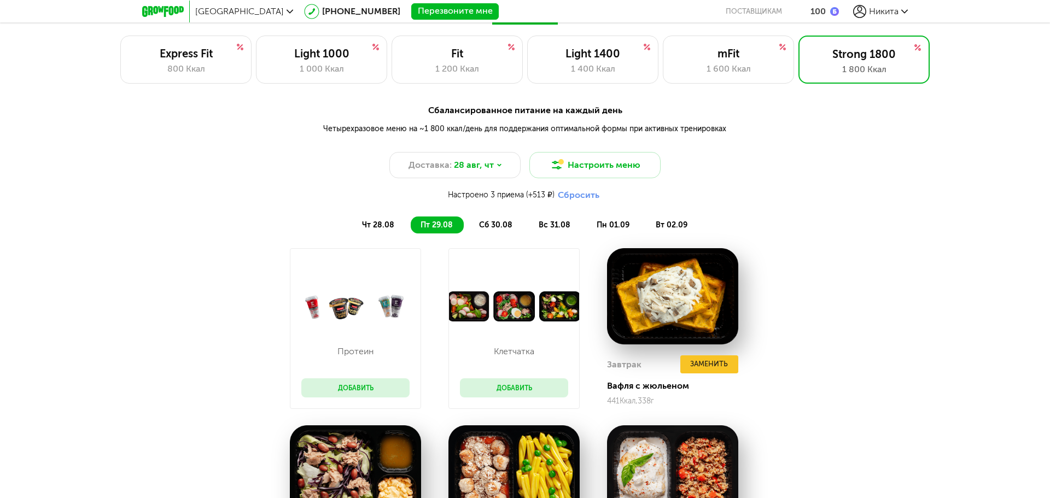
click at [490, 218] on li "сб 30.08" at bounding box center [496, 224] width 54 height 17
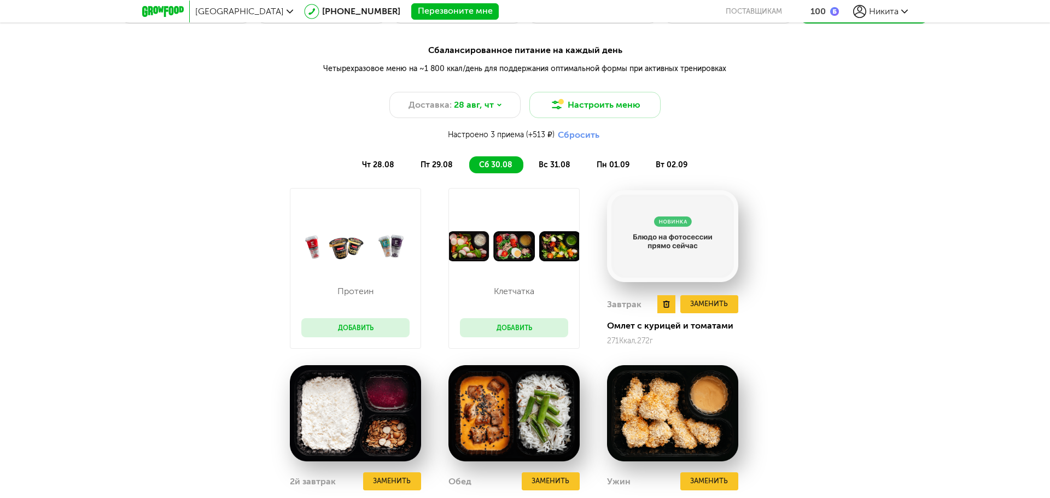
scroll to position [759, 0]
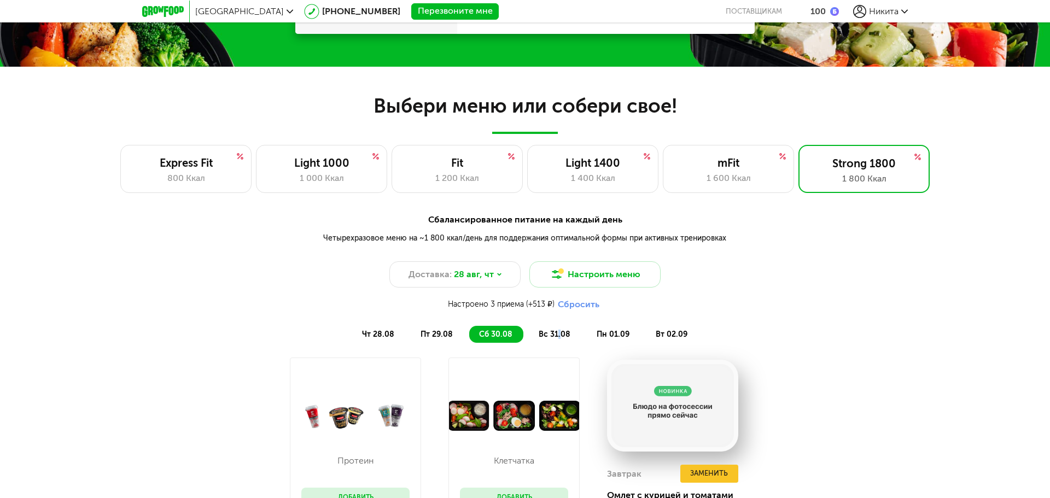
click at [559, 336] on span "вс 31.08" at bounding box center [554, 334] width 32 height 9
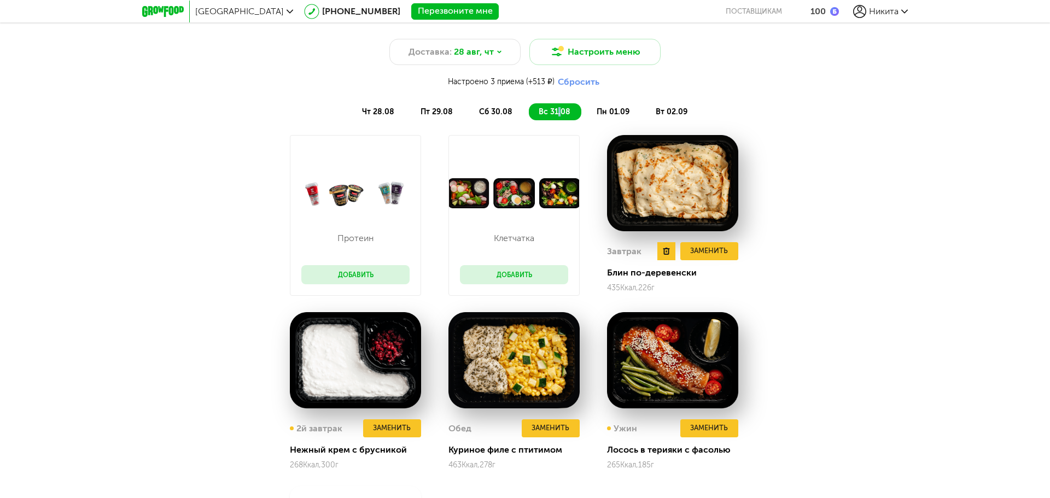
scroll to position [977, 0]
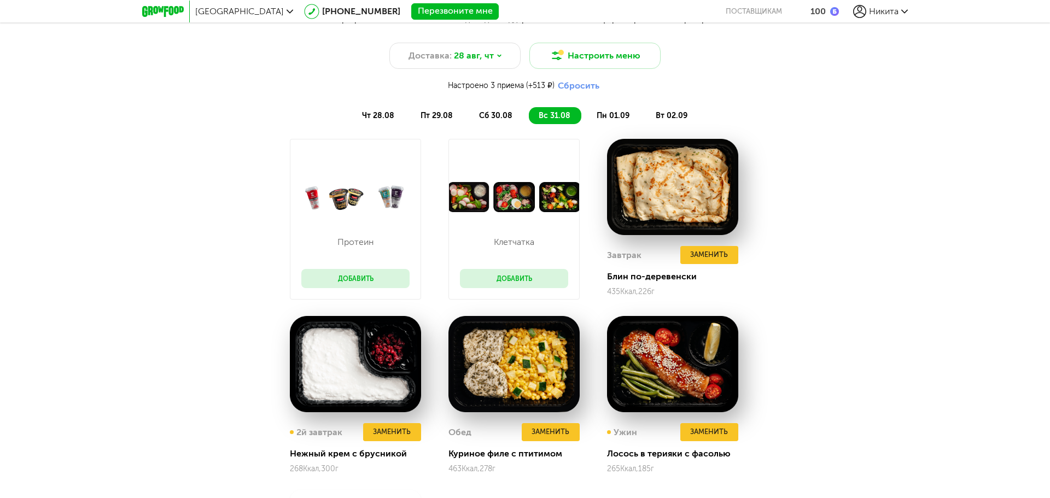
click at [607, 119] on span "пн 01.09" at bounding box center [612, 115] width 33 height 9
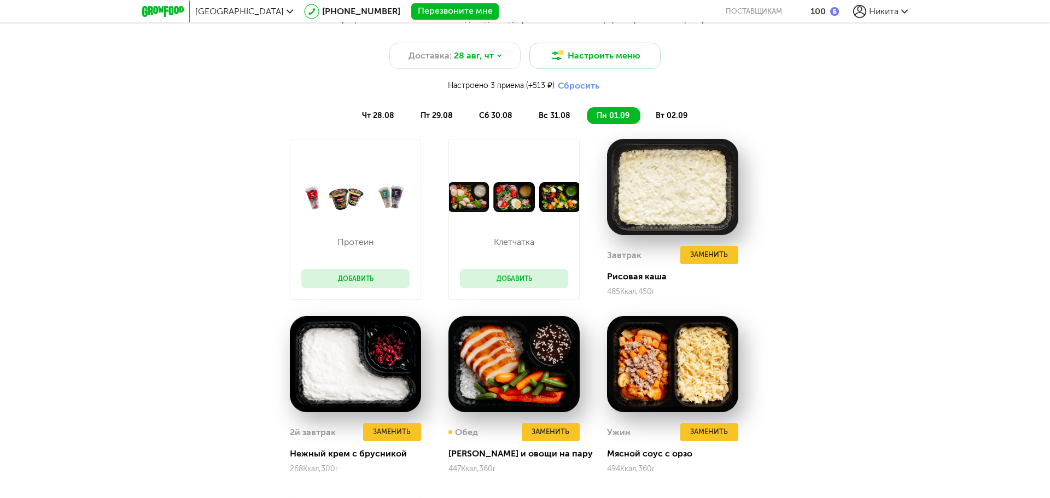
click at [544, 109] on li "вс 31.08" at bounding box center [555, 115] width 52 height 17
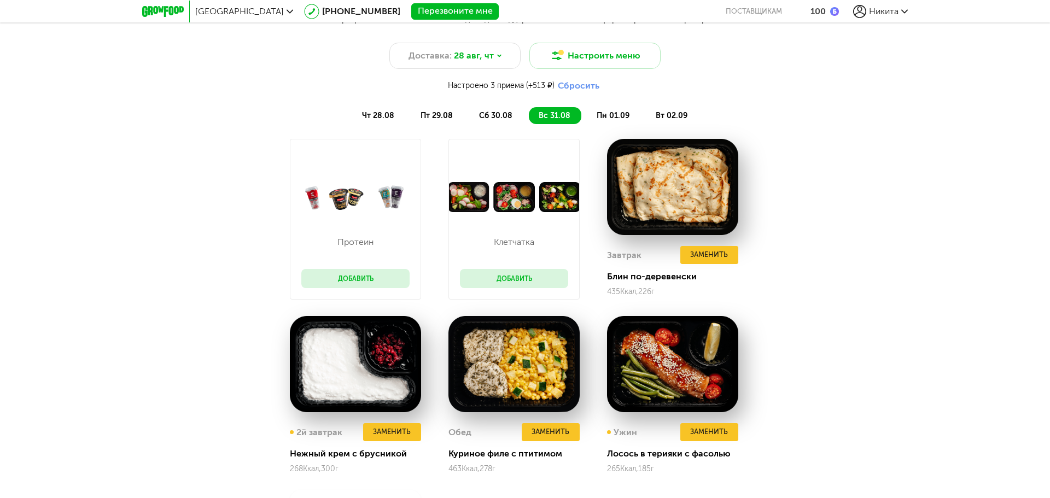
click at [595, 108] on li "пн 01.09" at bounding box center [614, 115] width 54 height 17
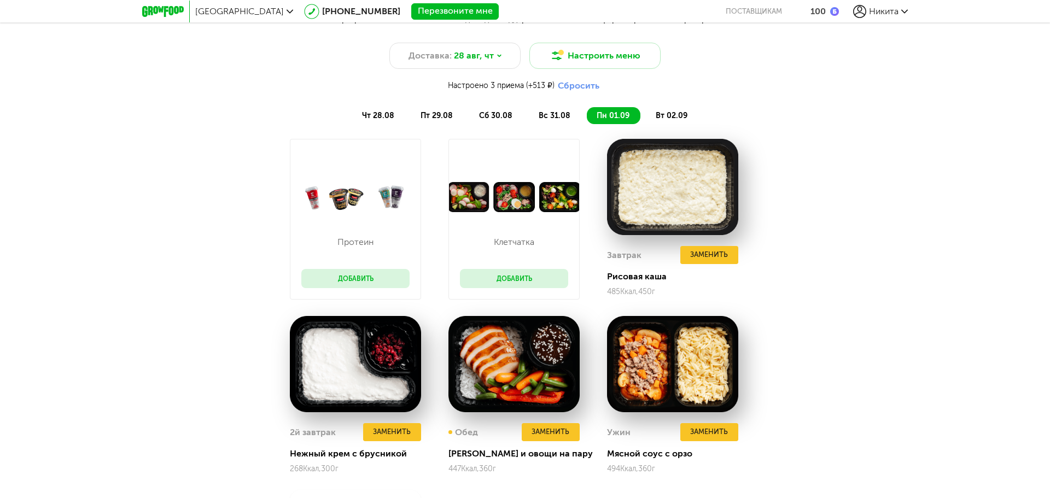
click at [663, 113] on span "вт 02.09" at bounding box center [671, 115] width 32 height 9
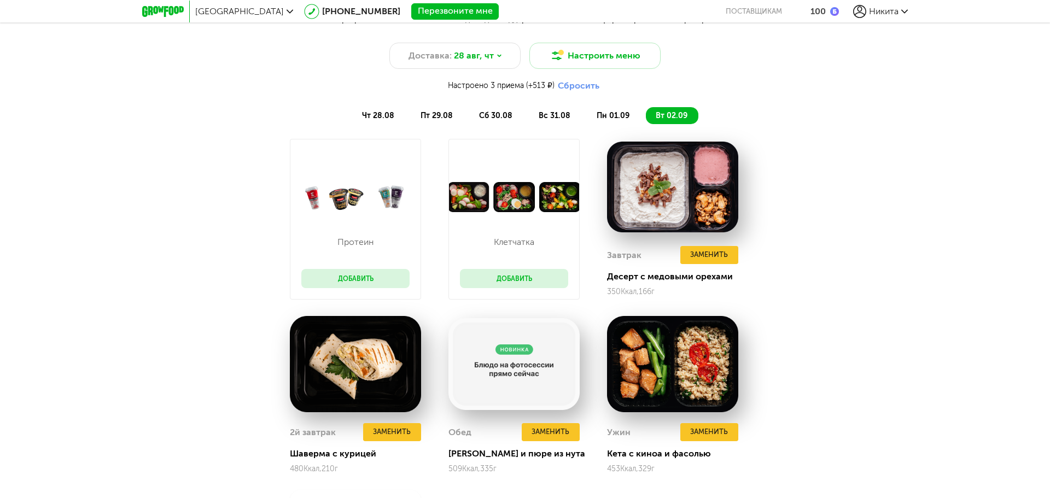
drag, startPoint x: 623, startPoint y: 107, endPoint x: 617, endPoint y: 109, distance: 6.9
click at [623, 107] on div "чт 28.08 пт 29.08 сб 30.08 вс 31.08 пн 01.09 вт 02.09" at bounding box center [525, 110] width 454 height 27
click at [602, 112] on span "пн 01.09" at bounding box center [612, 115] width 33 height 9
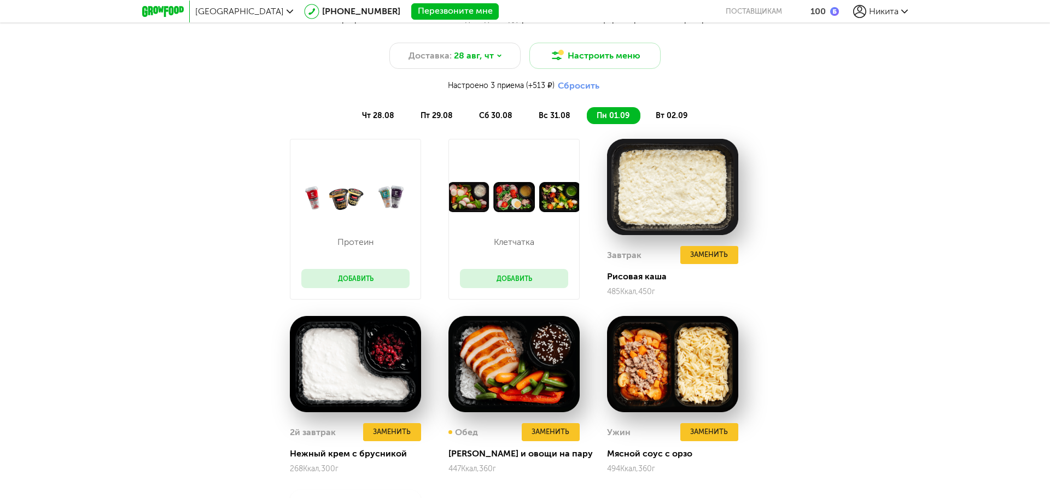
click at [548, 113] on span "вс 31.08" at bounding box center [554, 115] width 32 height 9
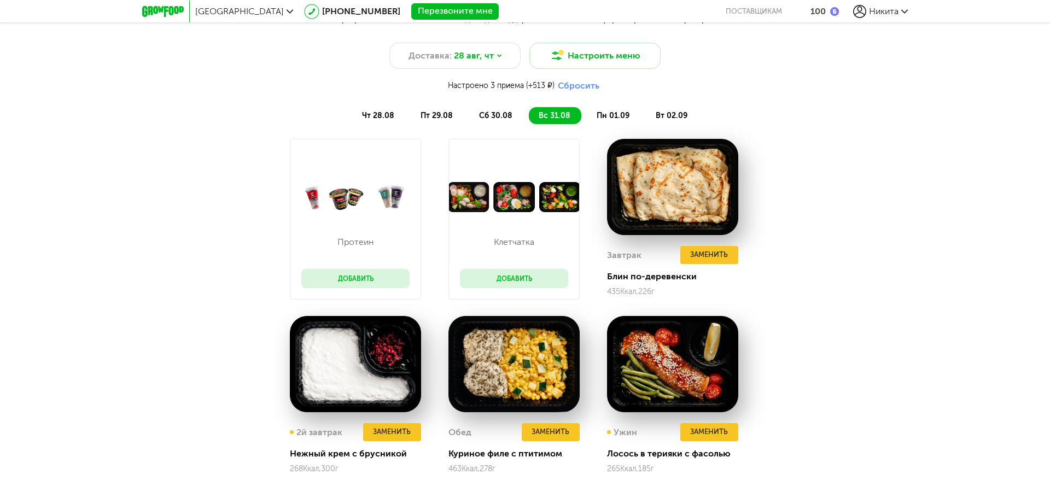
click at [498, 115] on span "сб 30.08" at bounding box center [495, 115] width 33 height 9
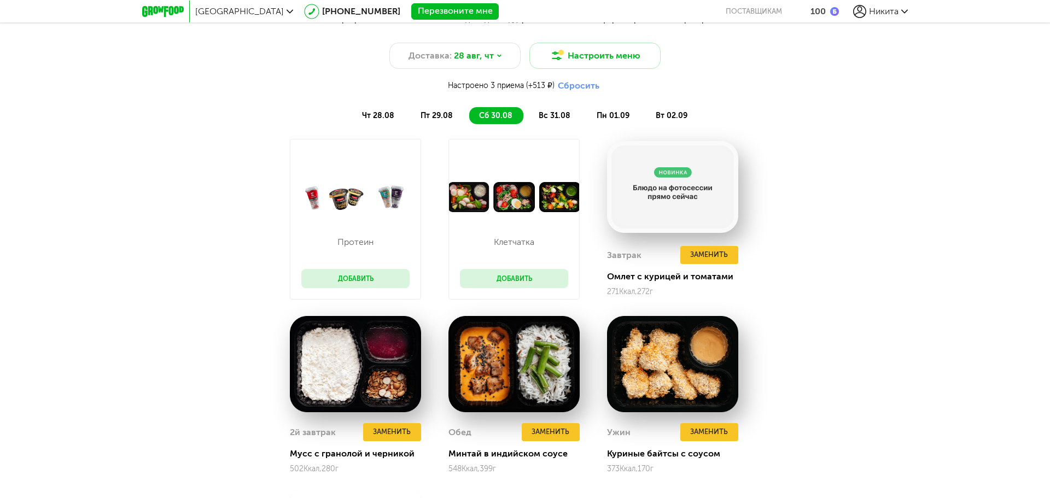
click at [444, 118] on span "пт 29.08" at bounding box center [436, 115] width 32 height 9
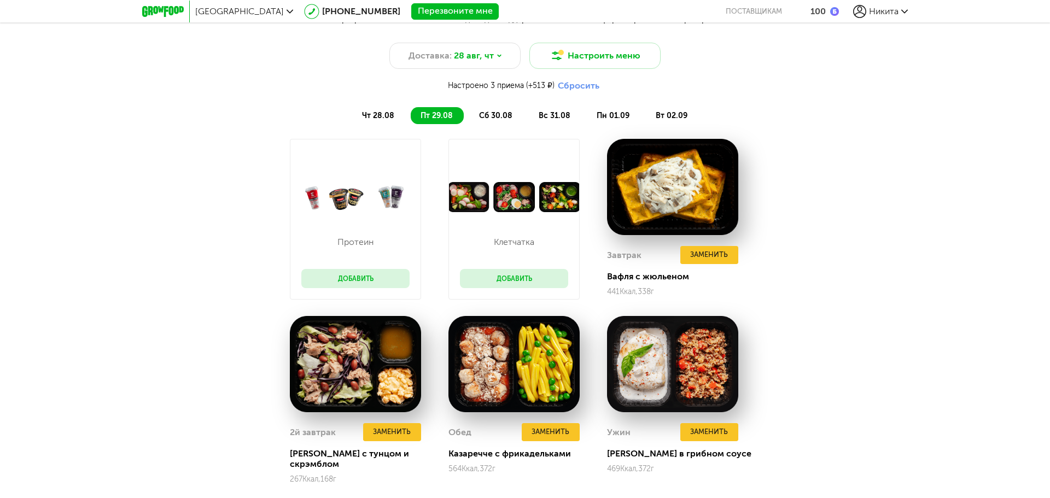
click at [406, 115] on ul "чт 28.08 пт 29.08 сб 30.08 вс 31.08 пн 01.09 вт 02.09" at bounding box center [524, 115] width 437 height 17
click at [398, 113] on li "чт 28.08" at bounding box center [378, 115] width 53 height 17
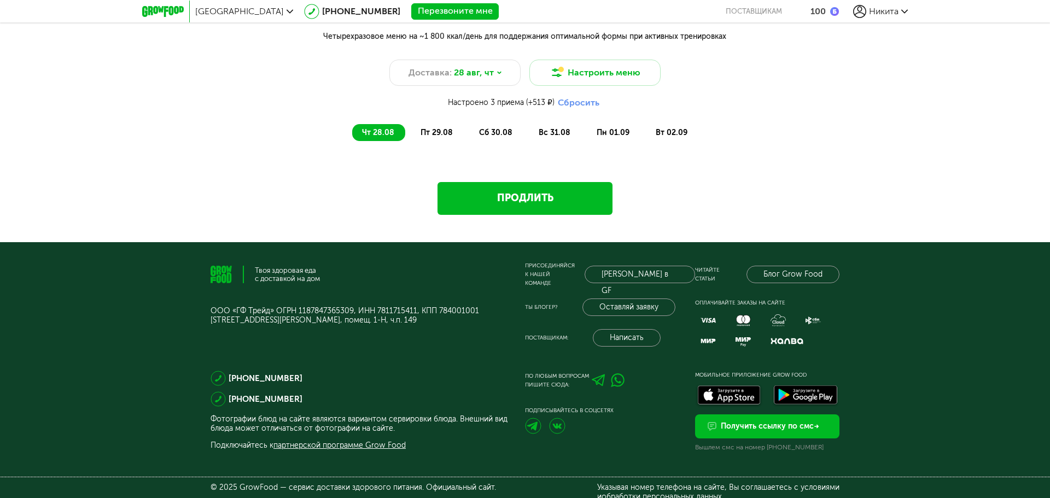
click at [437, 131] on span "пт 29.08" at bounding box center [436, 132] width 32 height 9
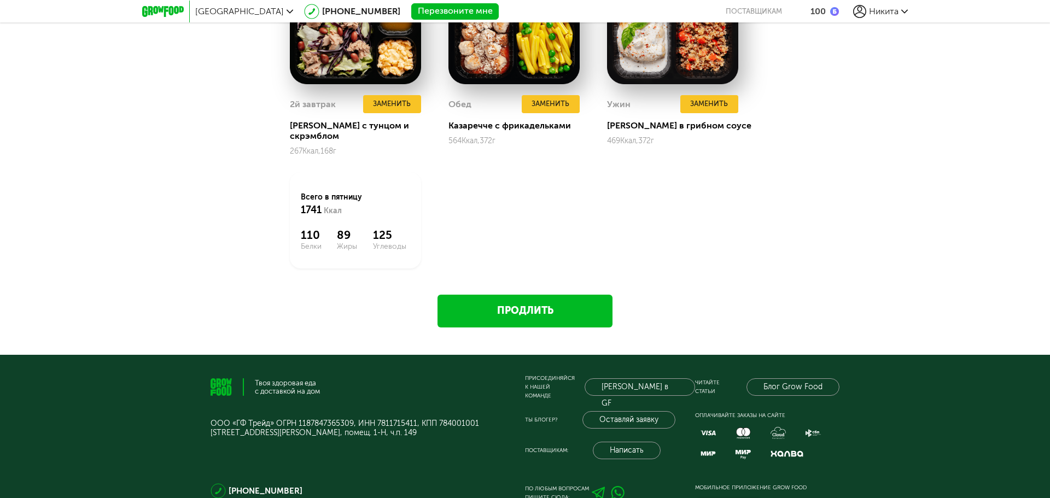
click at [546, 295] on link "Продлить" at bounding box center [524, 311] width 175 height 33
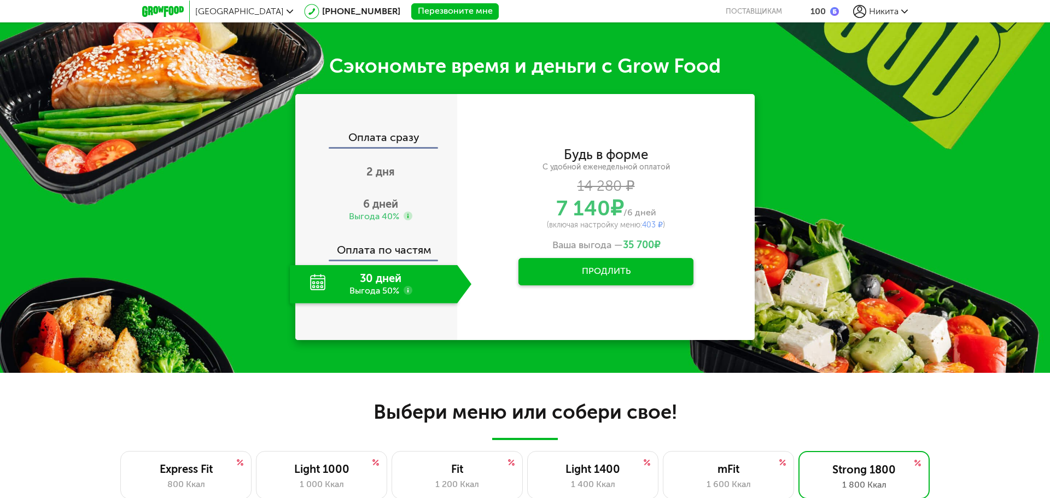
scroll to position [452, 0]
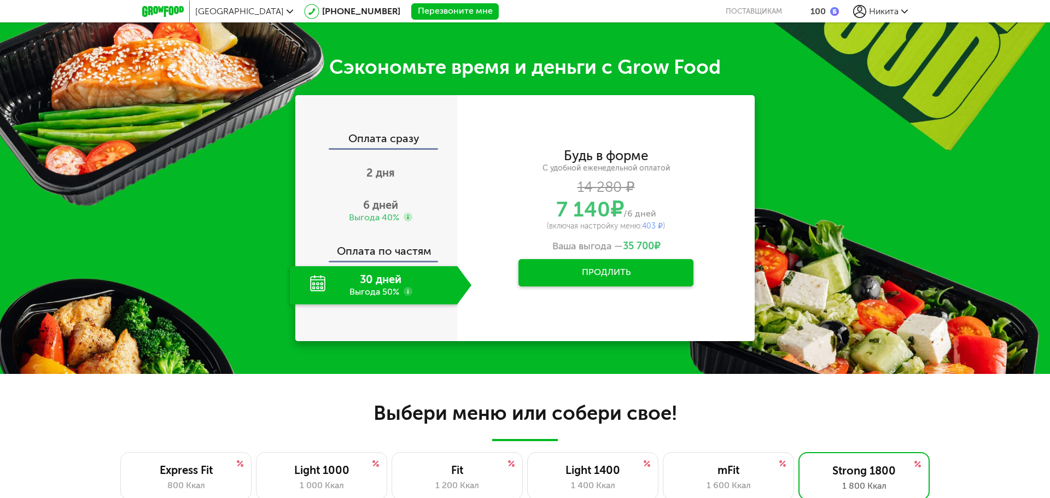
click at [384, 300] on div "30 дней Выгода 50%" at bounding box center [373, 285] width 167 height 38
click at [376, 220] on div "Выгода 40%" at bounding box center [374, 218] width 50 height 12
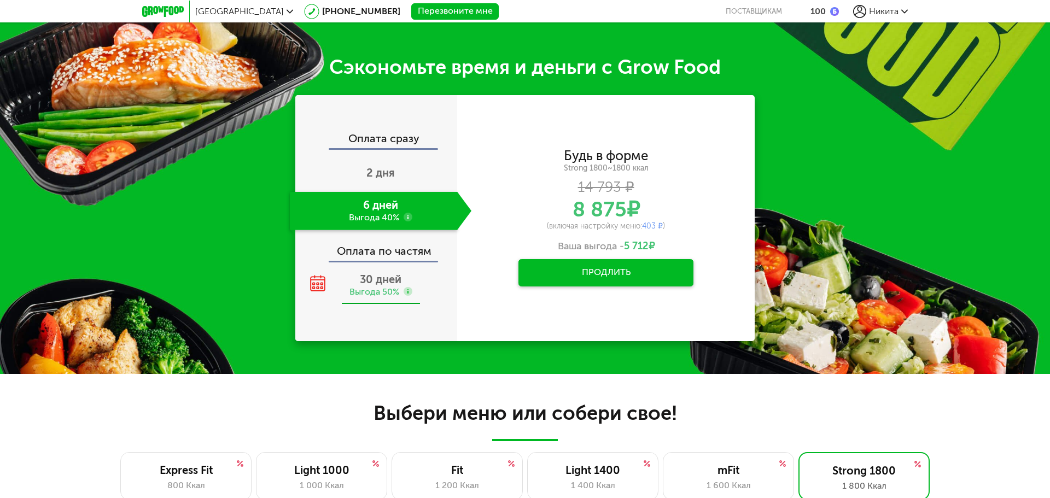
click at [379, 270] on div "30 дней Выгода 50%" at bounding box center [381, 285] width 182 height 38
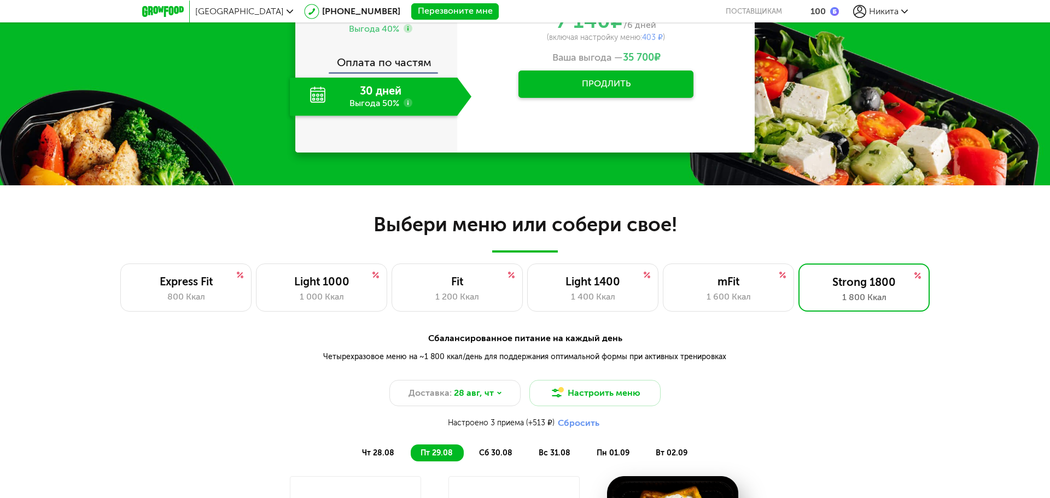
scroll to position [506, 0]
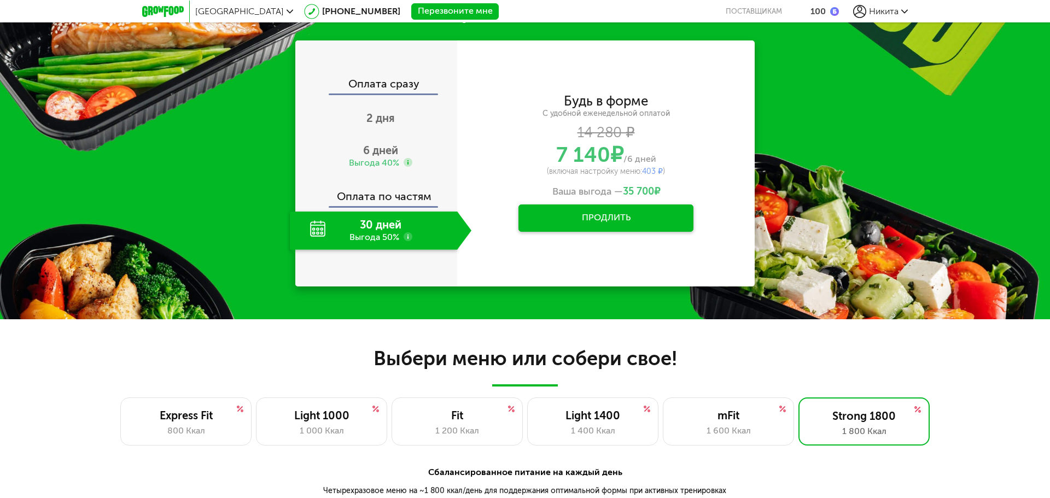
click at [625, 212] on button "Продлить" at bounding box center [605, 217] width 175 height 27
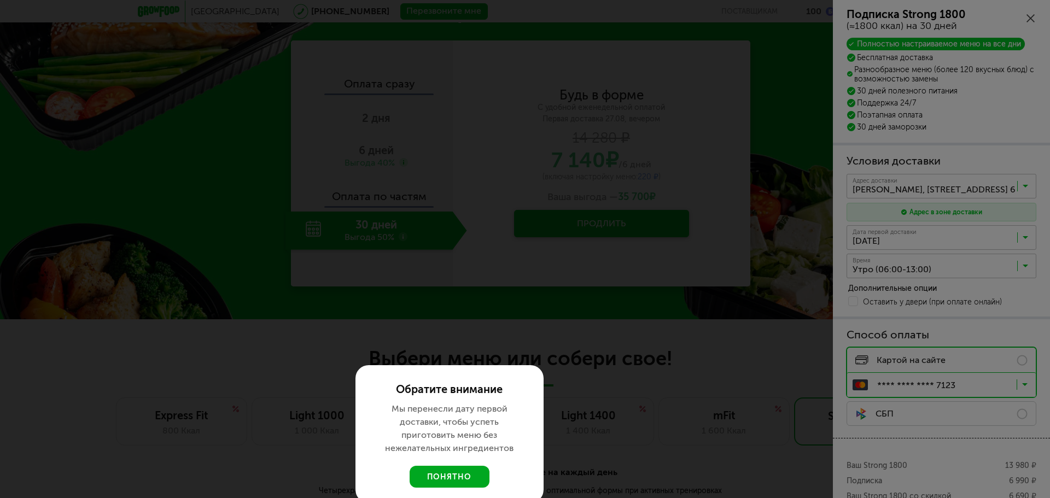
click at [452, 478] on button "понятно" at bounding box center [449, 477] width 80 height 22
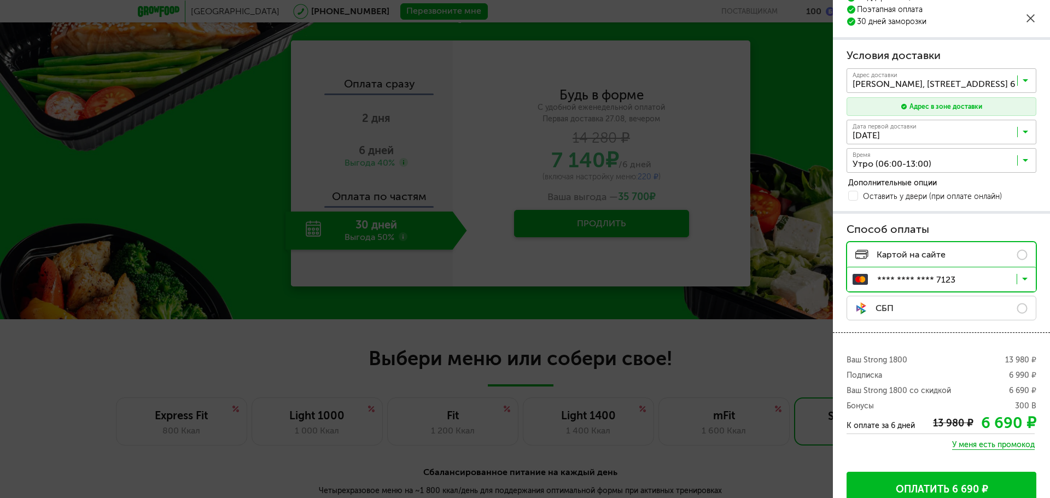
scroll to position [123, 0]
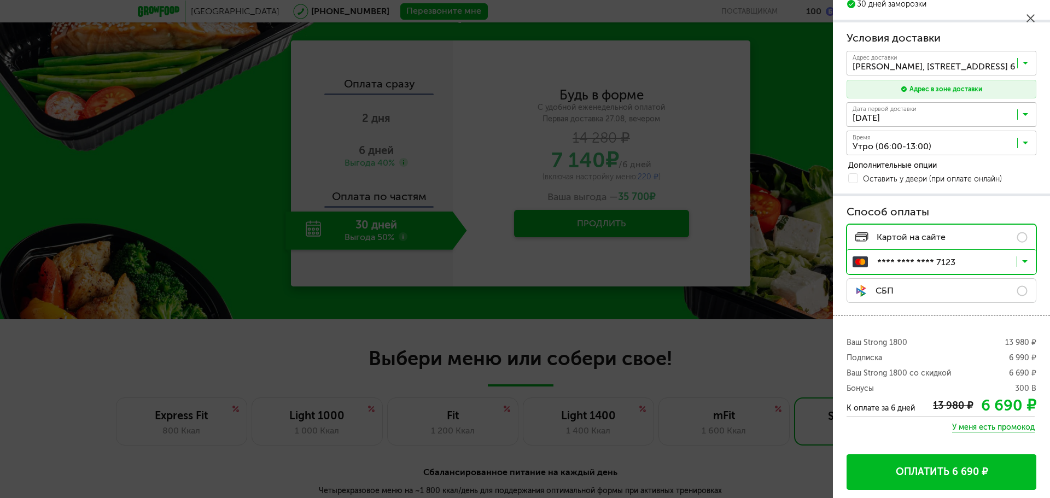
click at [954, 470] on button "Оплатить 6 690 ₽" at bounding box center [941, 472] width 190 height 36
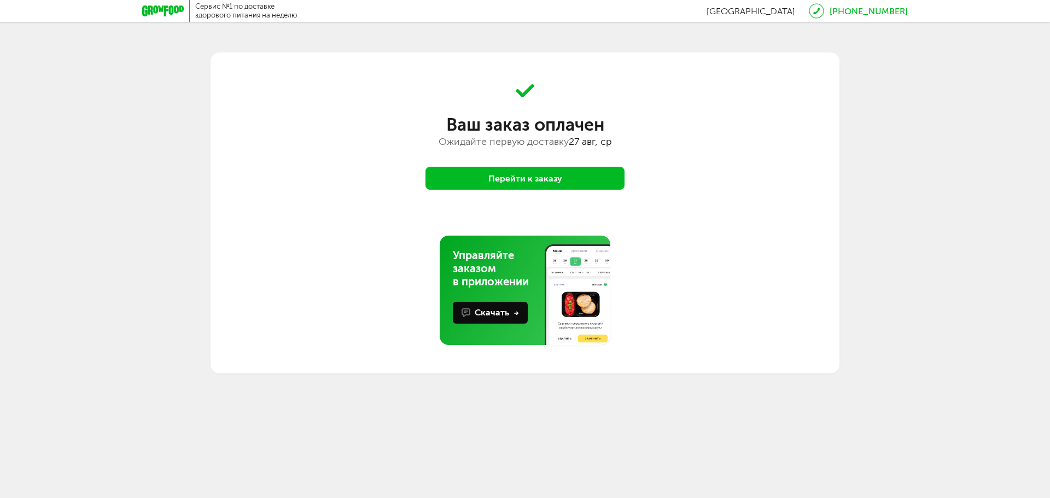
click at [519, 175] on button "Перейти к заказу" at bounding box center [524, 178] width 199 height 23
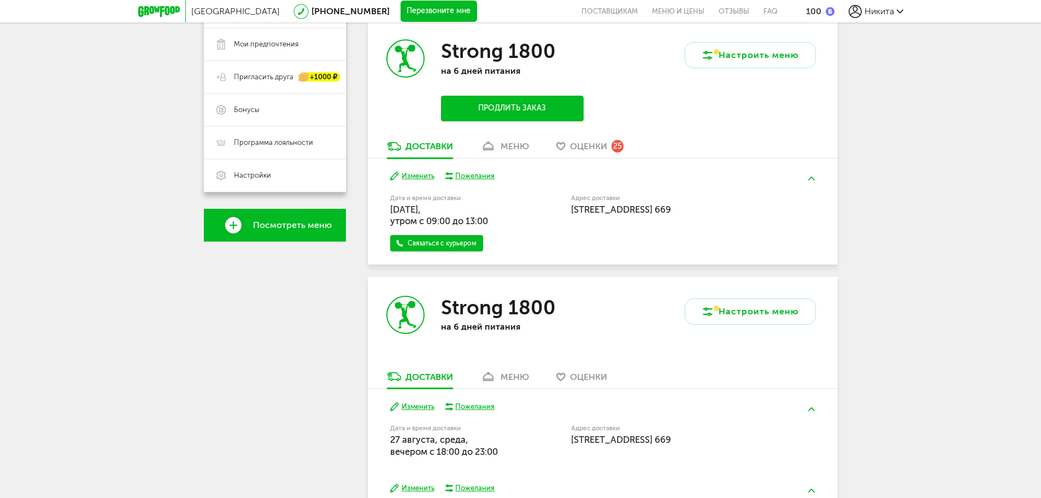
scroll to position [336, 0]
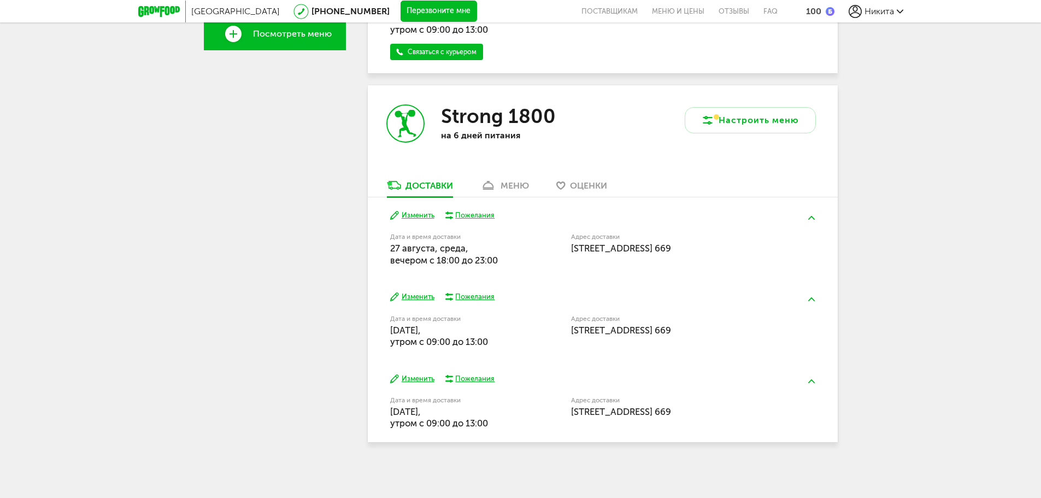
click at [822, 12] on div "100" at bounding box center [820, 11] width 28 height 10
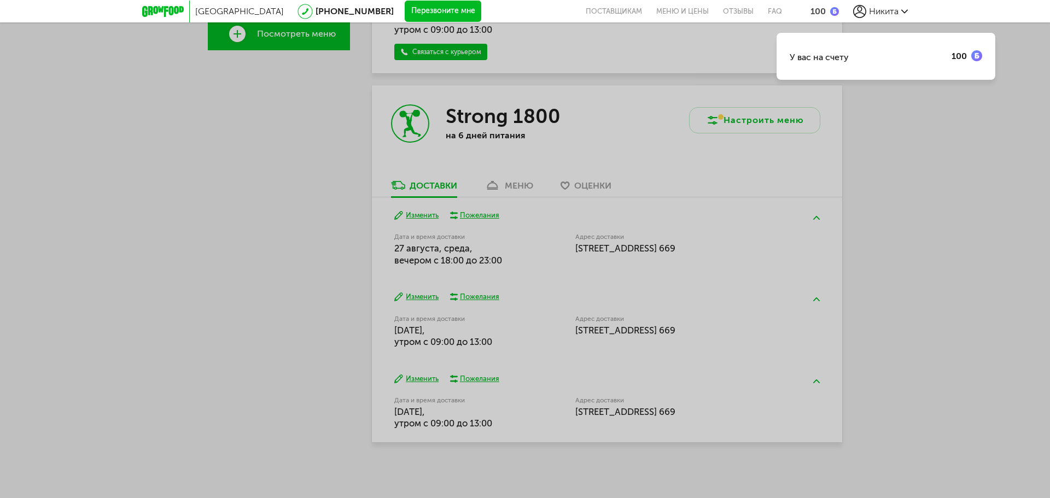
click at [972, 237] on div "У вас на счету 100" at bounding box center [525, 249] width 1050 height 498
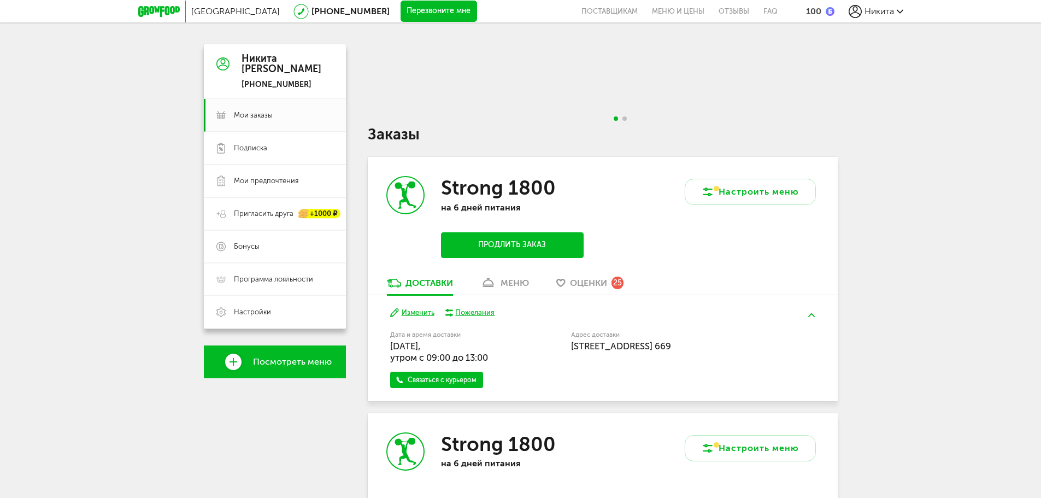
scroll to position [0, 0]
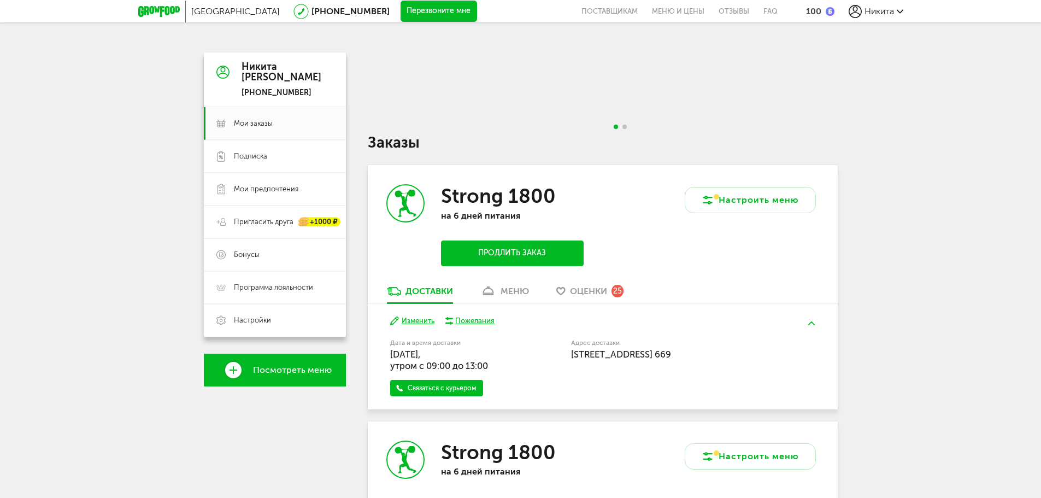
click at [888, 7] on span "Никита" at bounding box center [880, 11] width 30 height 10
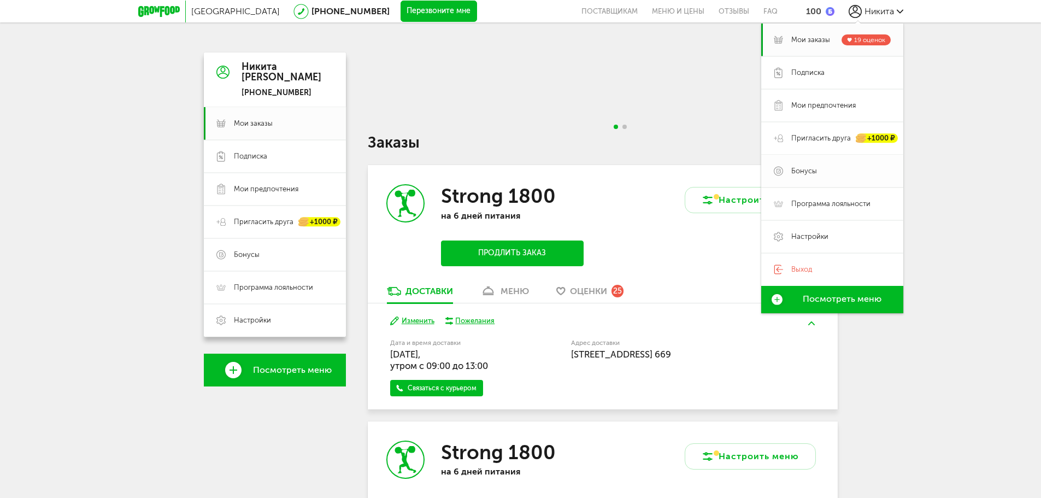
click at [813, 175] on span "Бонусы" at bounding box center [805, 171] width 26 height 10
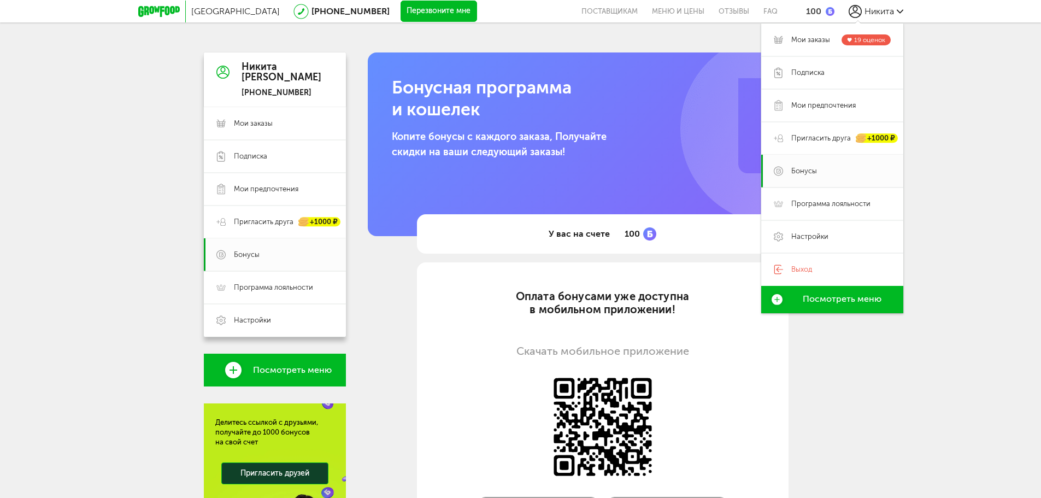
click at [620, 159] on div "Бонусная программа и кошелек Копите бонусы с каждого заказа, Получайте скидки н…" at bounding box center [603, 144] width 470 height 184
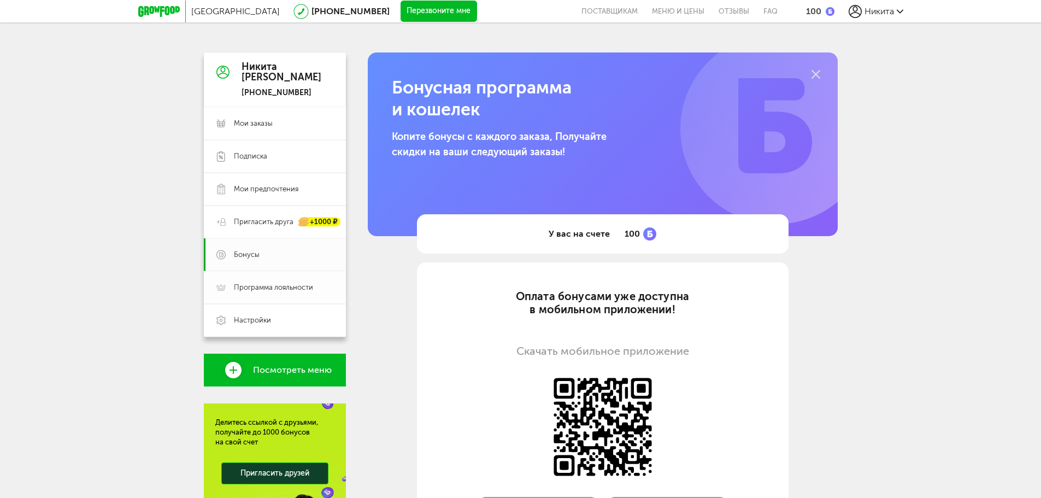
click at [262, 296] on link "Программа лояльности" at bounding box center [275, 287] width 142 height 33
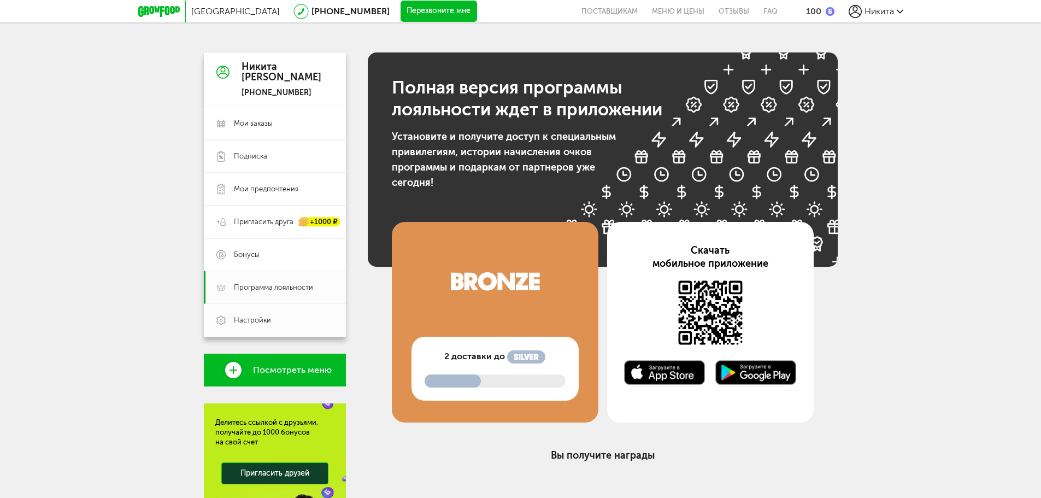
click at [249, 323] on span "Настройки" at bounding box center [252, 320] width 37 height 10
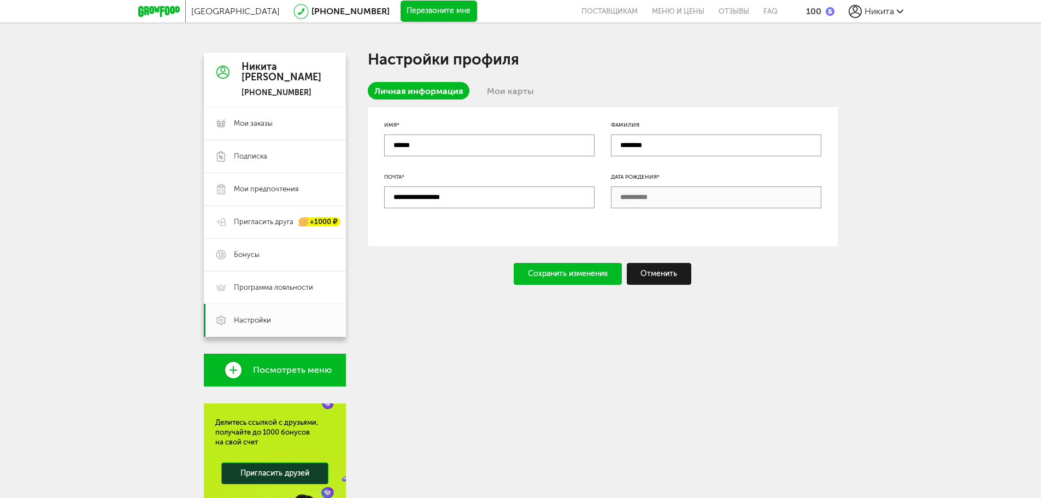
click at [659, 182] on div "Дата рождения*" at bounding box center [716, 191] width 210 height 36
click at [646, 151] on input "********" at bounding box center [716, 145] width 210 height 22
drag, startPoint x: 473, startPoint y: 141, endPoint x: 478, endPoint y: 131, distance: 11.3
click at [473, 140] on input "******" at bounding box center [489, 145] width 210 height 22
click at [501, 91] on link "Мои карты" at bounding box center [511, 90] width 60 height 17
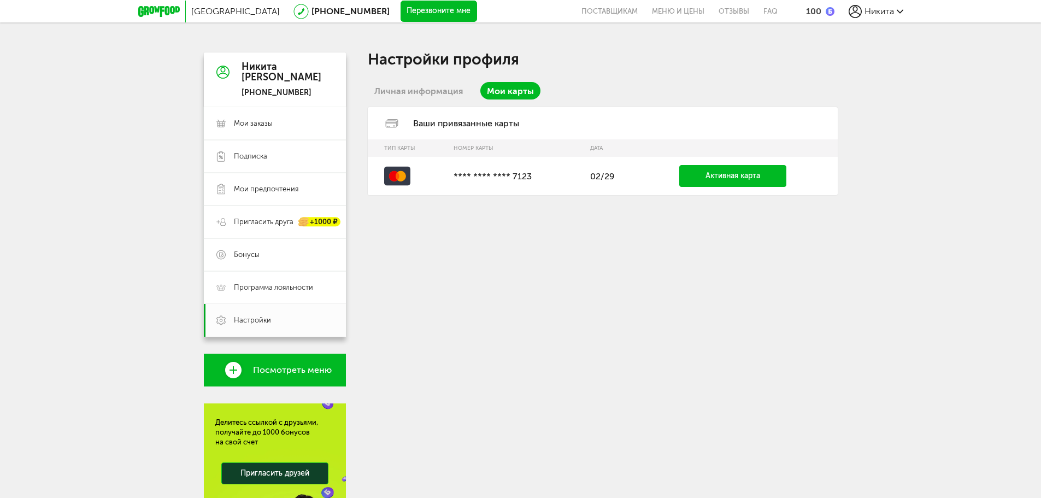
click at [417, 99] on link "Личная информация" at bounding box center [419, 90] width 102 height 17
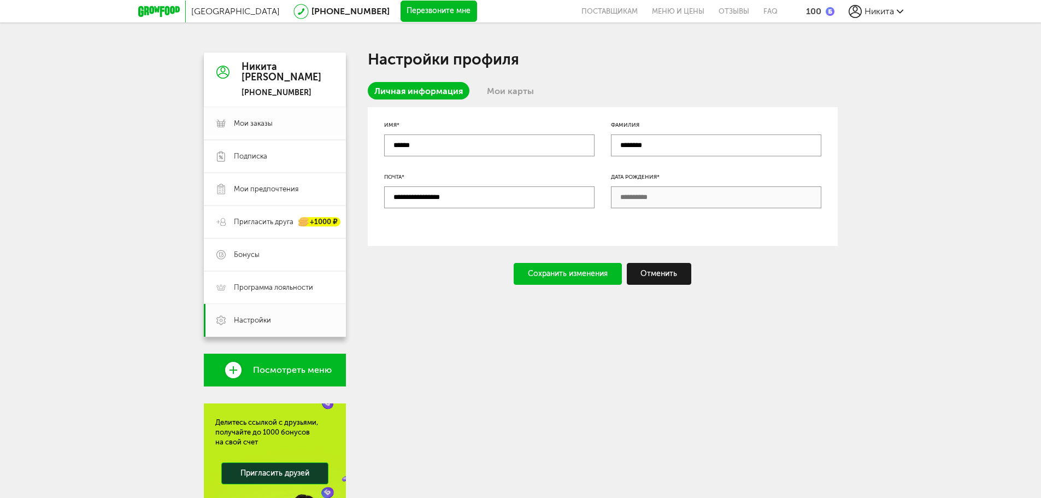
click at [258, 132] on link "Мои заказы" at bounding box center [275, 123] width 142 height 33
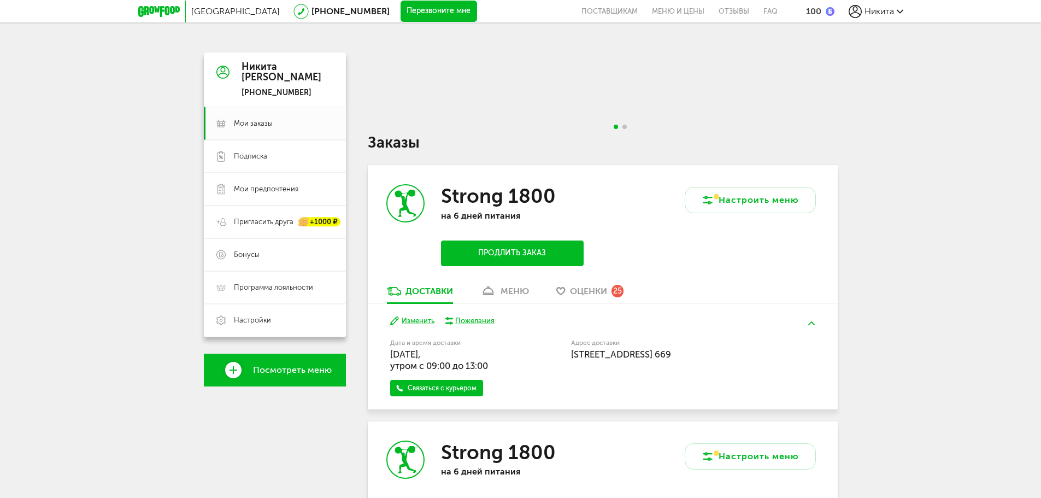
click at [870, 8] on span "Никита" at bounding box center [880, 11] width 30 height 10
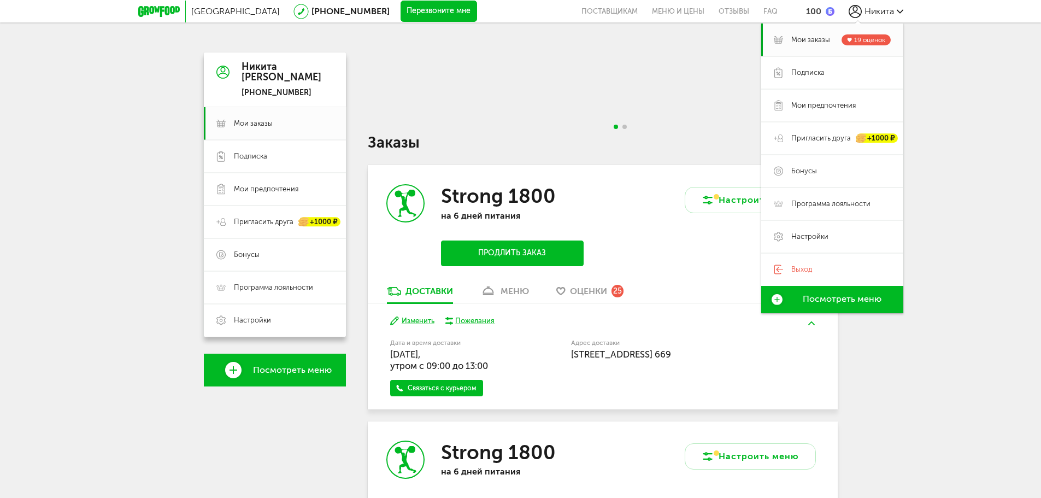
click at [979, 110] on div "[GEOGRAPHIC_DATA] [PHONE_NUMBER] Перезвоните мне поставщикам Меню и цены Отзывы…" at bounding box center [520, 417] width 1041 height 834
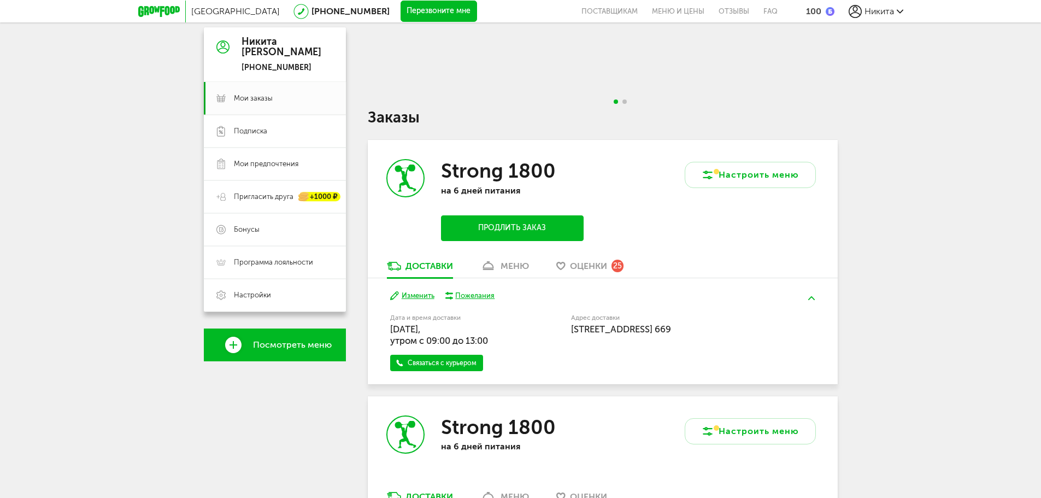
scroll to position [164, 0]
